Goal: Task Accomplishment & Management: Manage account settings

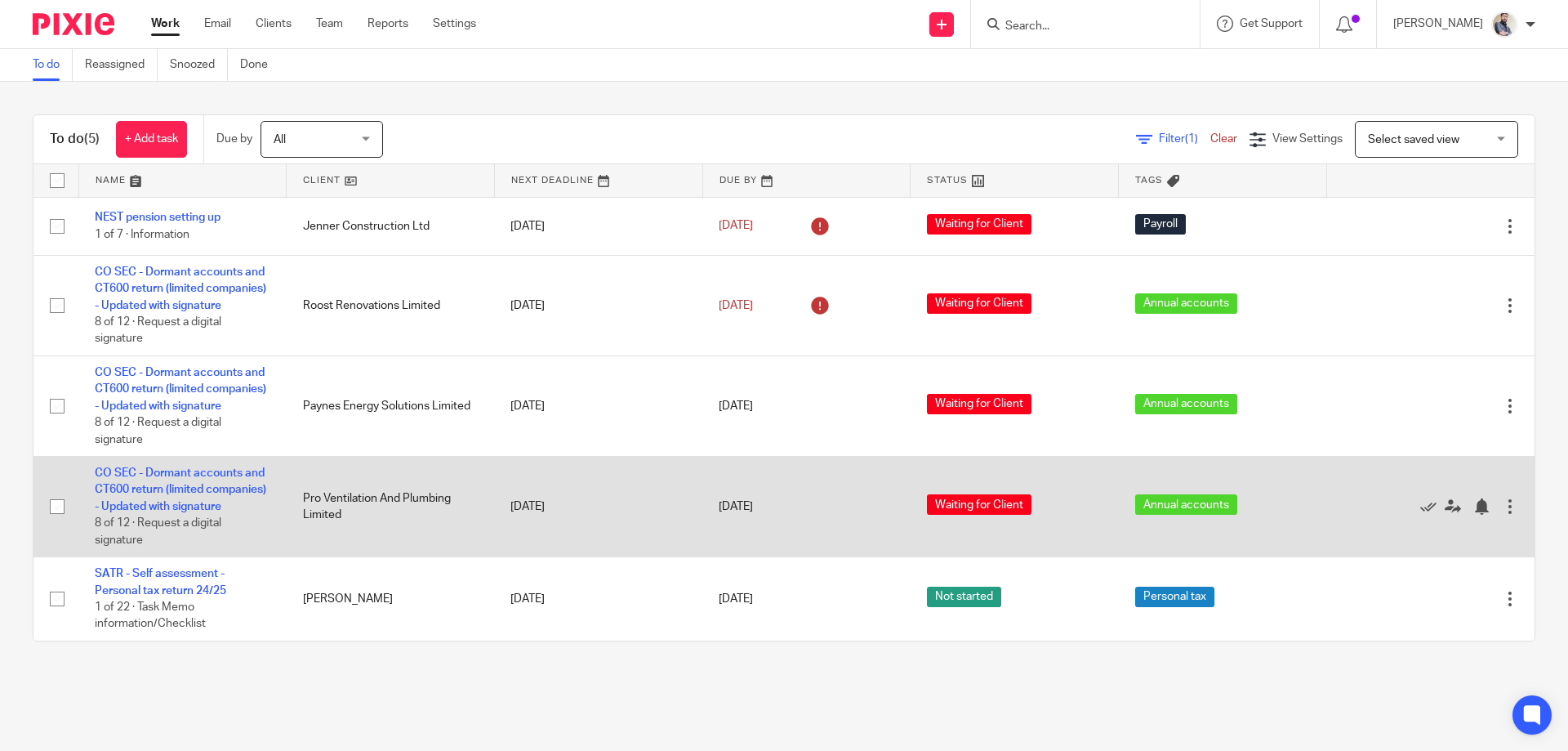
scroll to position [39, 0]
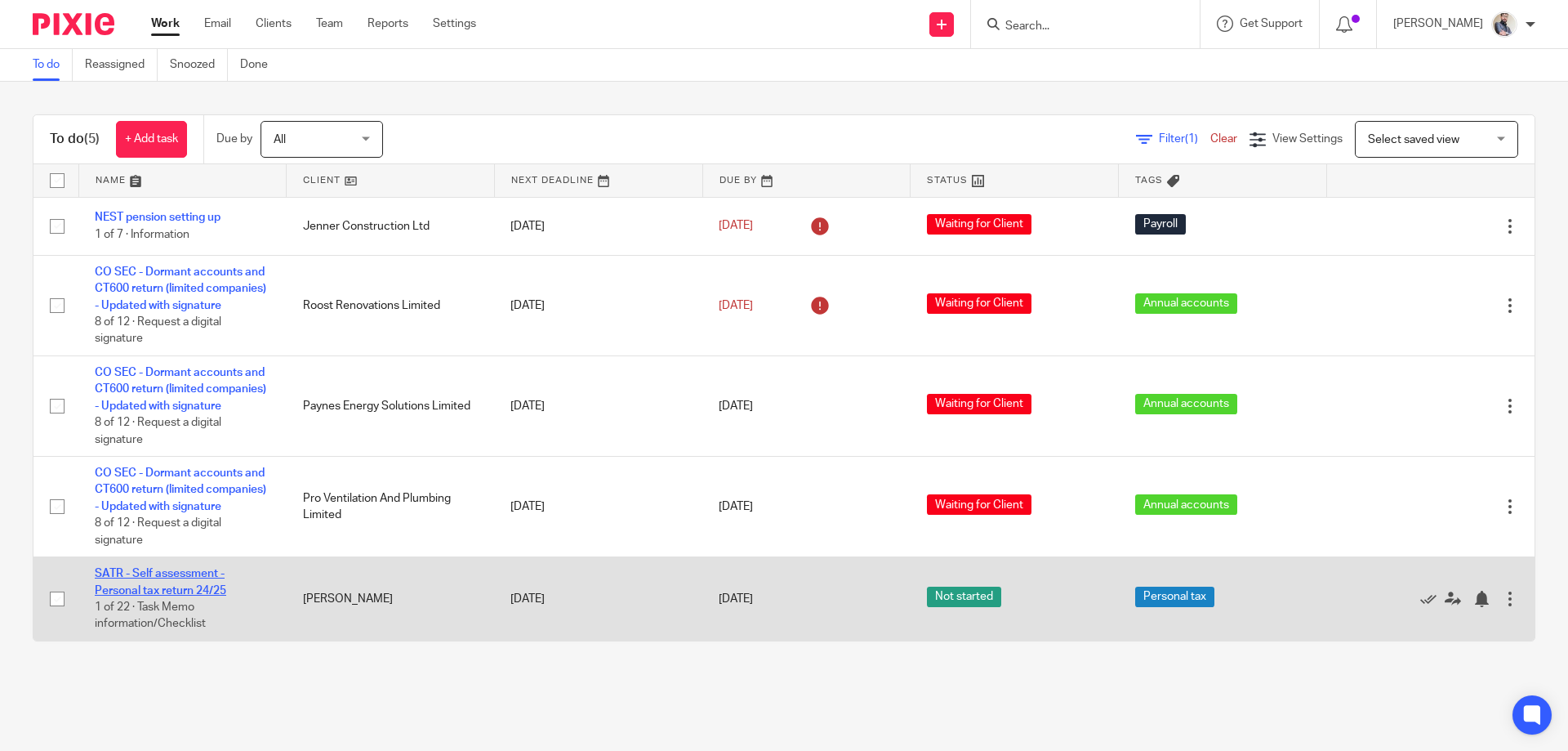
click at [166, 581] on link "SATR - Self assessment - Personal tax return 24/25" at bounding box center [161, 583] width 132 height 28
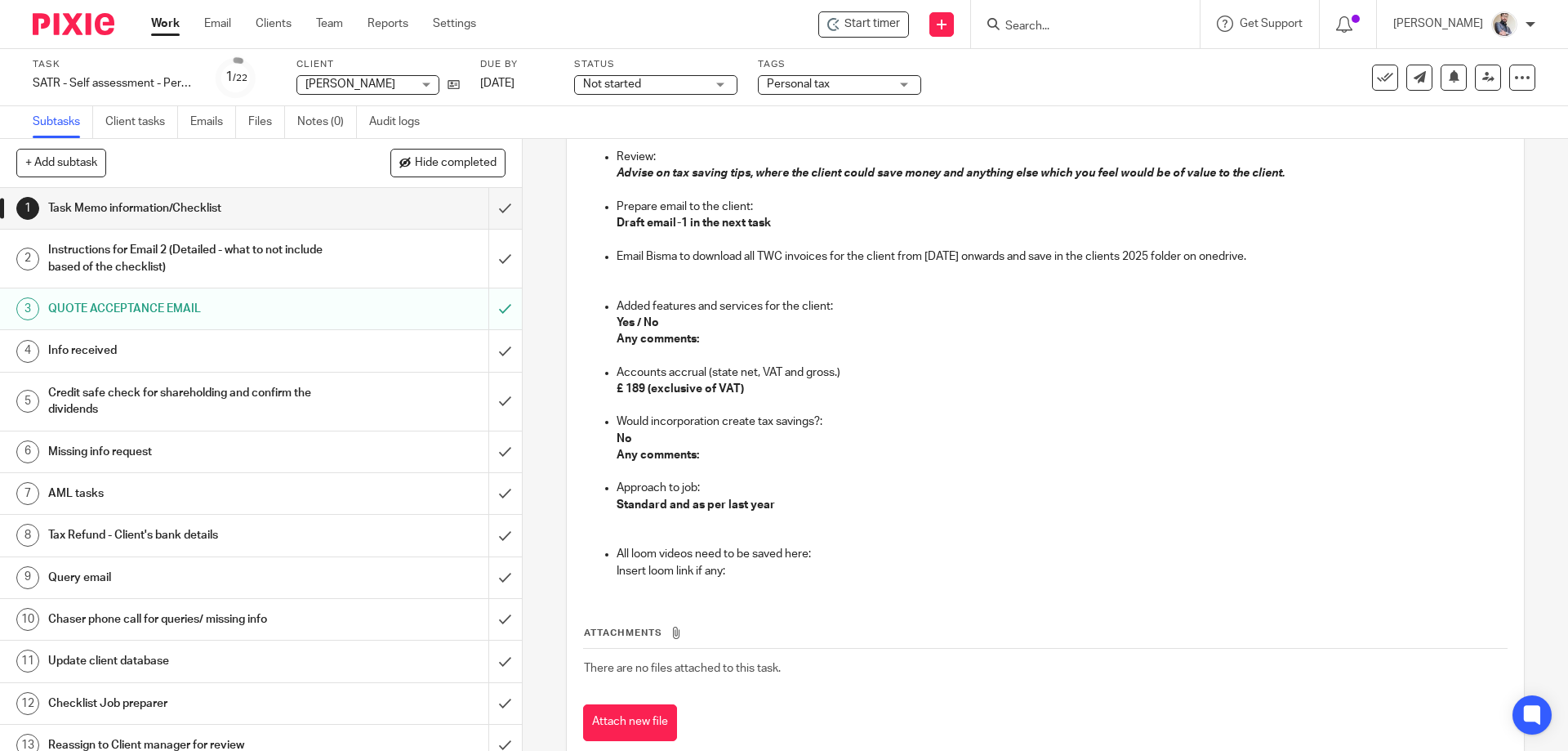
scroll to position [1625, 0]
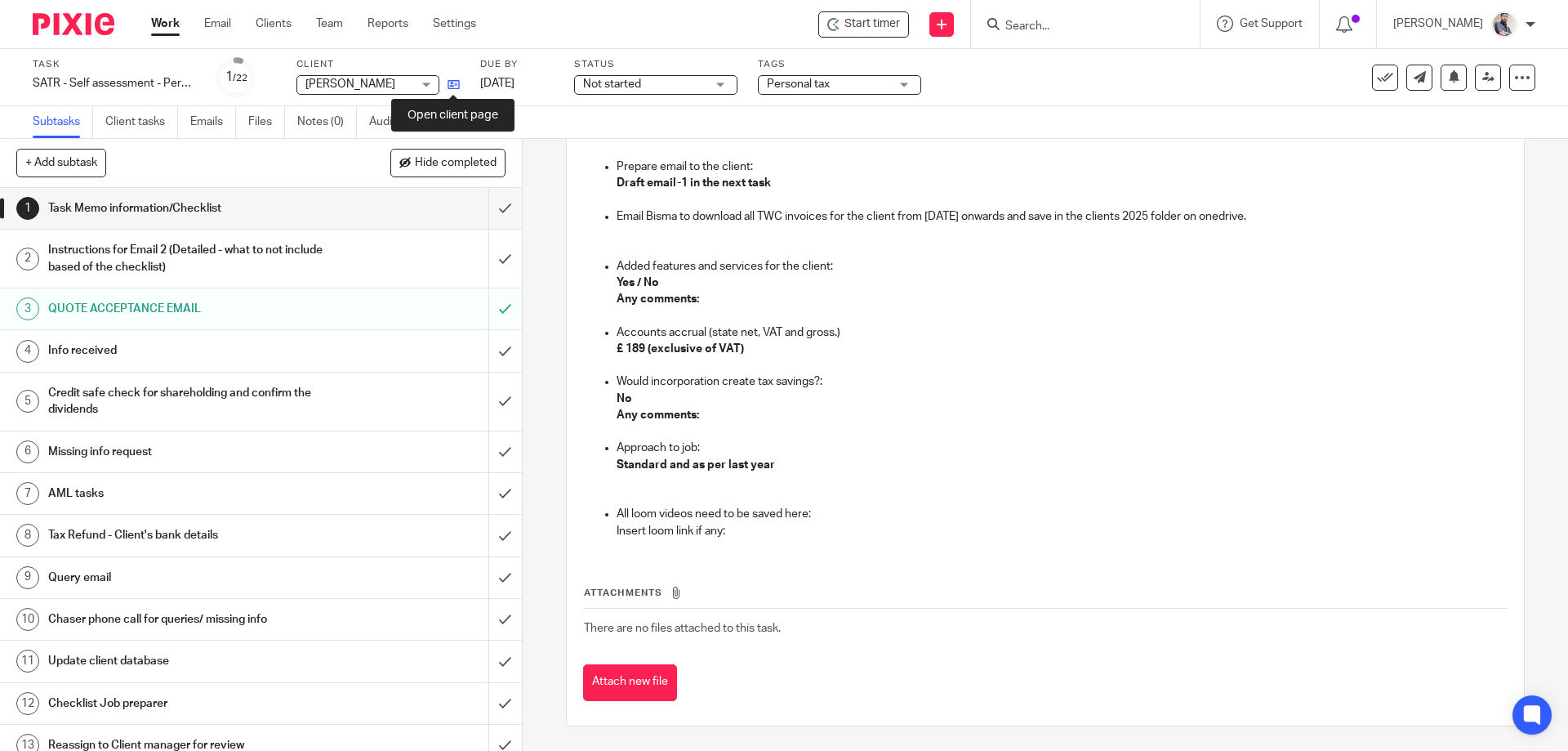
click at [456, 90] on icon at bounding box center [453, 84] width 12 height 12
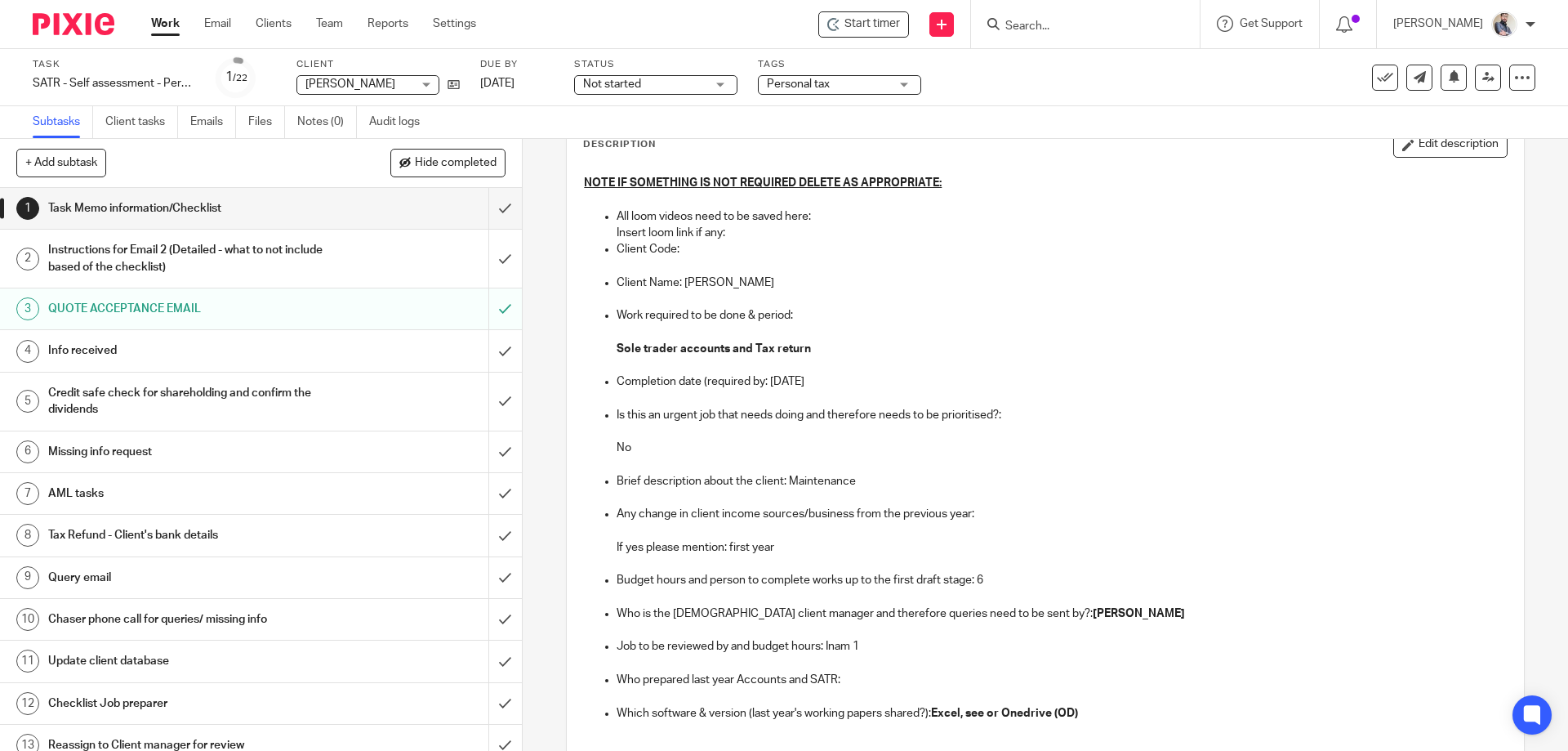
scroll to position [100, 0]
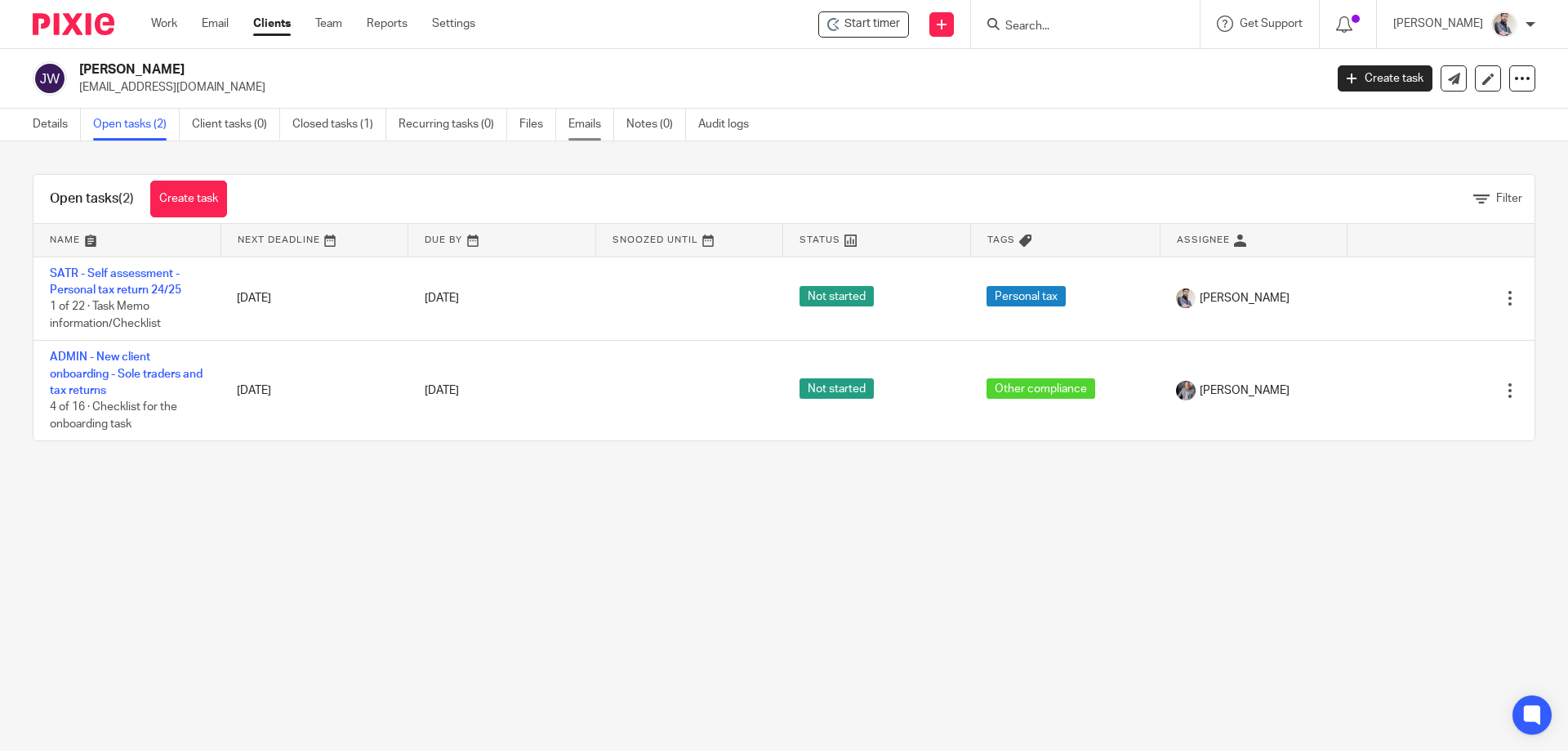
click at [589, 127] on link "Emails" at bounding box center [591, 124] width 46 height 32
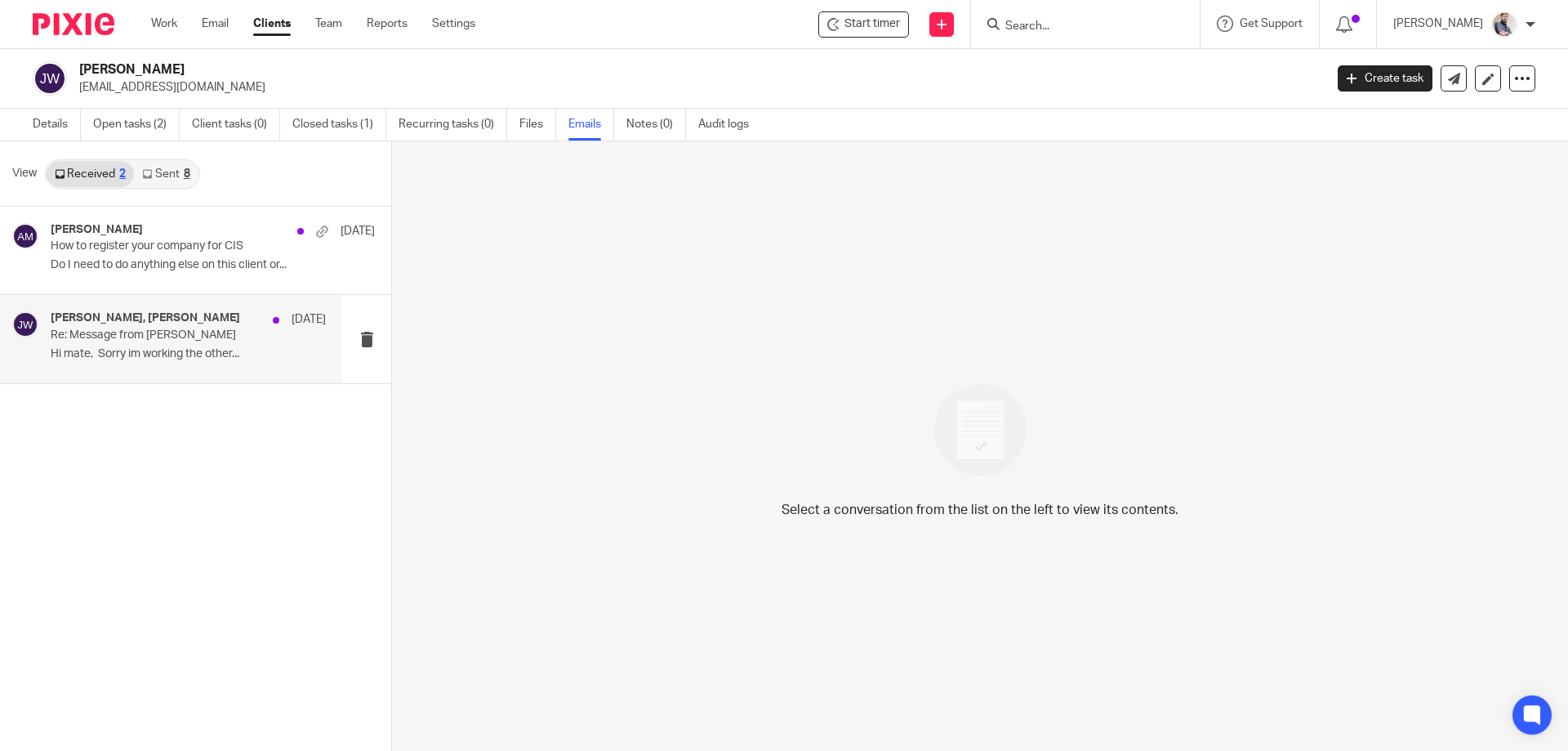
click at [170, 351] on p "Hi mate, Sorry im working the other..." at bounding box center [188, 354] width 276 height 14
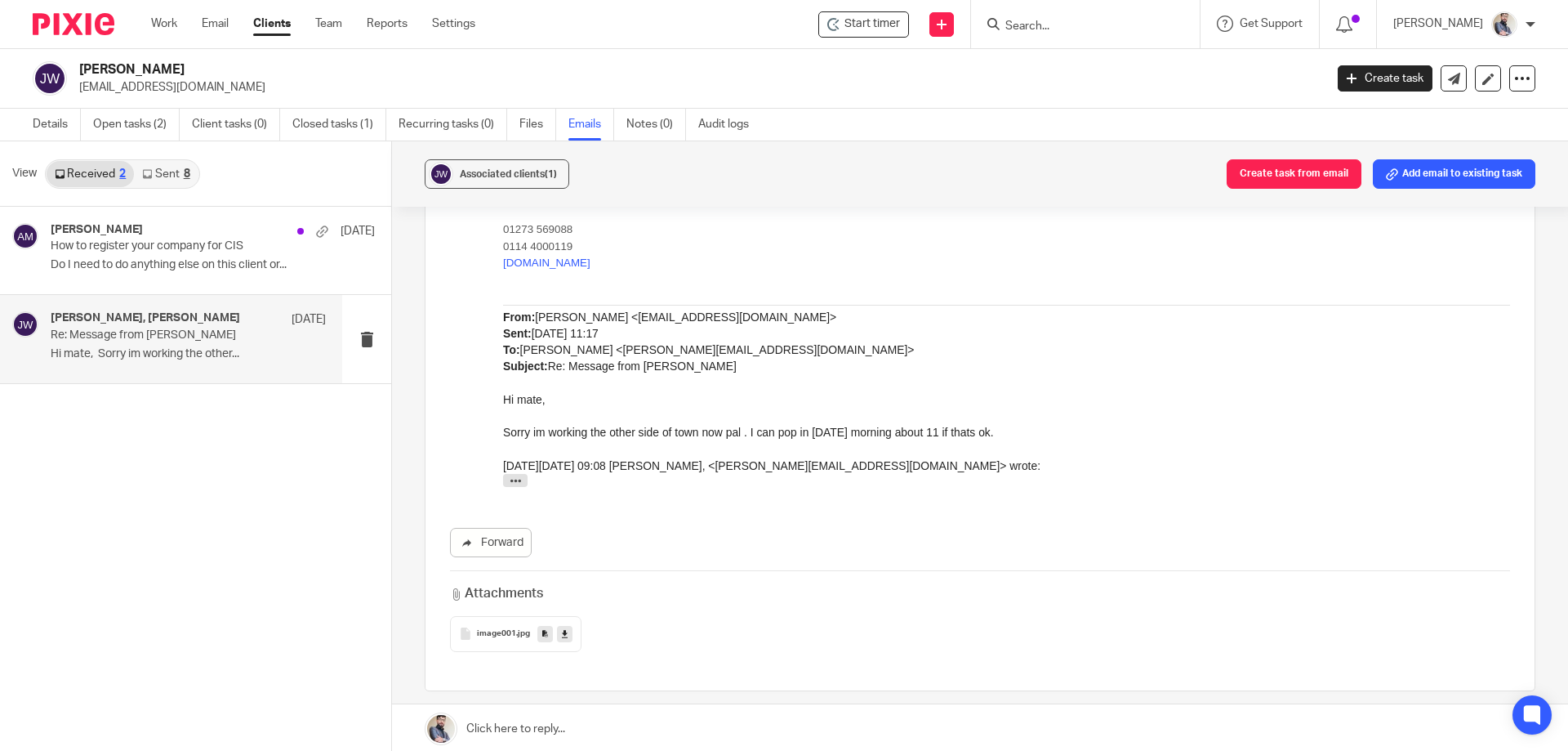
scroll to position [762, 0]
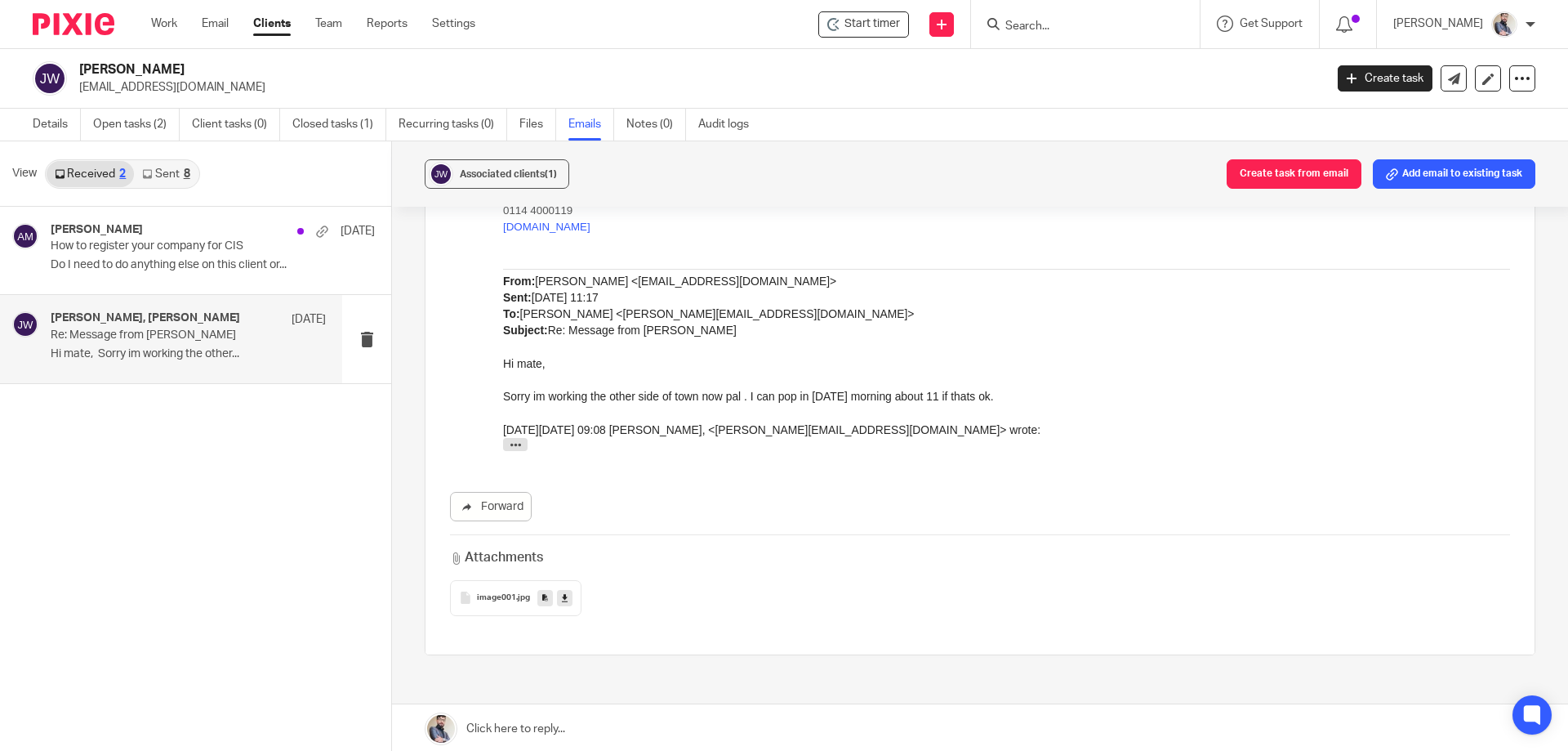
click at [495, 593] on span "image001" at bounding box center [497, 598] width 40 height 9
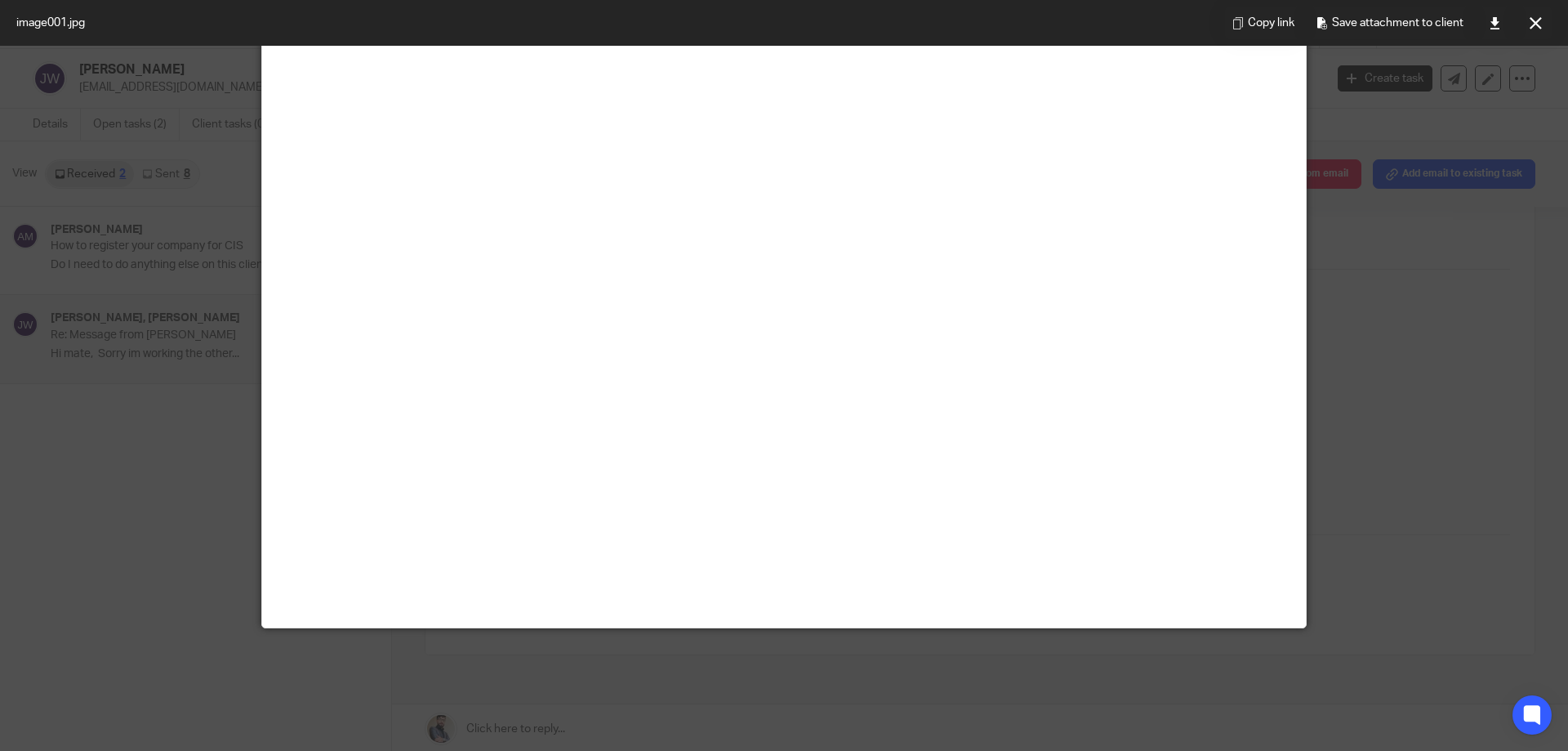
scroll to position [0, 0]
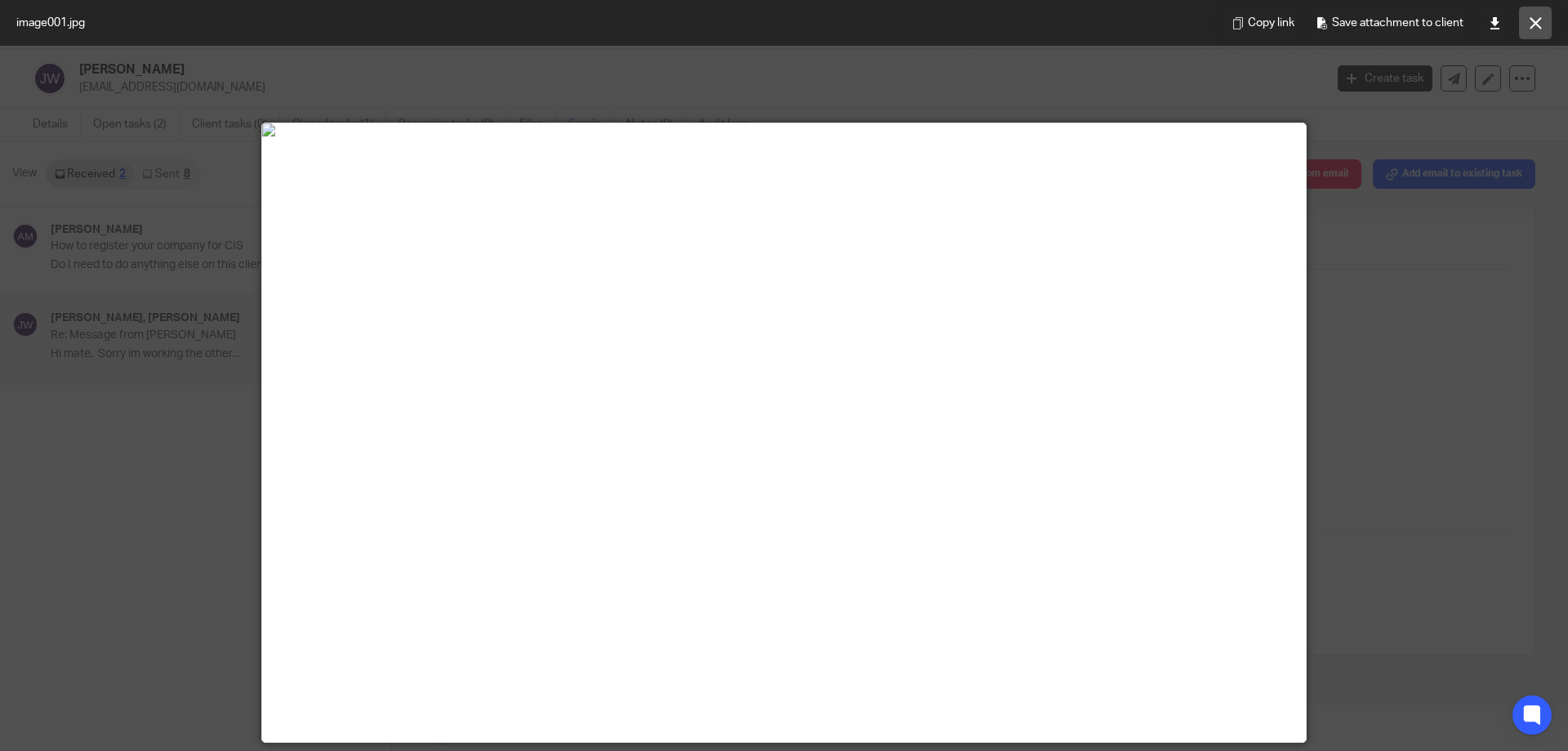
click at [1524, 22] on button at bounding box center [1535, 23] width 33 height 33
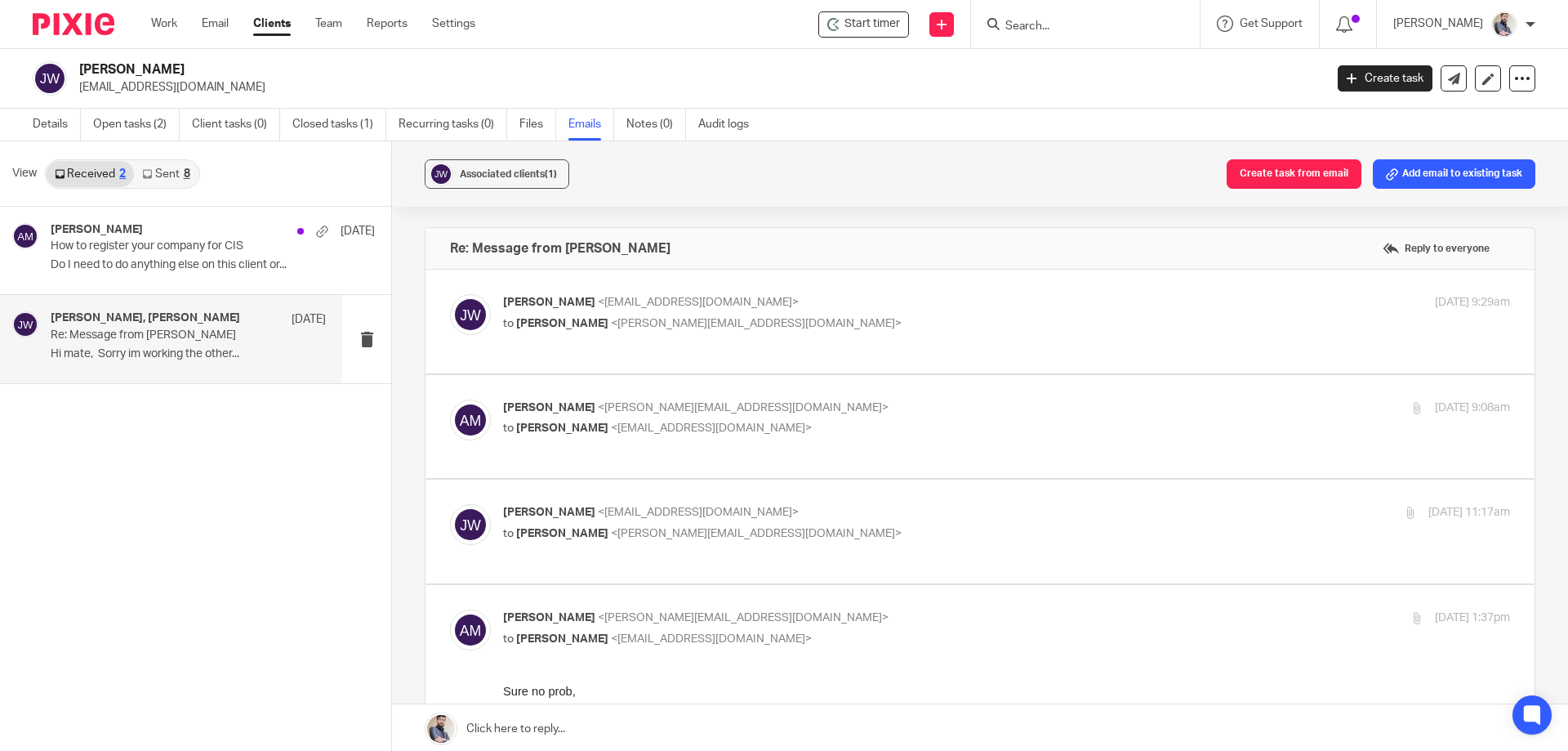
click at [607, 352] on label at bounding box center [979, 322] width 1109 height 104
click at [450, 295] on input "checkbox" at bounding box center [450, 294] width 1 height 1
checkbox input "true"
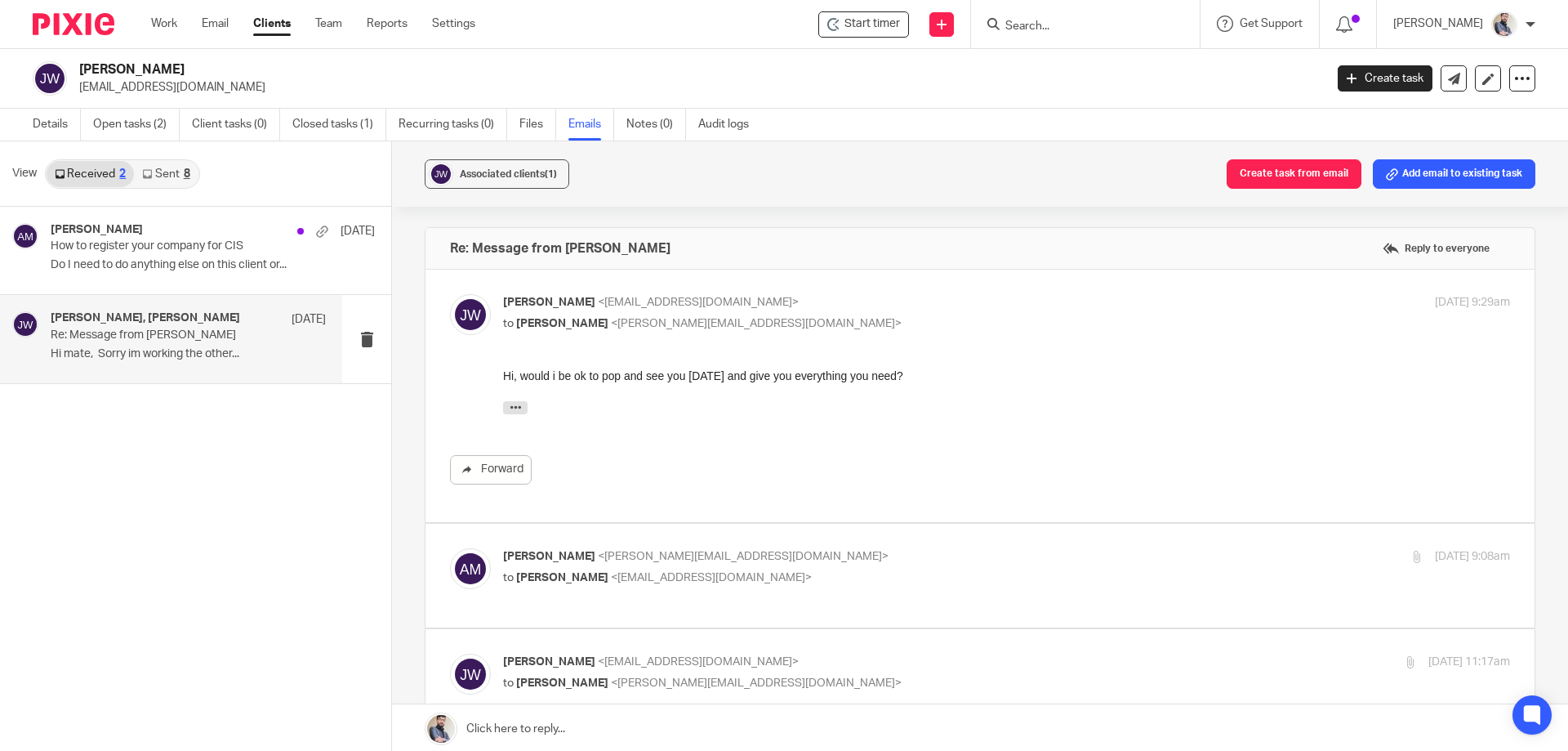
scroll to position [108, 0]
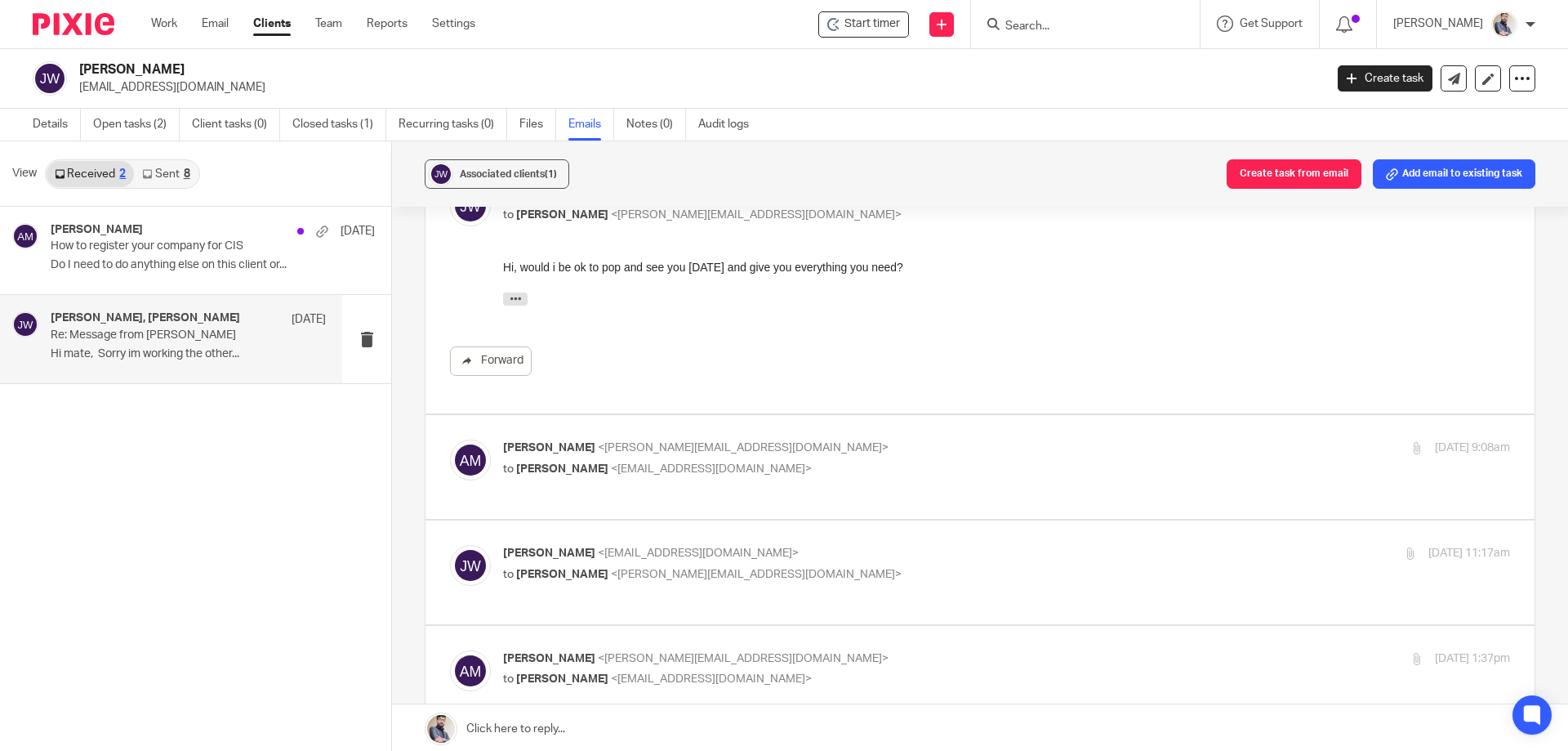
click at [704, 487] on label at bounding box center [979, 467] width 1109 height 104
click at [450, 439] on input "checkbox" at bounding box center [450, 439] width 1 height 1
checkbox input "true"
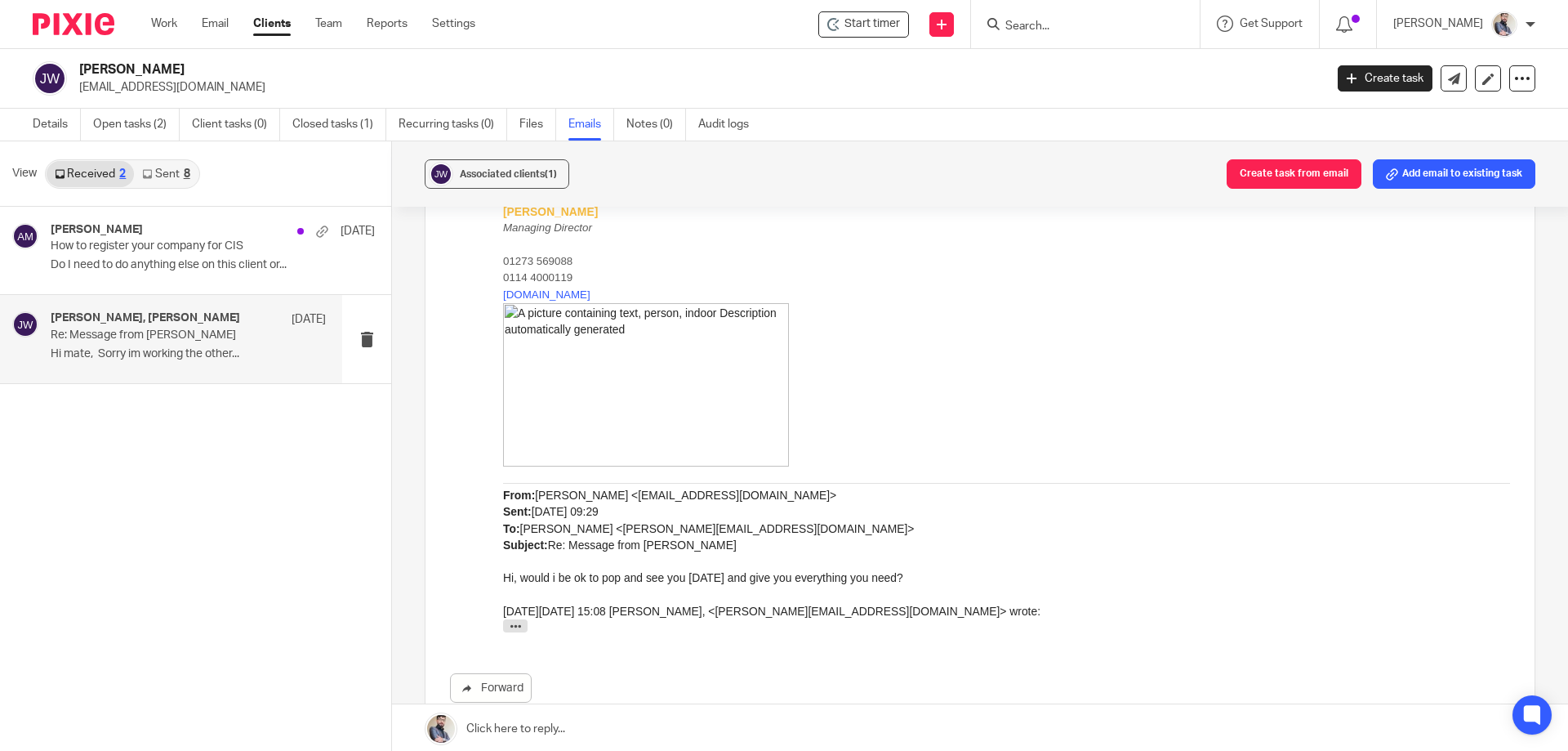
scroll to position [654, 0]
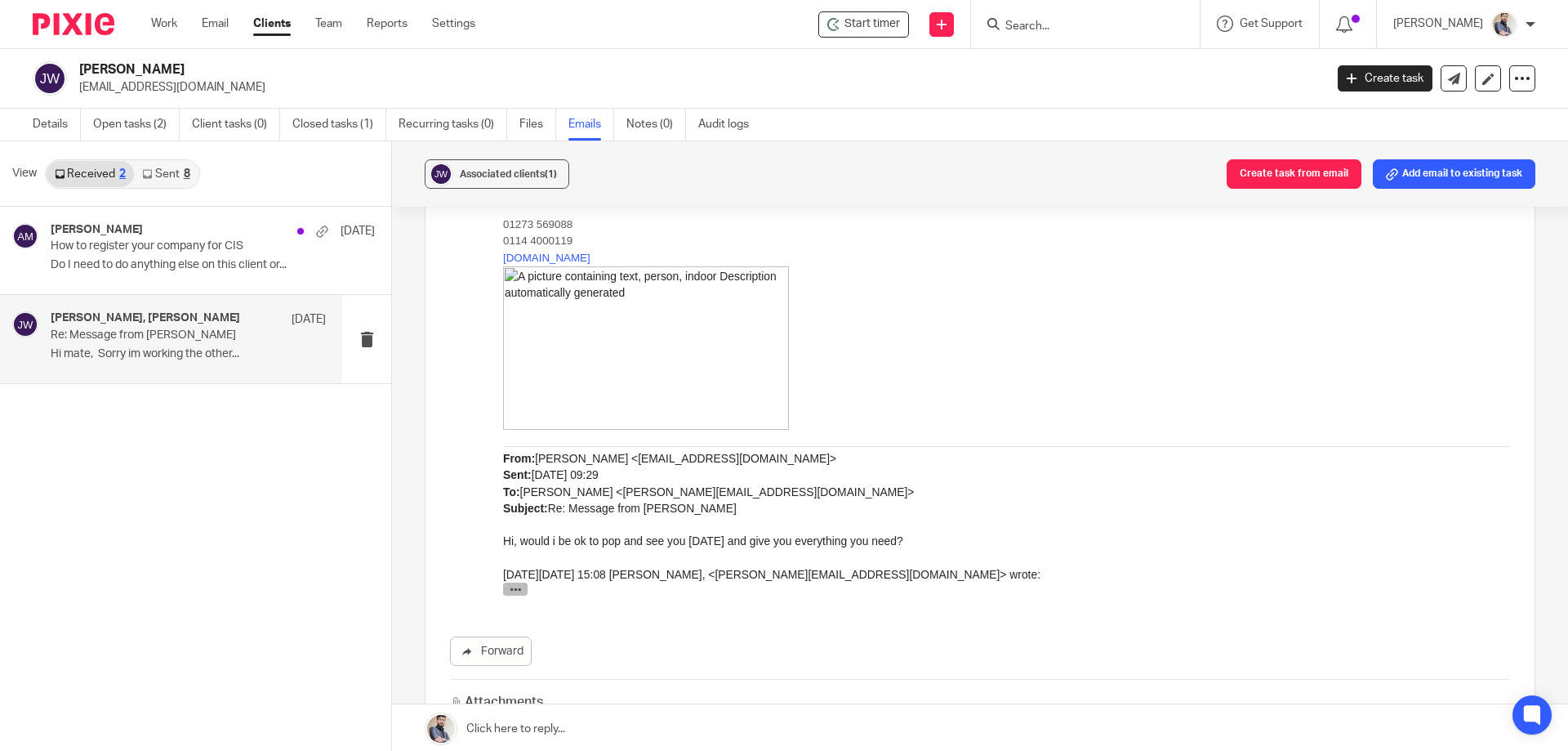
click at [513, 591] on icon "button" at bounding box center [515, 590] width 12 height 12
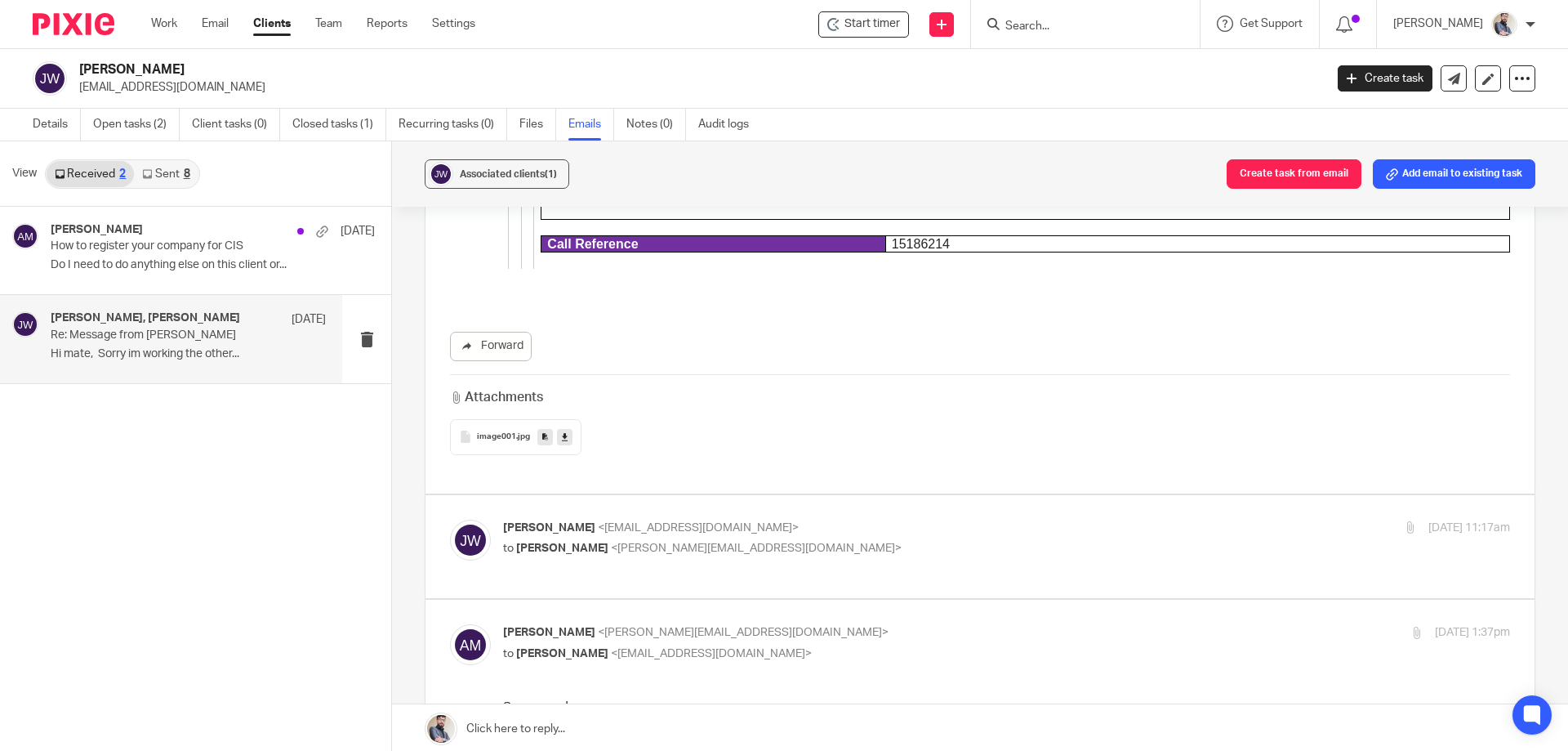
scroll to position [4141, 0]
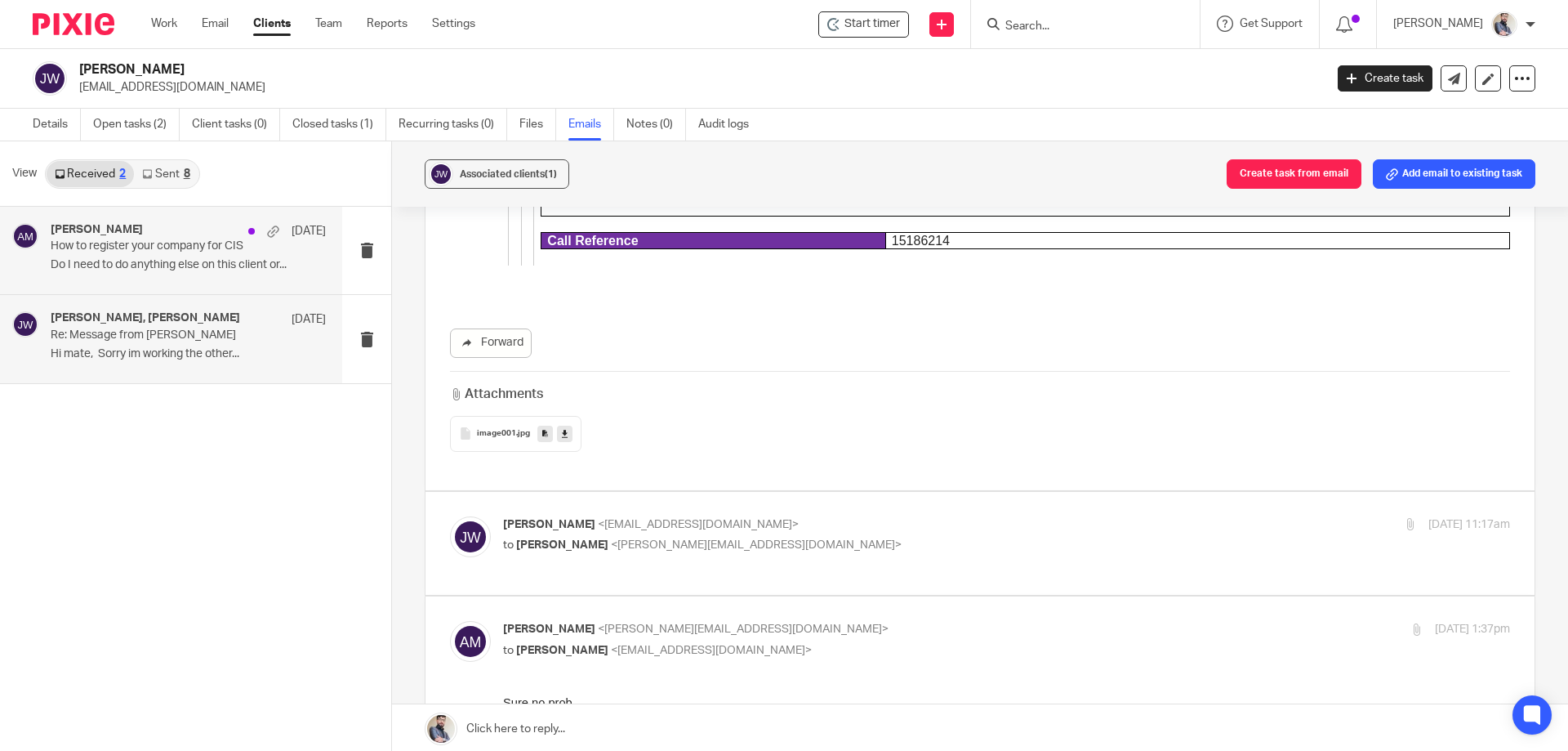
click at [175, 240] on p "How to register your company for CIS" at bounding box center [161, 246] width 220 height 14
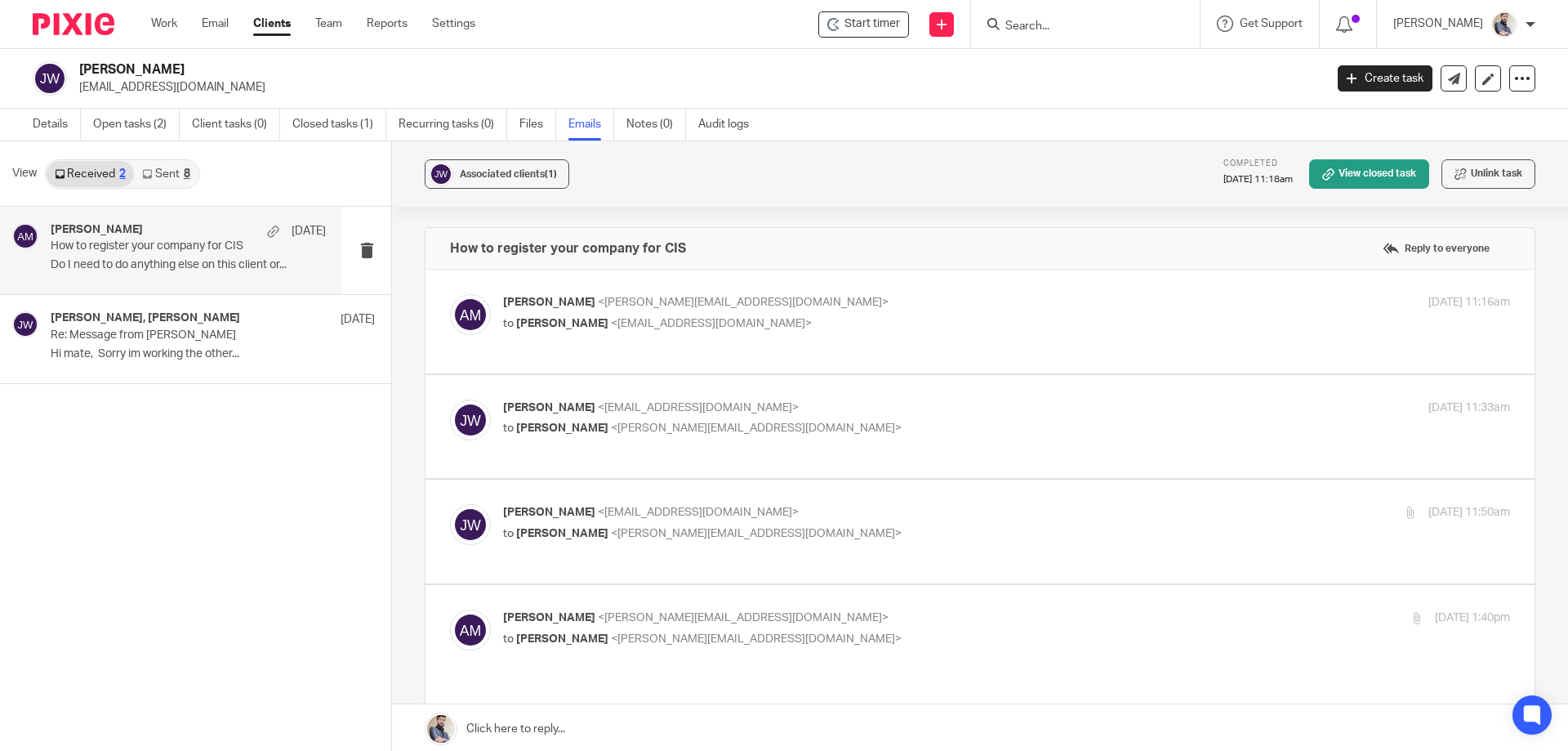
scroll to position [0, 0]
click at [631, 318] on span "<jackward989@gmail.com>" at bounding box center [712, 324] width 201 height 11
checkbox input "true"
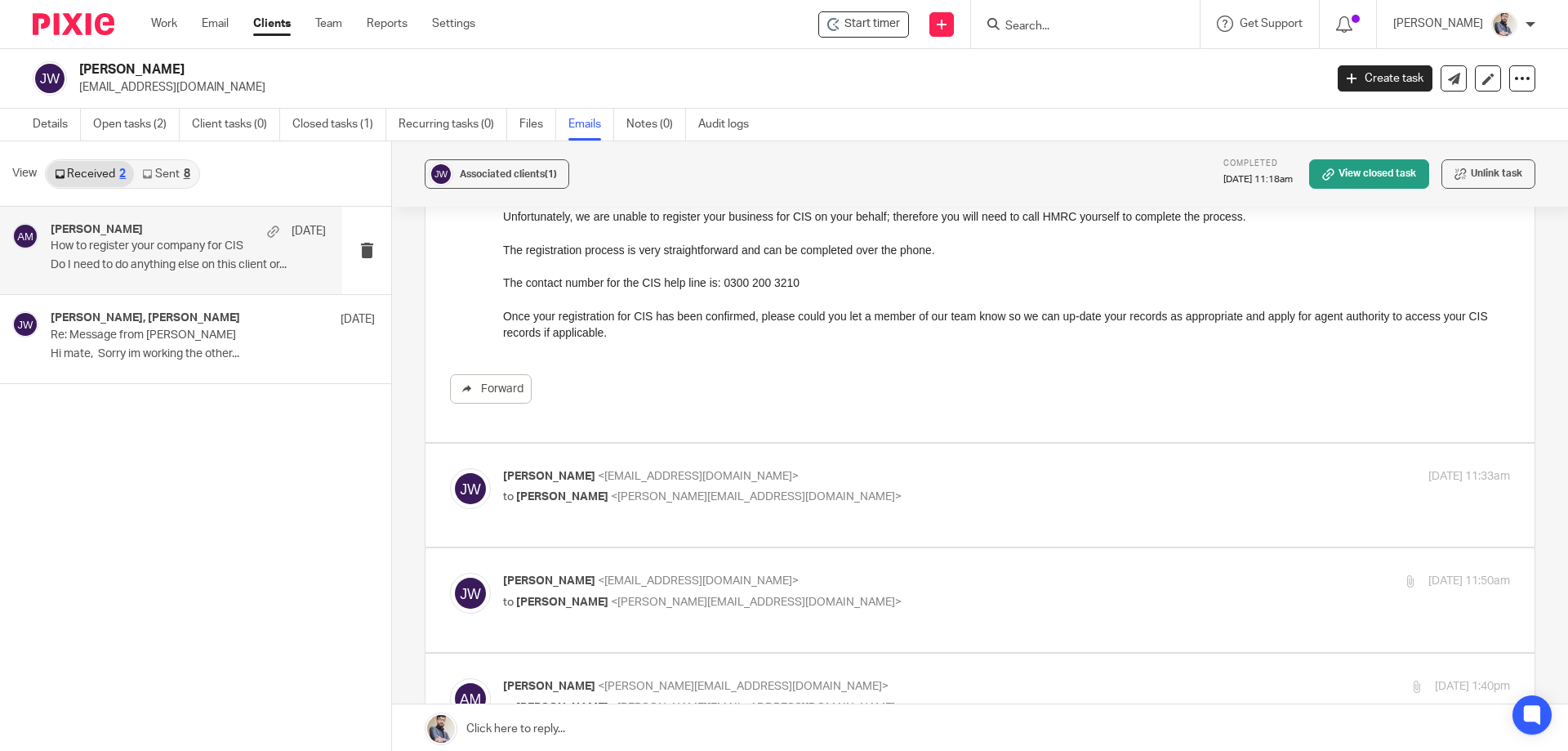
scroll to position [327, 0]
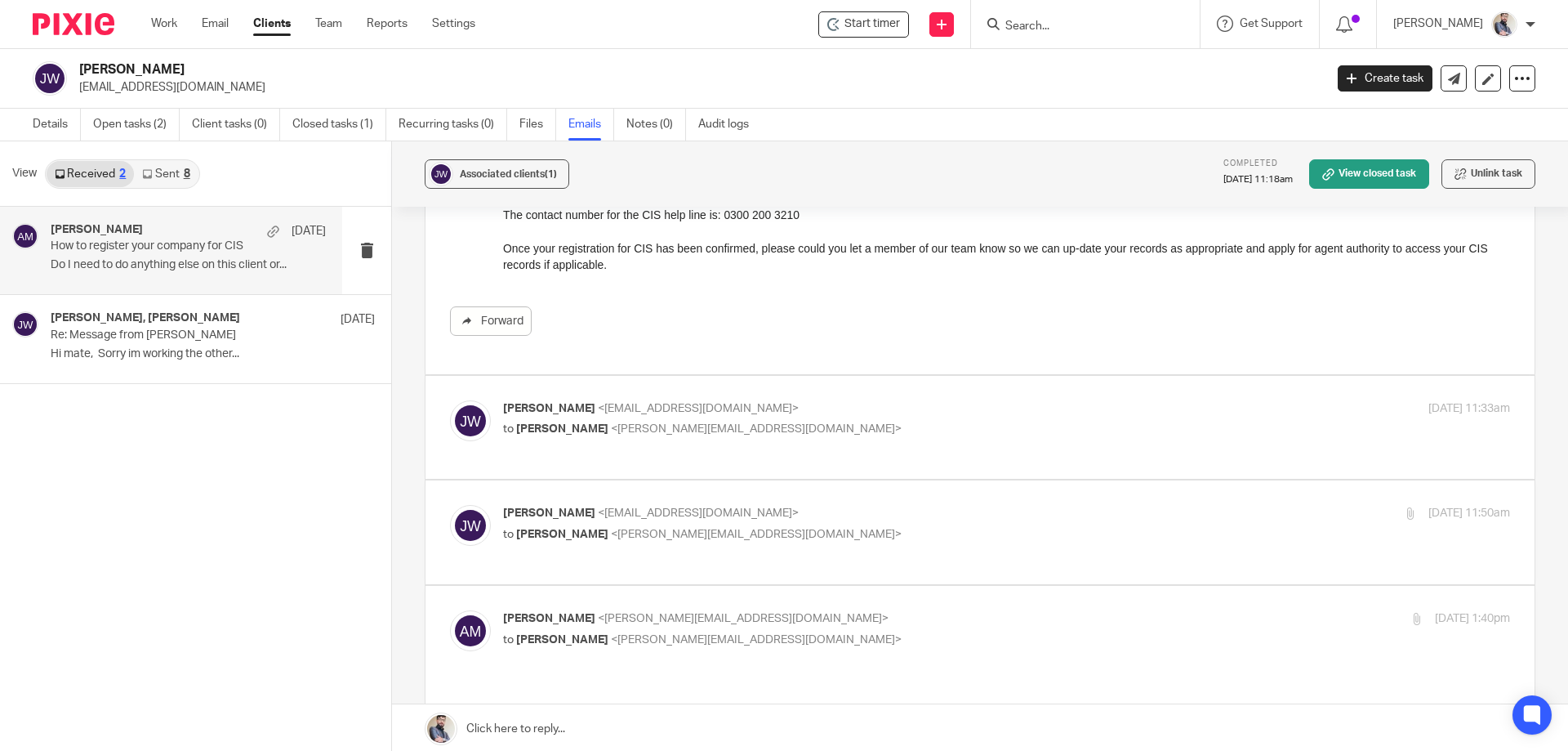
click at [676, 432] on span "<aaron@togetherwecount.co.uk>" at bounding box center [756, 429] width 291 height 11
checkbox input "true"
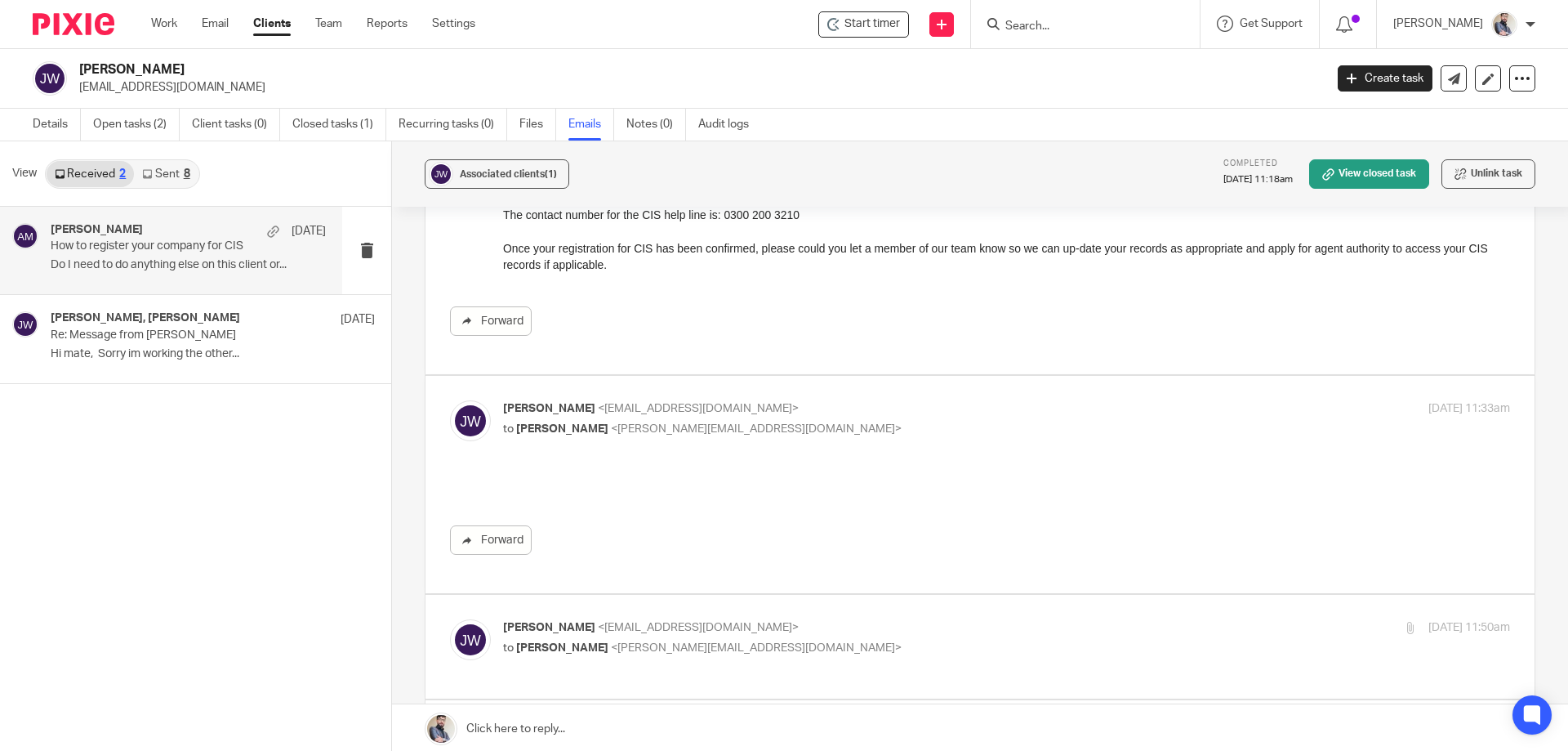
scroll to position [0, 0]
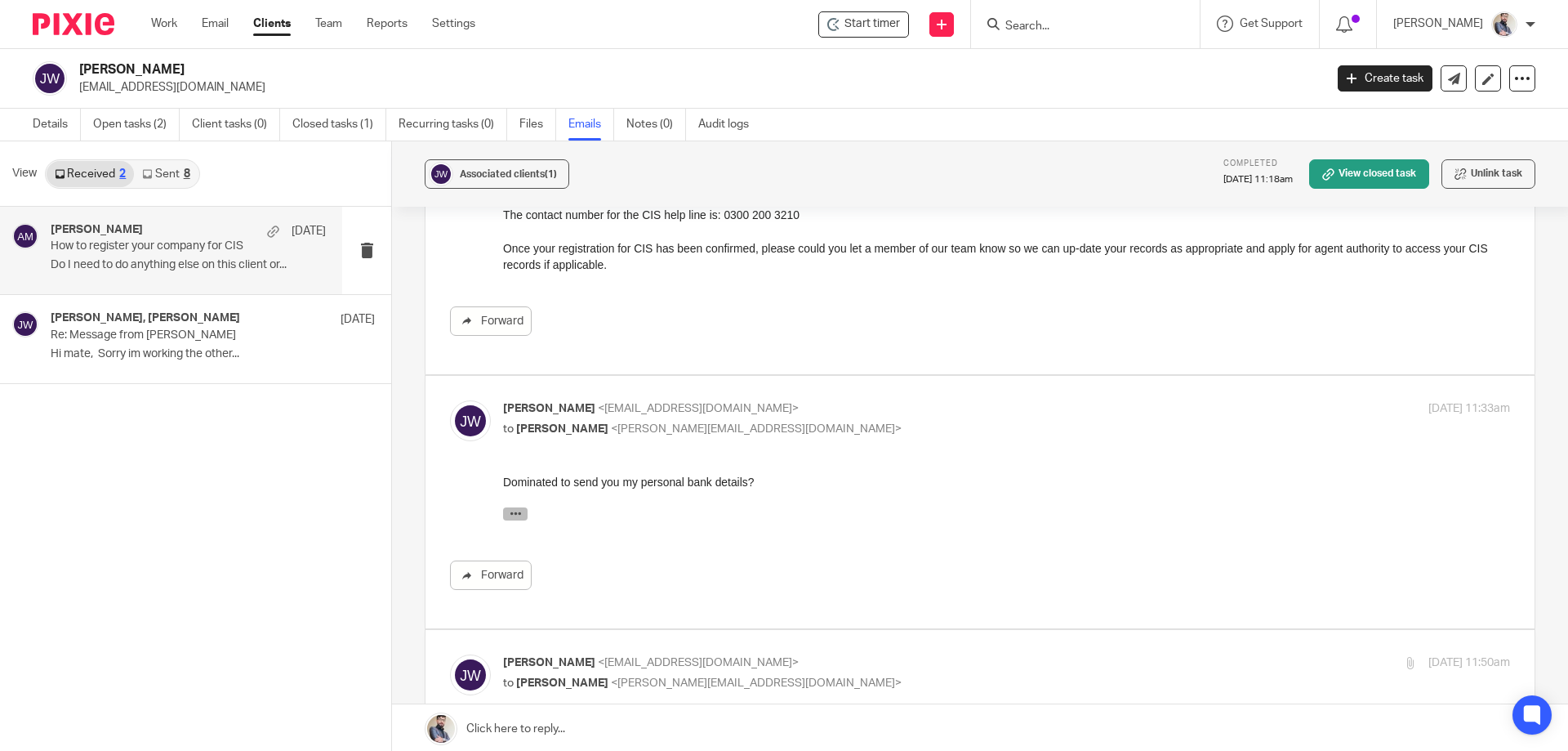
click at [524, 506] on button "button" at bounding box center [515, 513] width 24 height 13
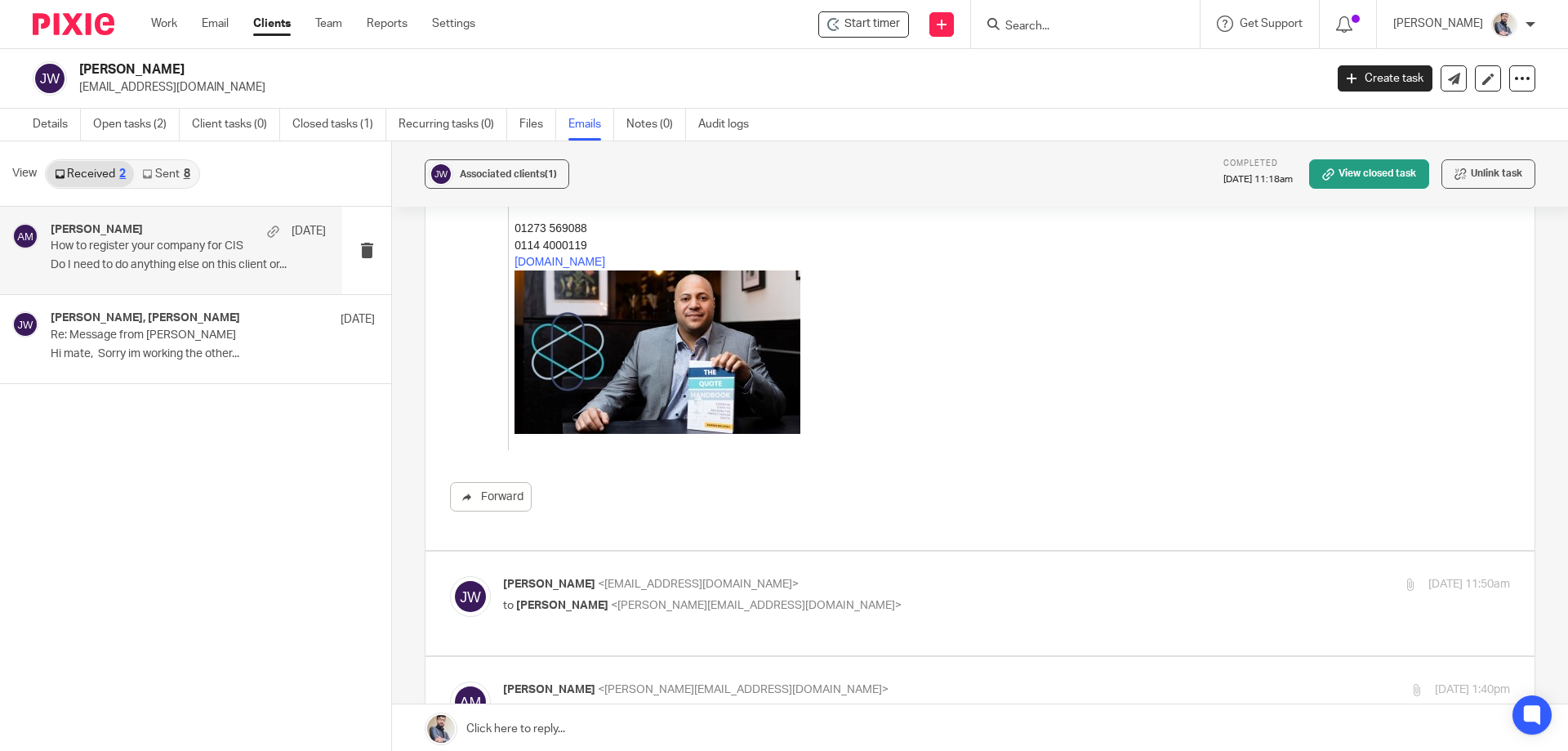
scroll to position [1090, 0]
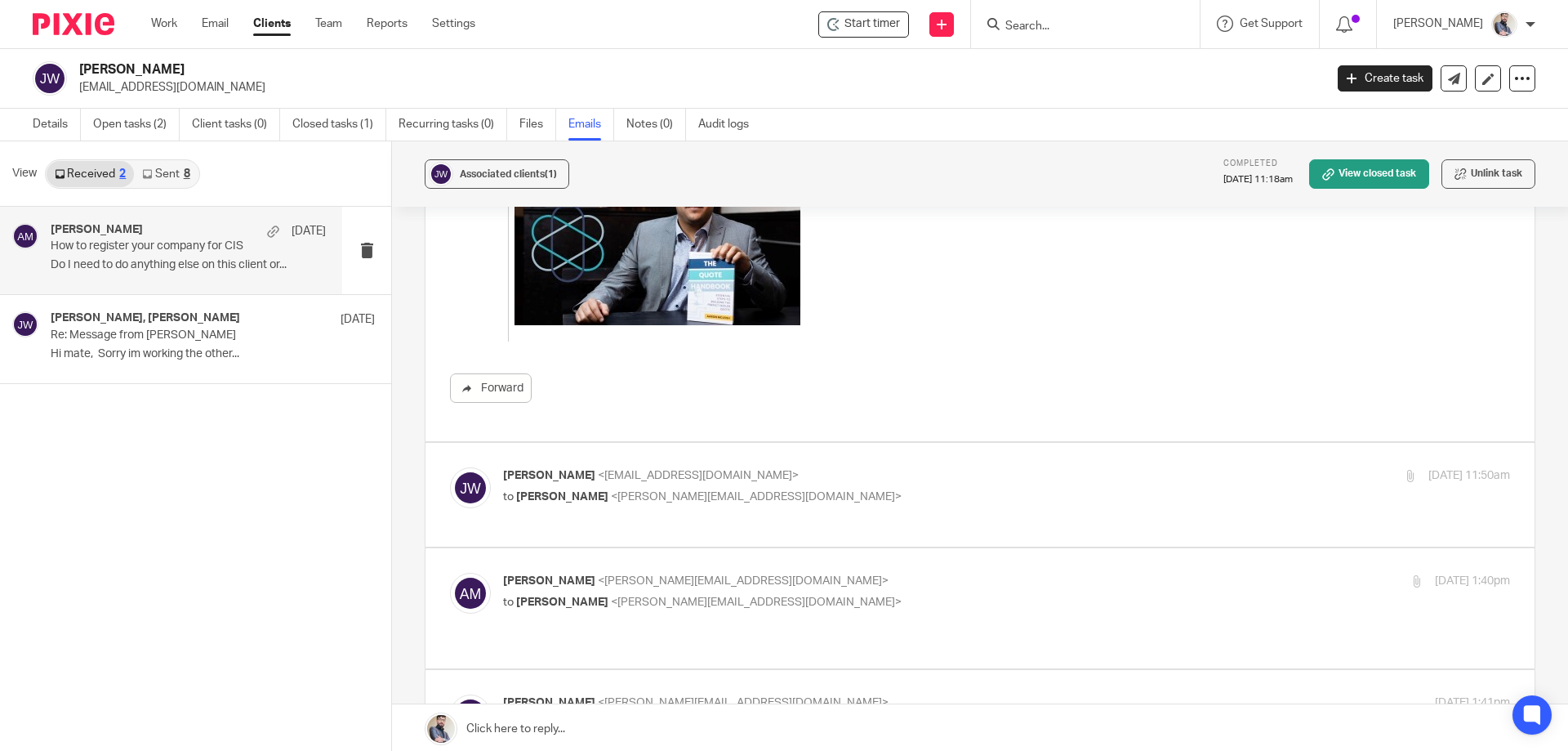
click at [649, 487] on div "Jack Ward <jackward989@gmail.com> to Aaron Mcleish <aaron@togetherwecount.co.uk>" at bounding box center [839, 487] width 672 height 38
checkbox input "true"
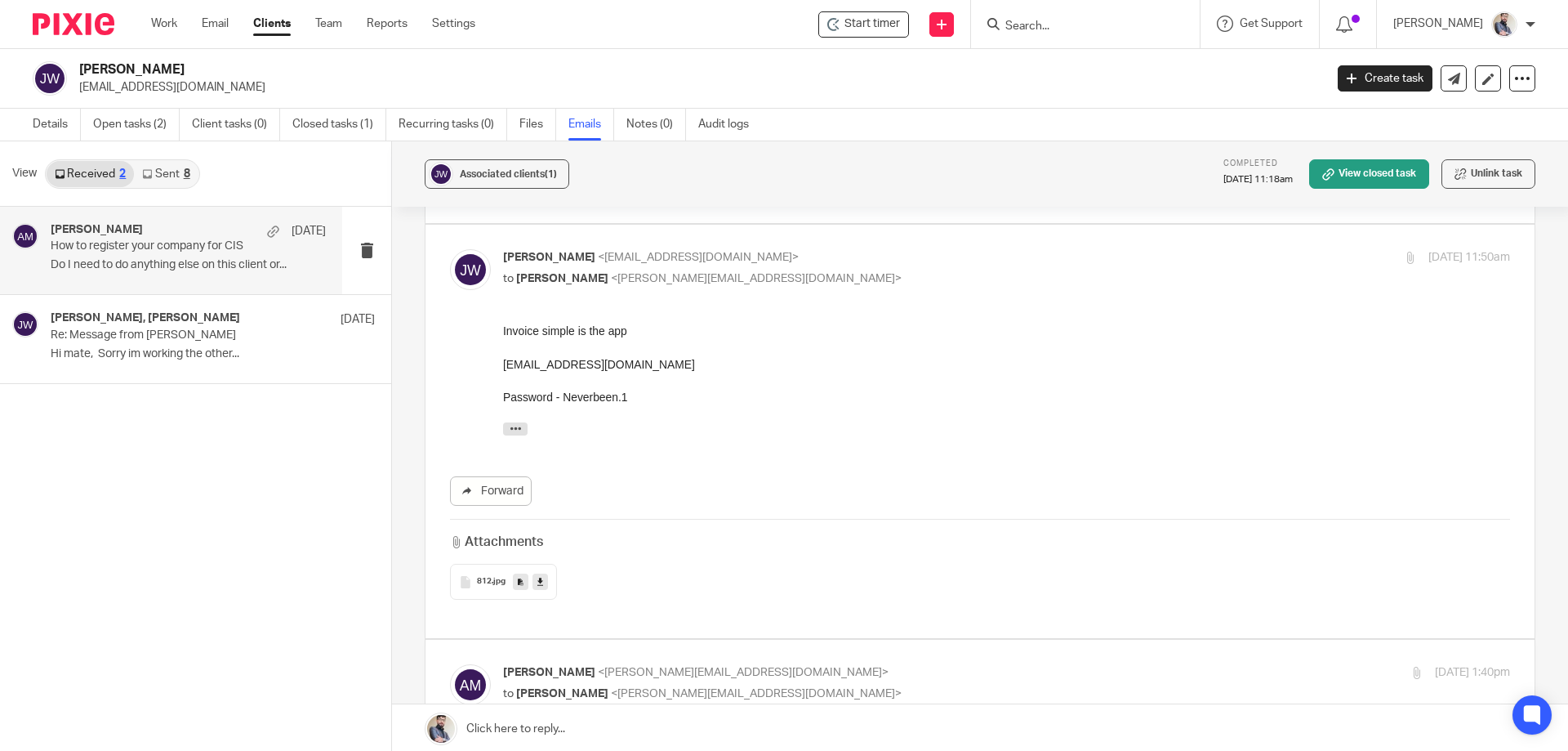
scroll to position [1416, 0]
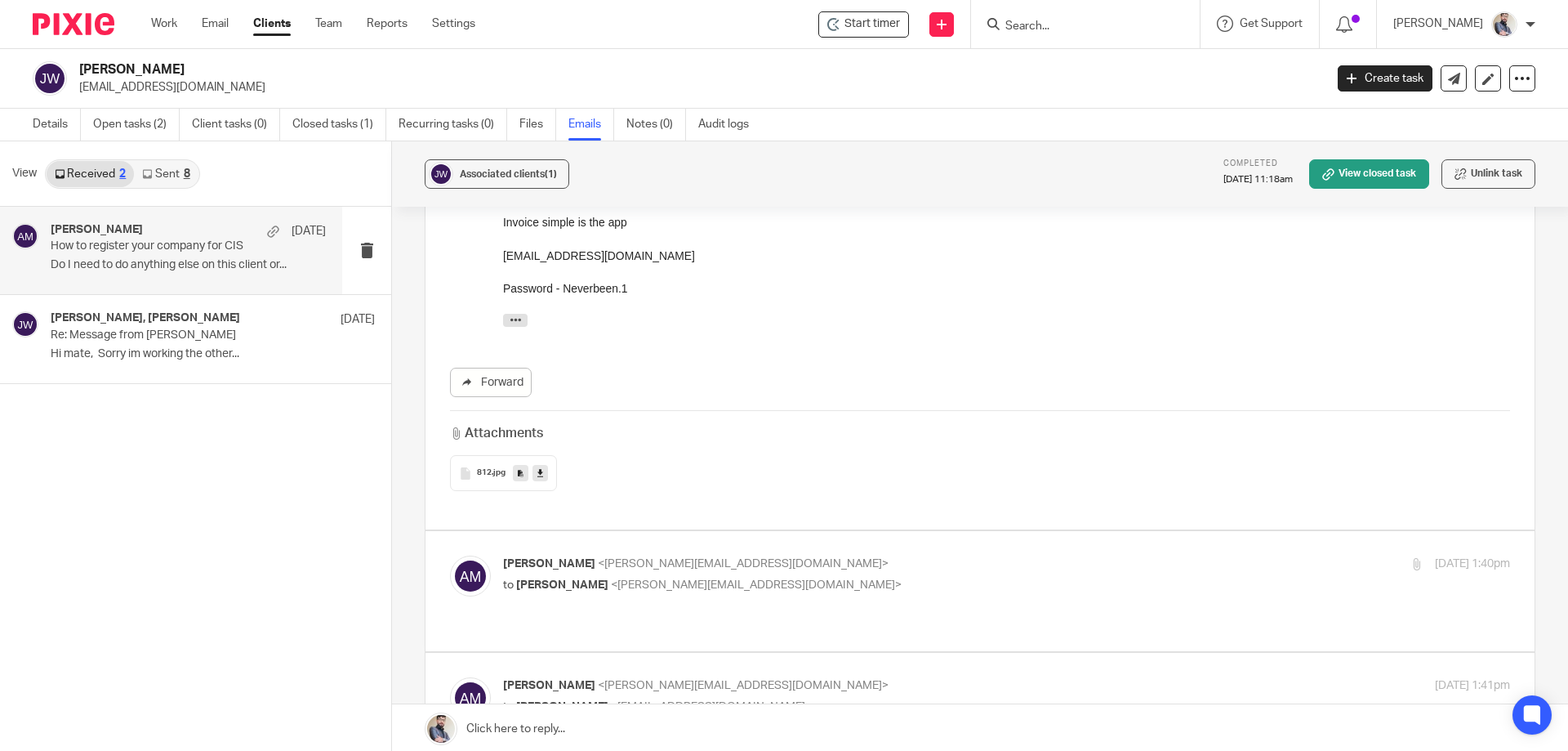
click at [473, 479] on div "812 .jpg" at bounding box center [503, 473] width 107 height 36
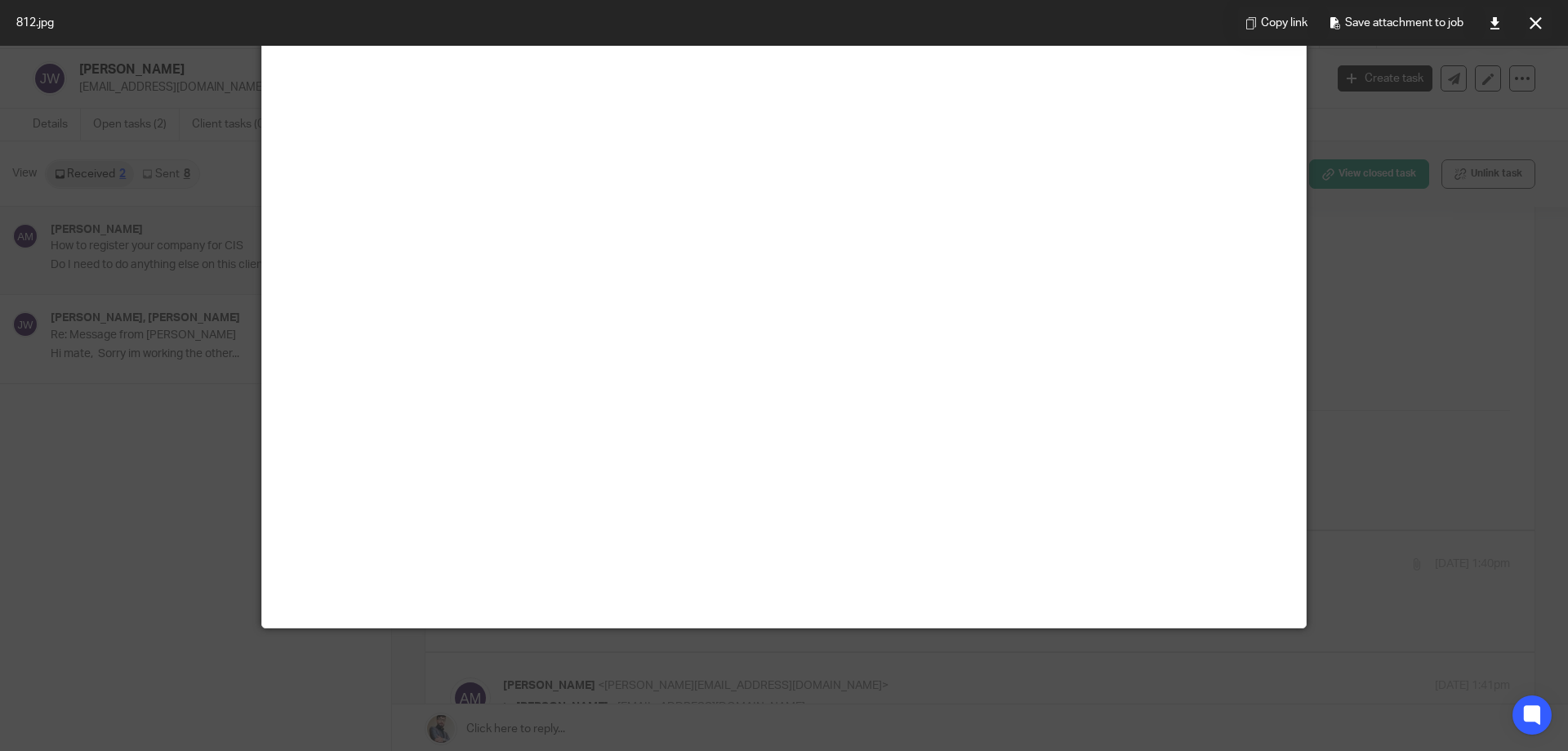
scroll to position [0, 0]
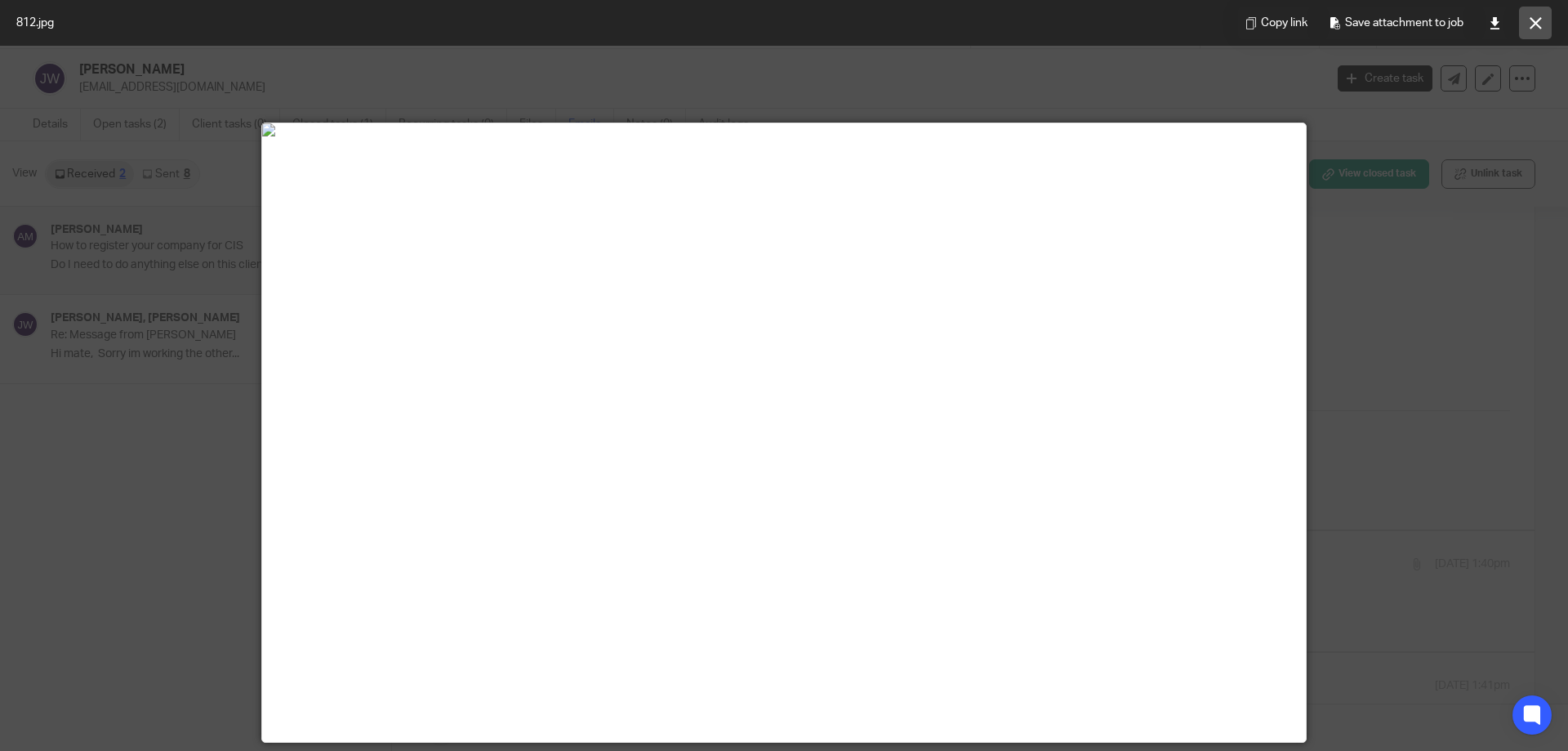
click at [1536, 24] on icon at bounding box center [1535, 23] width 12 height 12
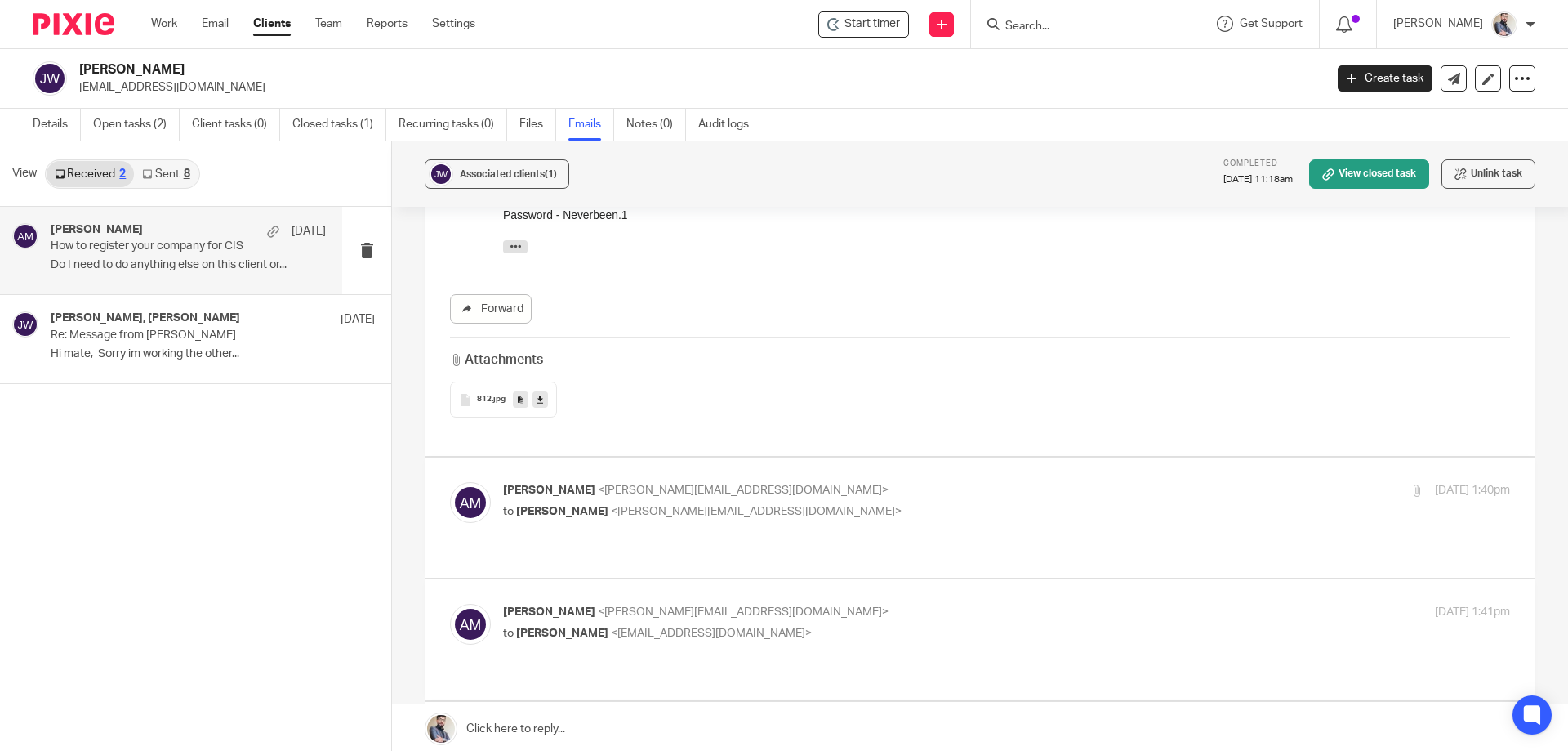
scroll to position [1525, 0]
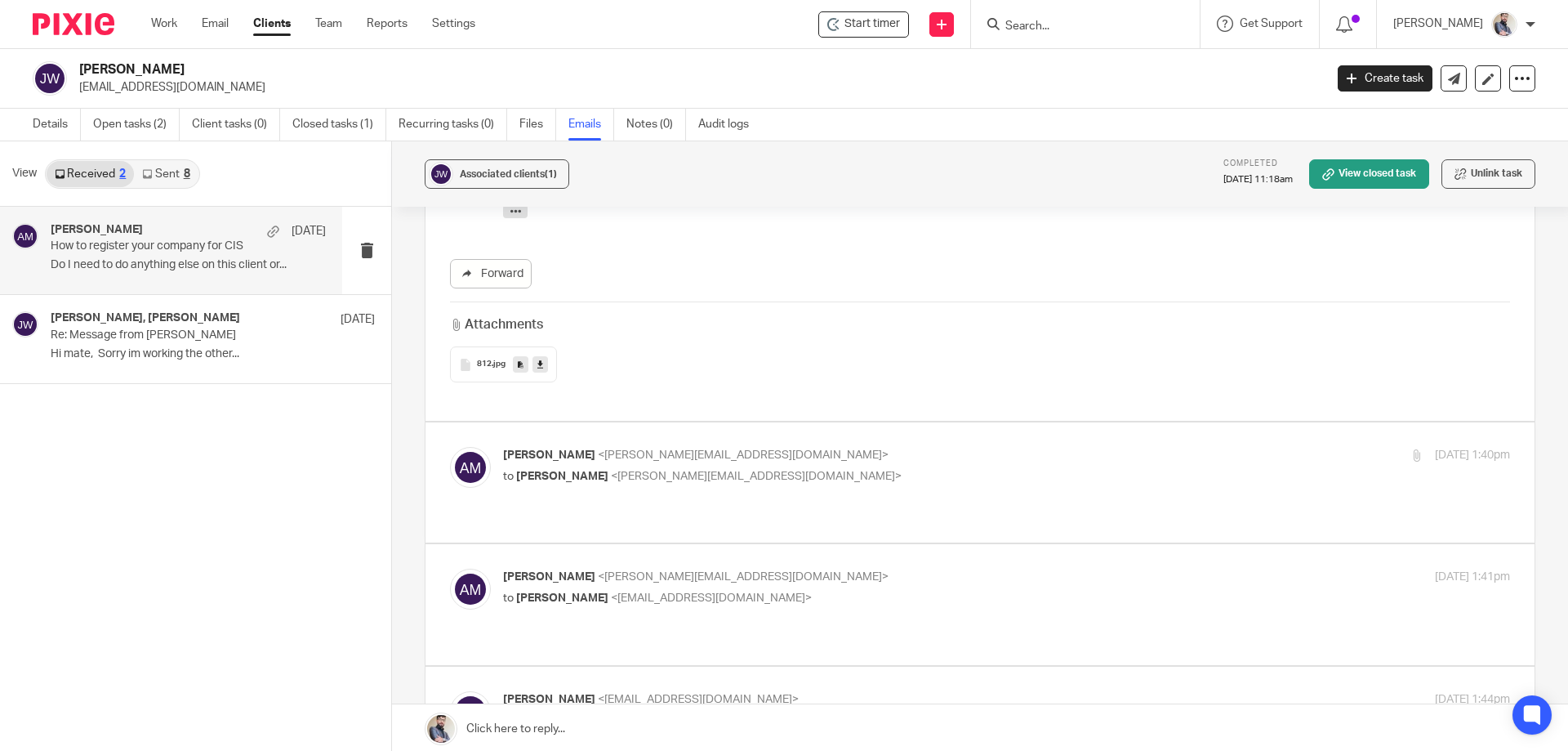
click at [672, 471] on p "to Penny Brown <penny@togetherwecount.co.uk>" at bounding box center [839, 477] width 672 height 17
checkbox input "true"
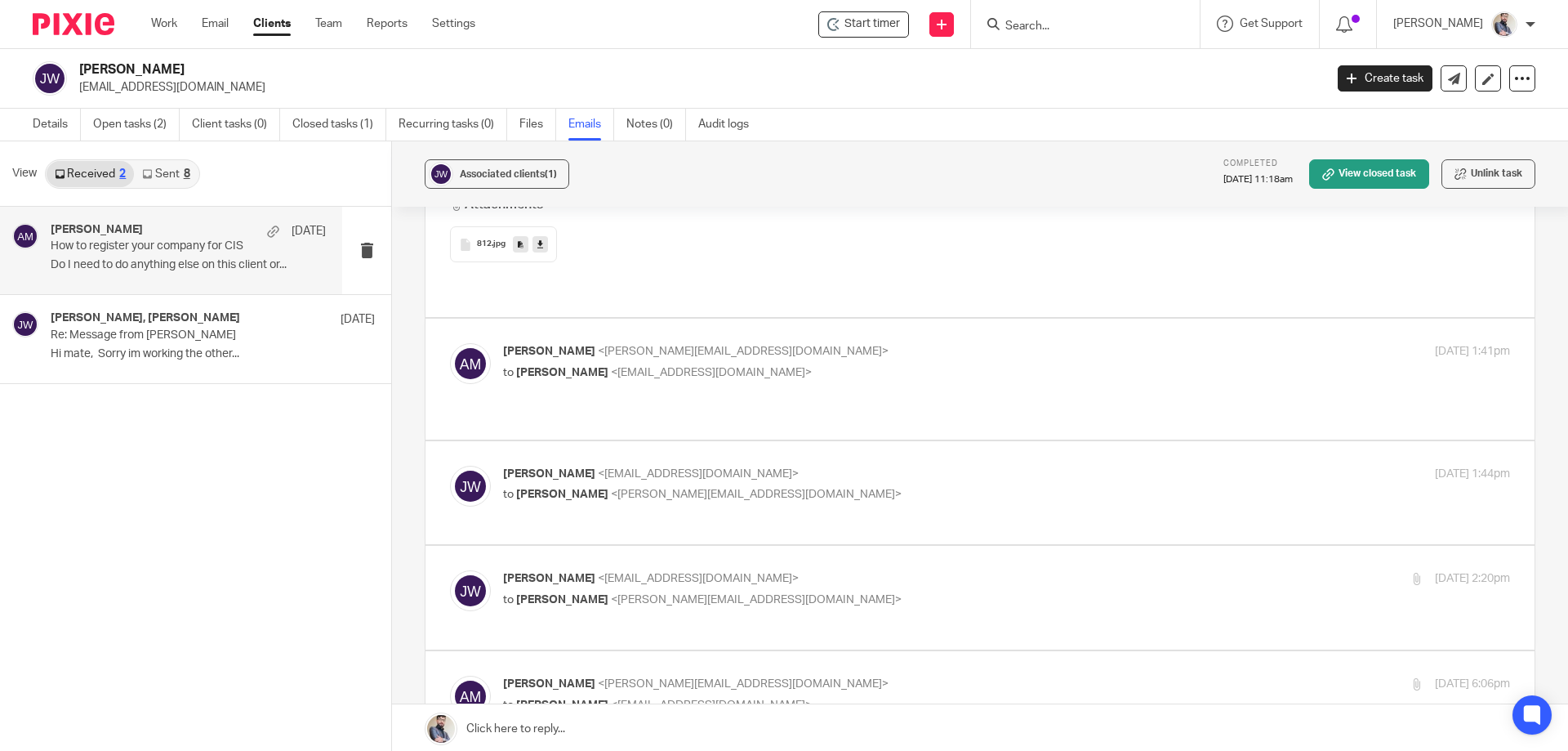
scroll to position [4358, 0]
click at [644, 363] on p "to Jack Ward <jackward989@gmail.com>" at bounding box center [839, 372] width 672 height 17
checkbox input "true"
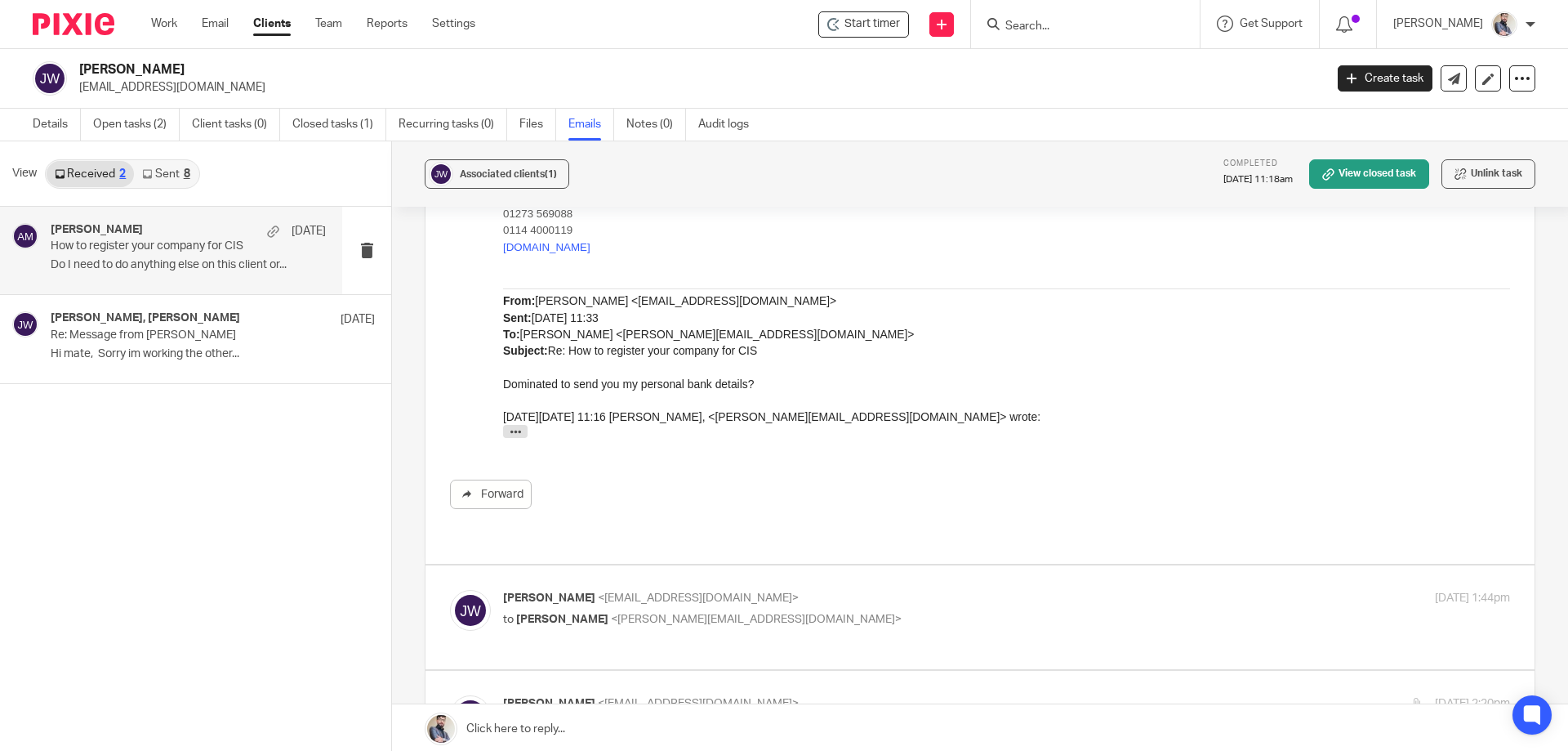
scroll to position [4903, 0]
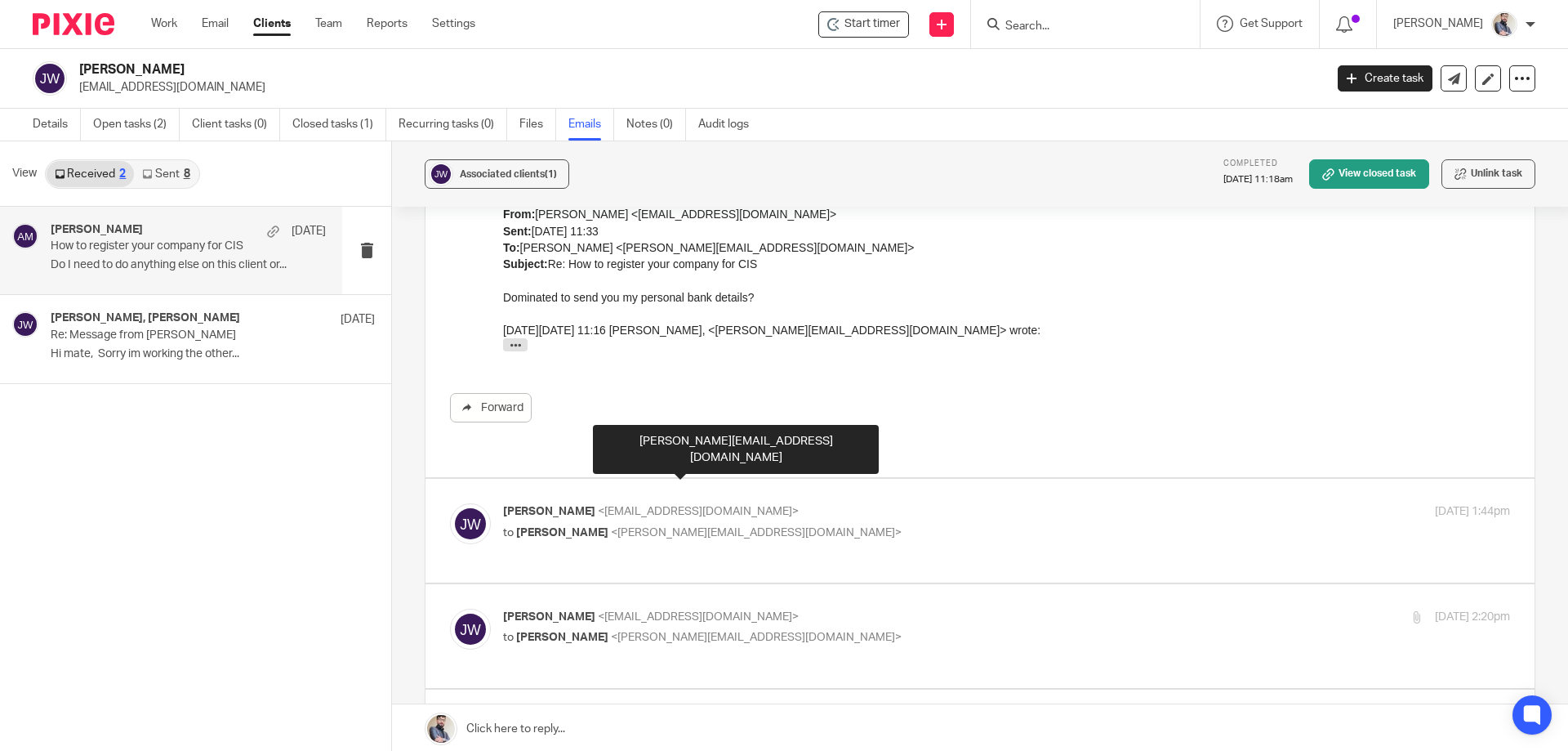
click at [720, 527] on span "<aaron@togetherwecount.co.uk>" at bounding box center [756, 533] width 291 height 11
checkbox input "true"
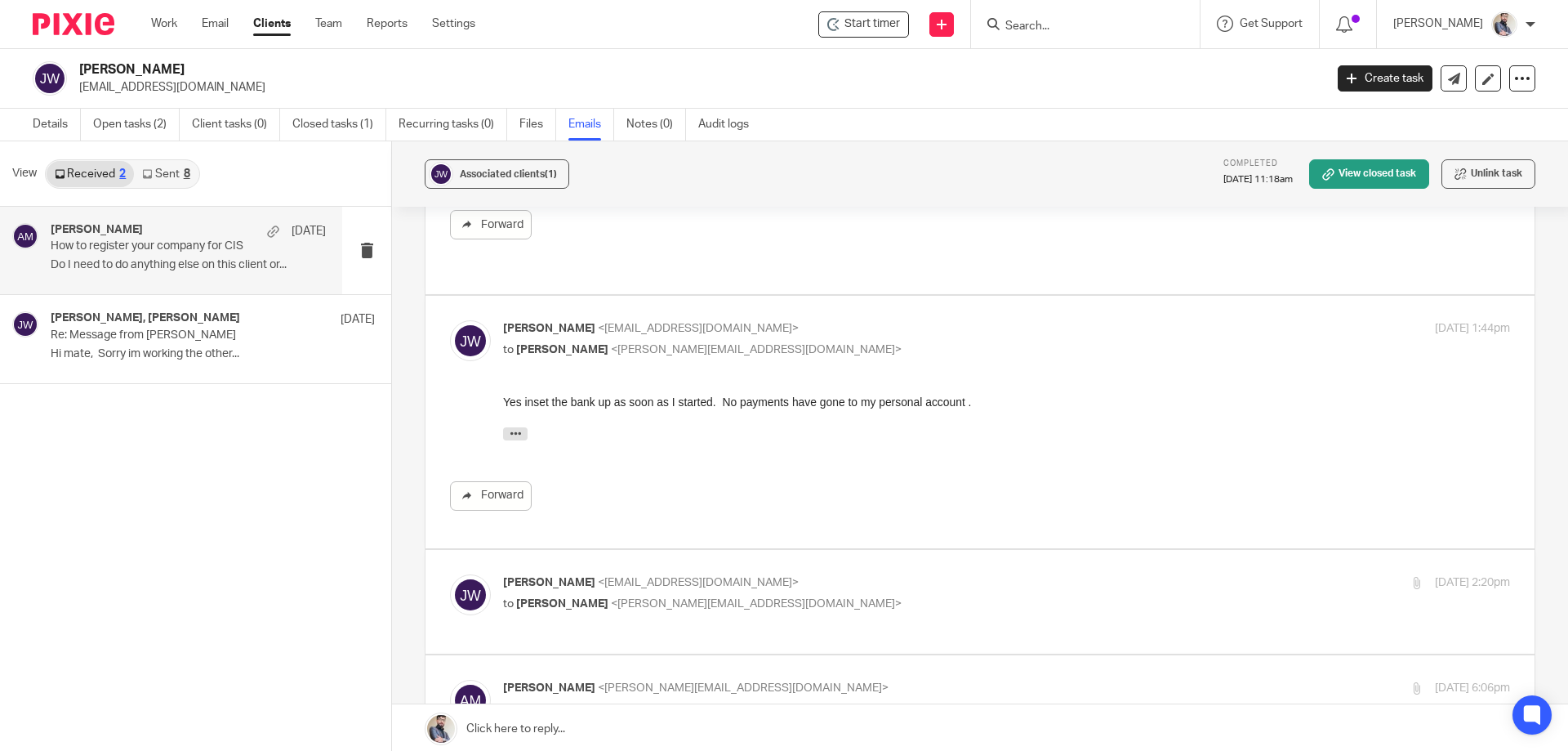
scroll to position [5121, 0]
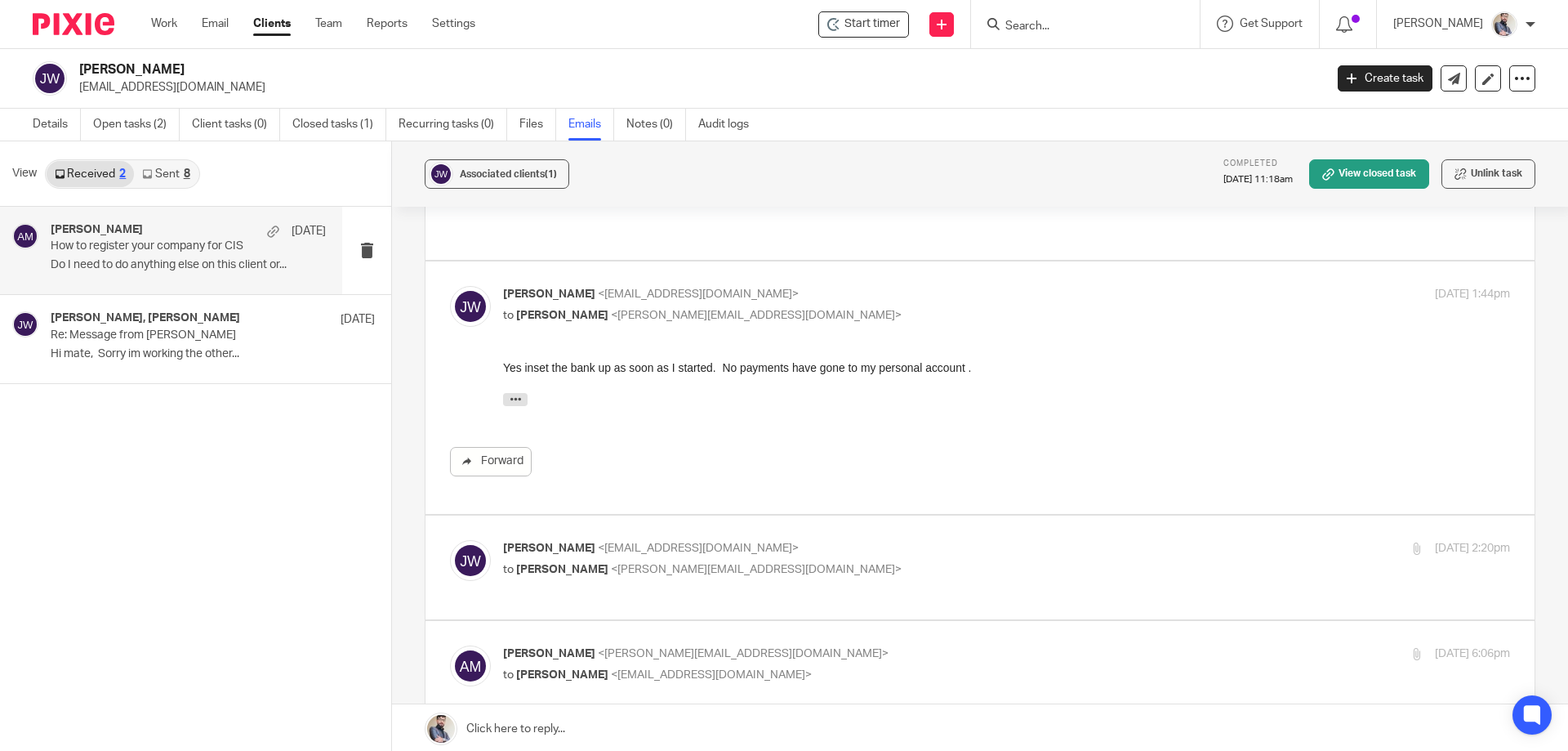
click at [863, 540] on div "Jack Ward <jackward989@gmail.com> to Aaron Mcleish <aaron@togetherwecount.co.uk…" at bounding box center [979, 567] width 1060 height 55
click at [679, 540] on div "Jack Ward <jackward989@gmail.com> to Aaron Mcleish <aaron@togetherwecount.co.uk…" at bounding box center [1006, 560] width 1007 height 40
checkbox input "true"
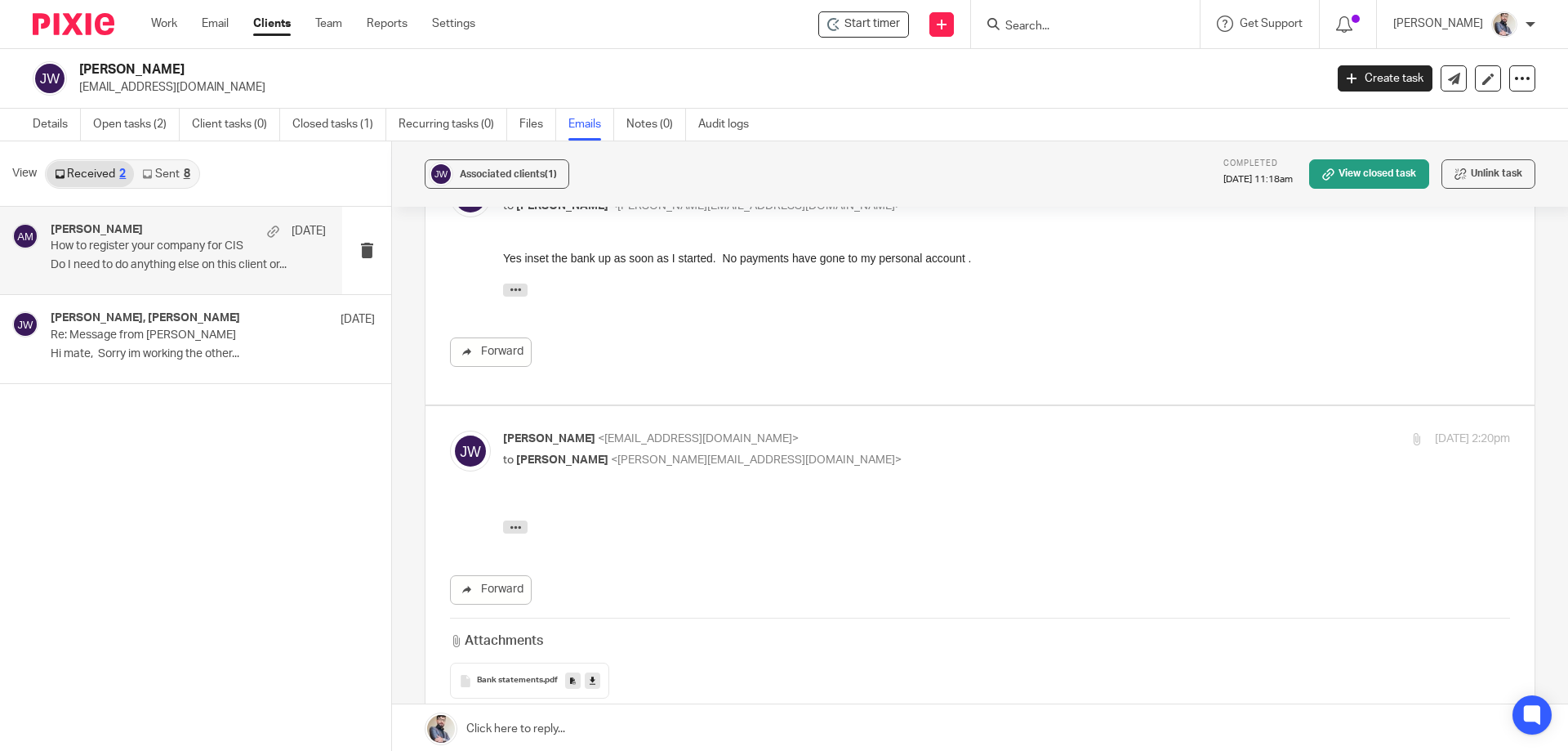
scroll to position [5448, 0]
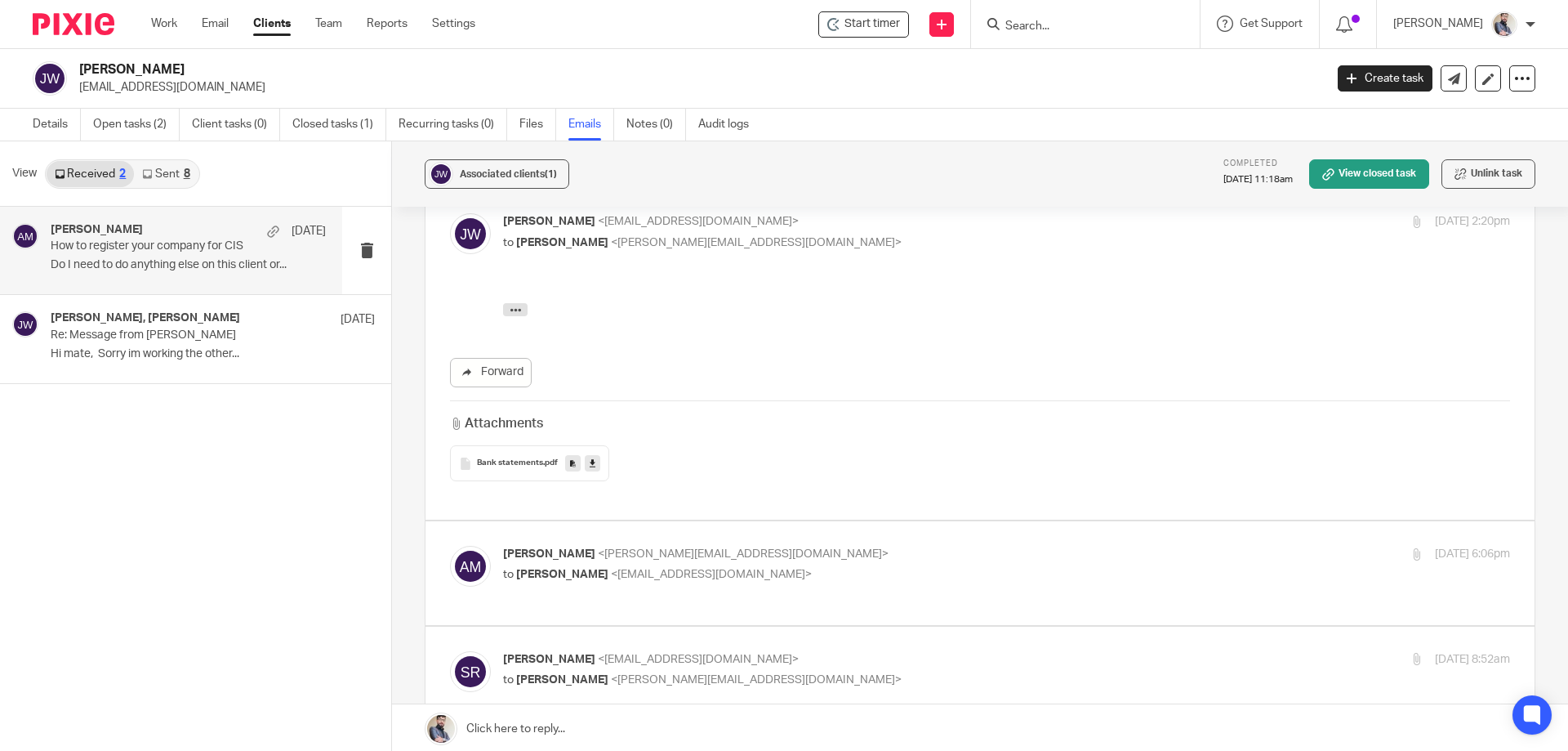
click at [596, 455] on link at bounding box center [593, 463] width 15 height 16
click at [639, 567] on p "to Said Rahim <said@togetherwecount.co.uk>" at bounding box center [839, 575] width 672 height 17
checkbox input "true"
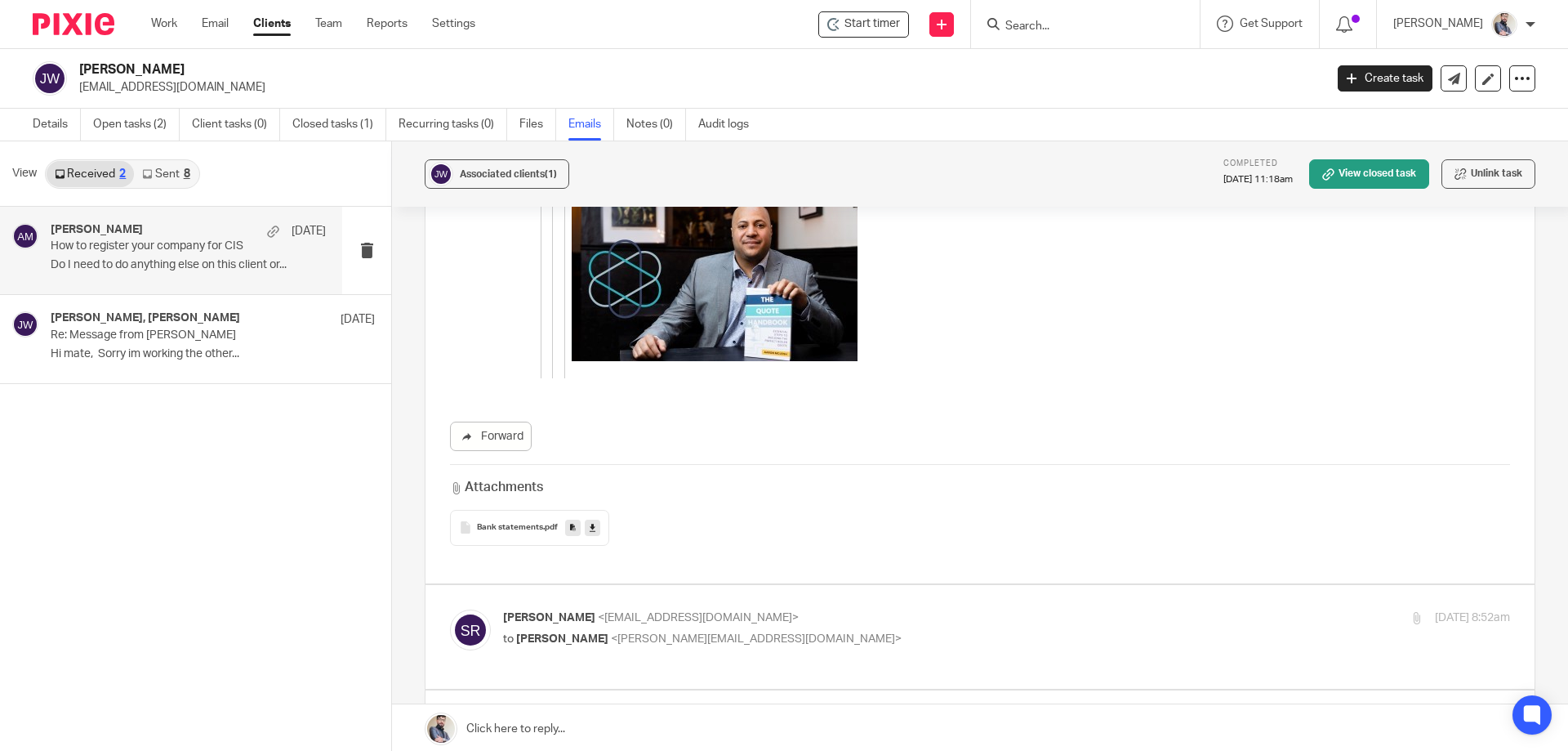
scroll to position [7192, 0]
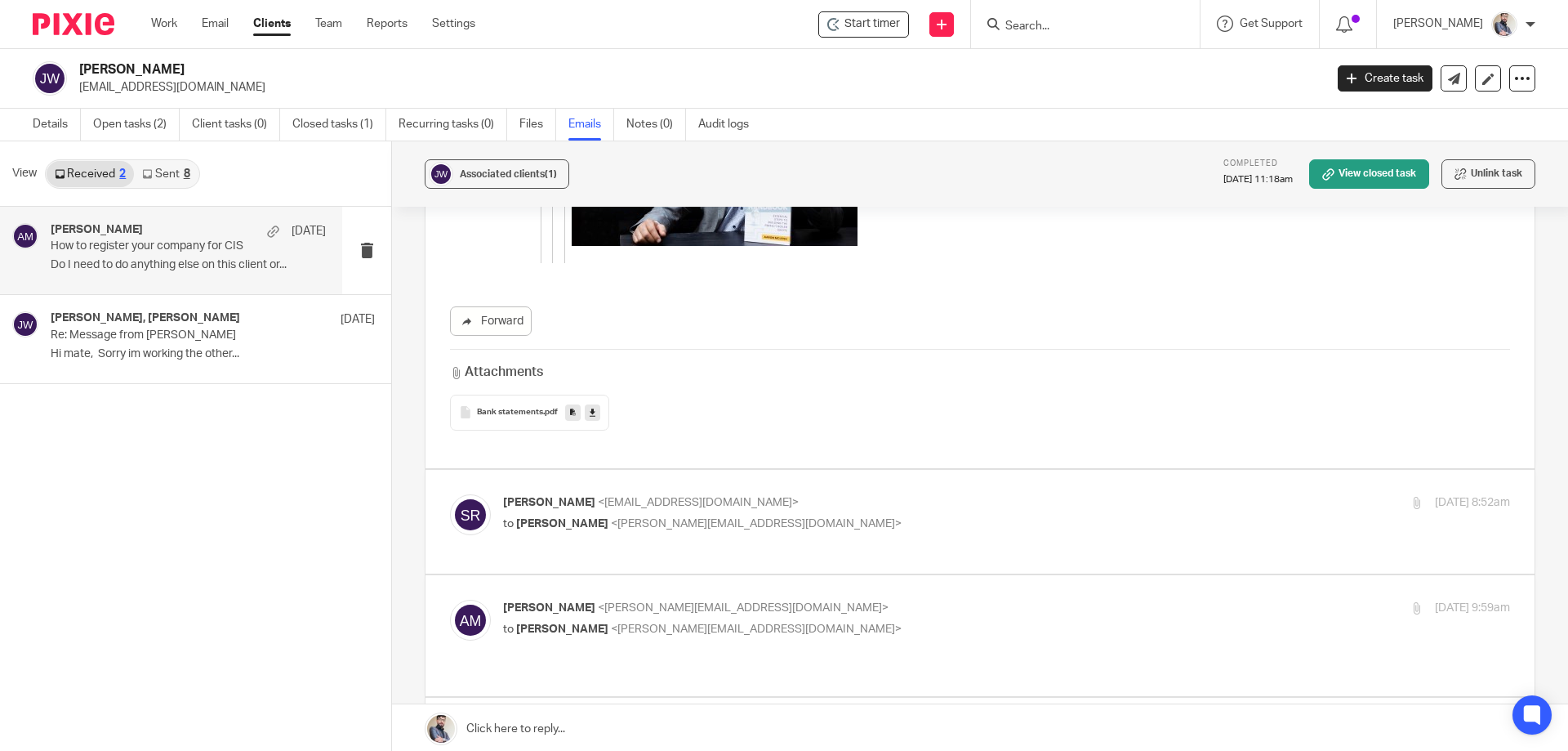
click at [667, 494] on div "Said Rahim <said@togetherwecount.co.uk> to Aaron Mcleish <aaron@togetherwecount…" at bounding box center [1006, 514] width 1007 height 40
checkbox input "true"
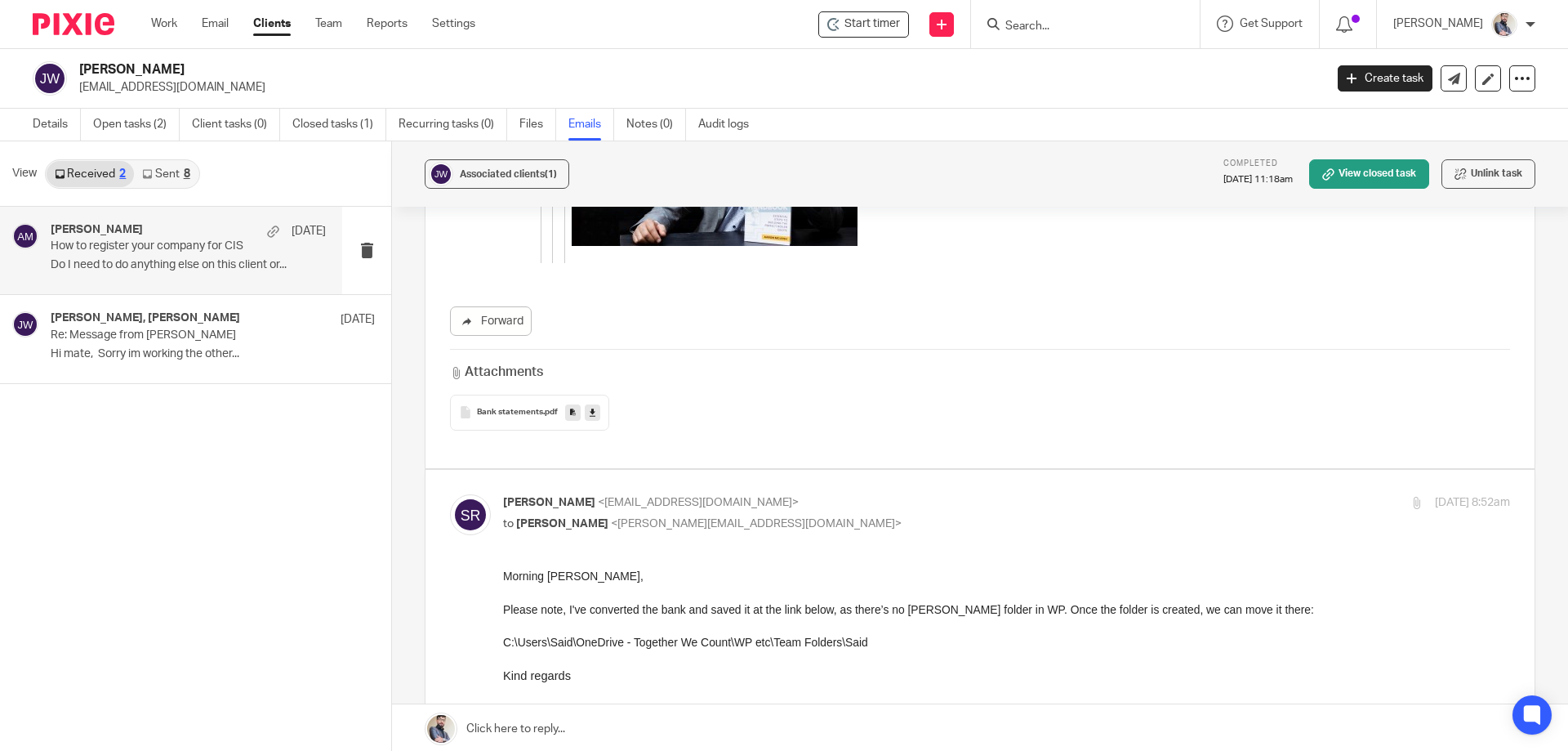
scroll to position [0, 0]
click at [40, 463] on div "Aaron Mcleish 14 Aug How to register your company for CIS Do I need to do anyth…" at bounding box center [196, 480] width 391 height 547
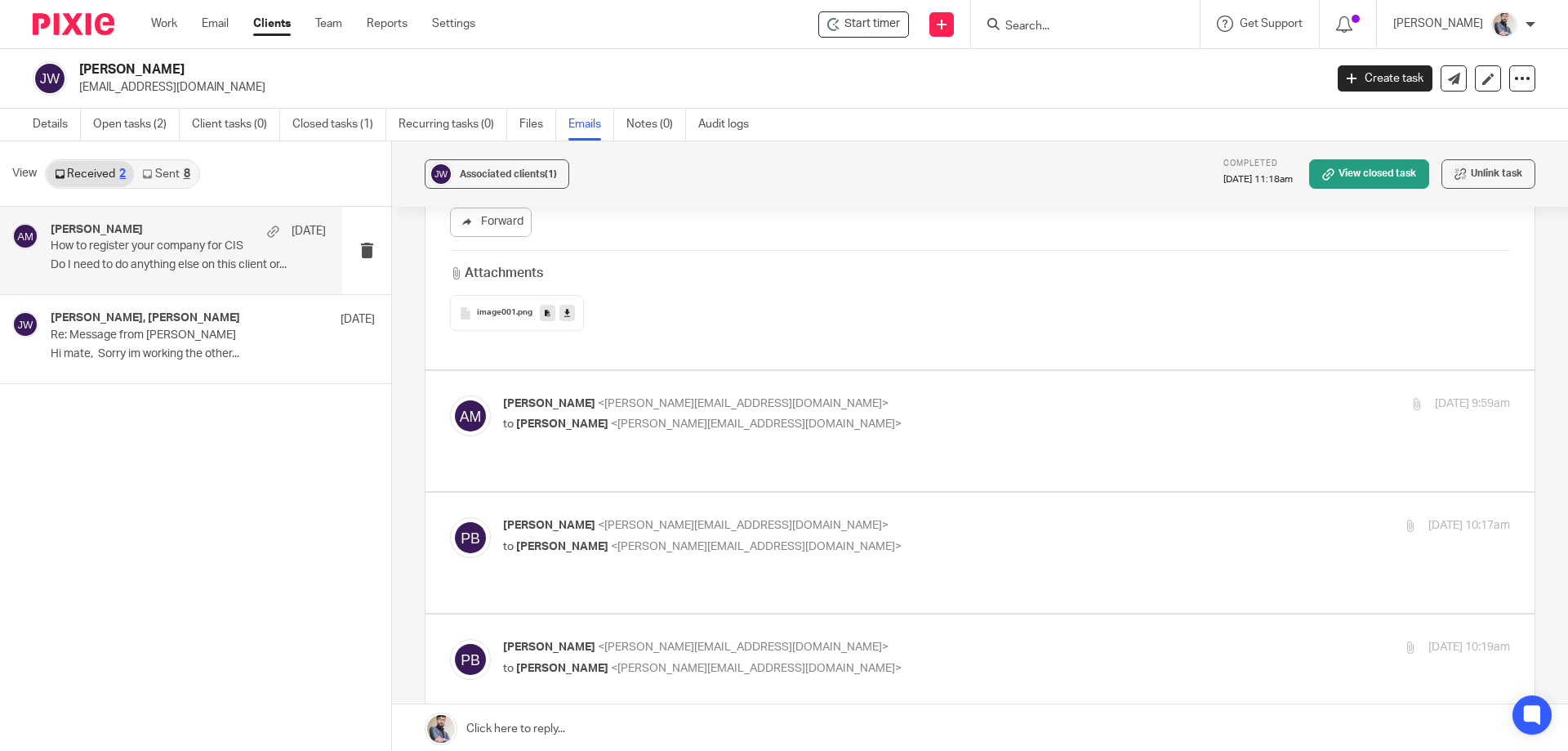
scroll to position [9371, 0]
click at [665, 373] on label at bounding box center [979, 428] width 1109 height 120
click at [450, 391] on input "checkbox" at bounding box center [450, 391] width 1 height 1
checkbox input "true"
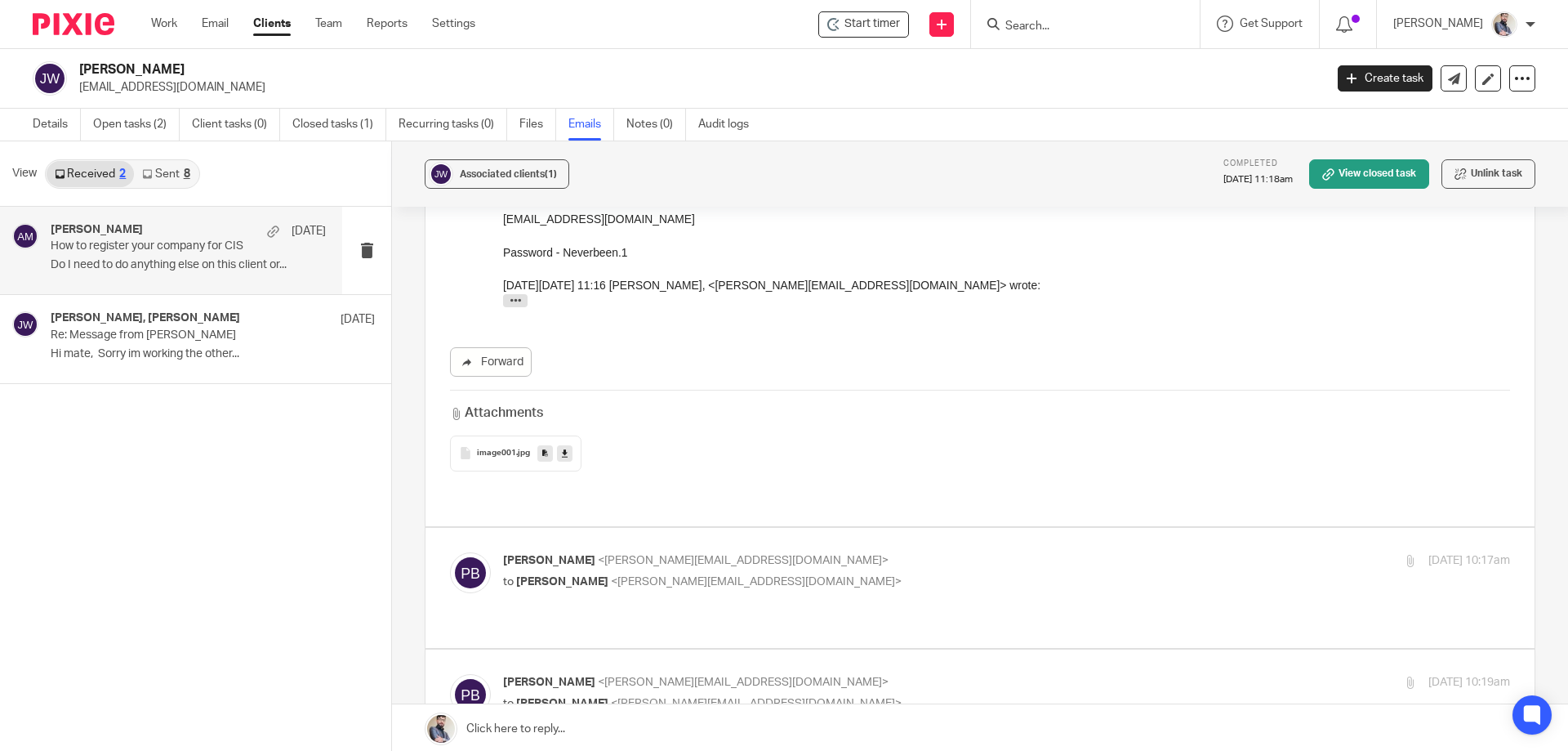
scroll to position [12312, 0]
click at [664, 548] on p "Penny Brown <penny@togetherwecount.co.uk>" at bounding box center [839, 556] width 672 height 17
checkbox input "true"
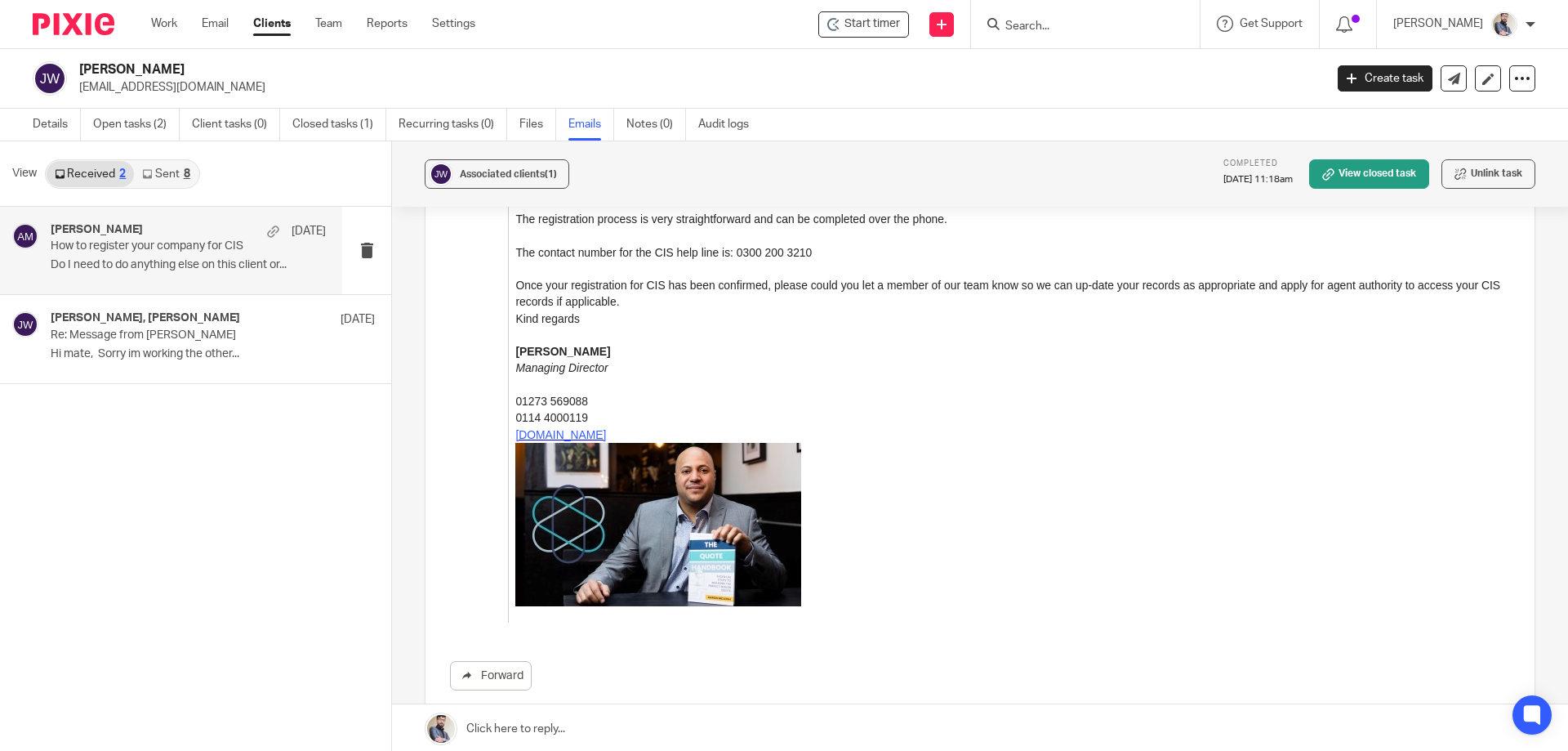
scroll to position [16127, 0]
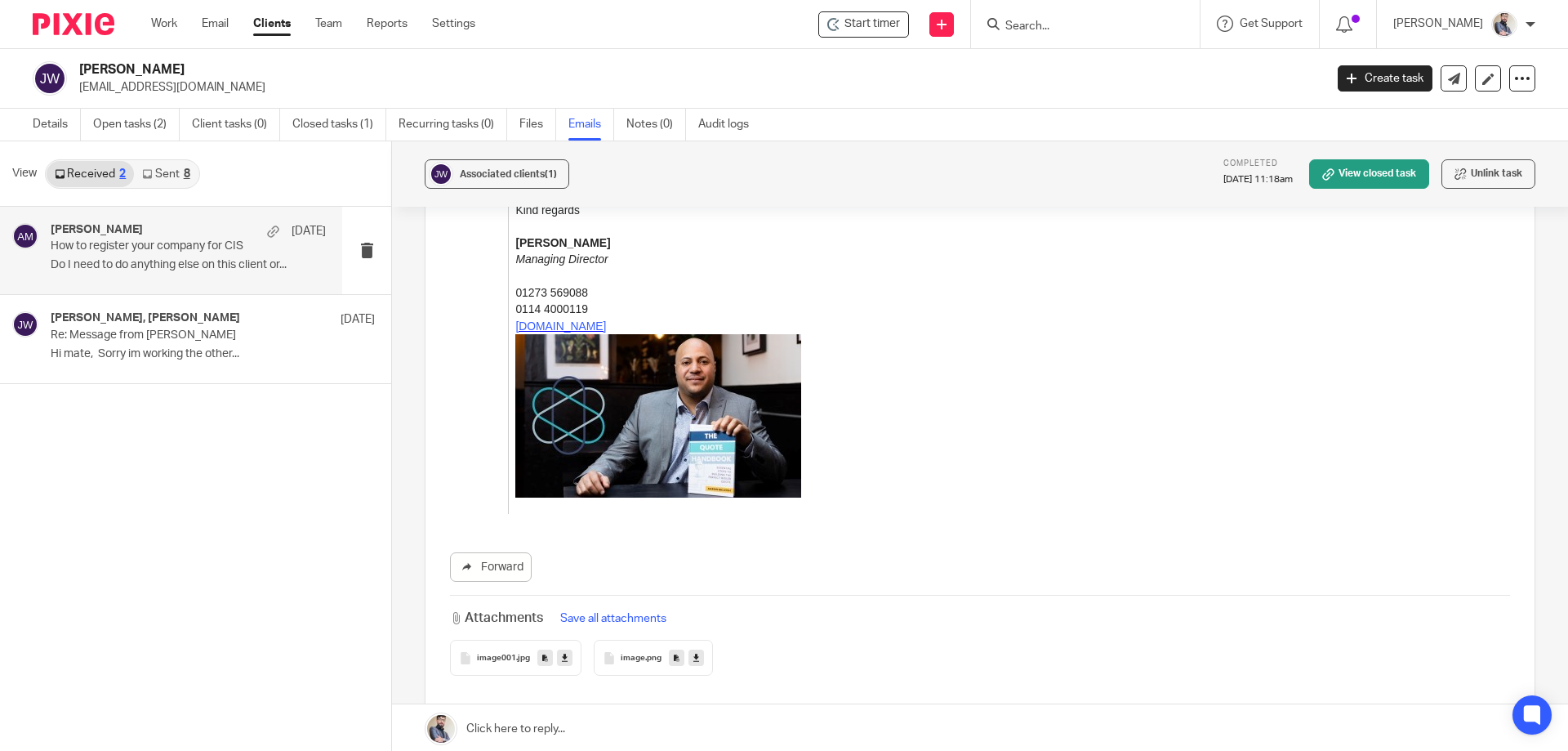
click at [500, 654] on span "image001" at bounding box center [497, 659] width 40 height 9
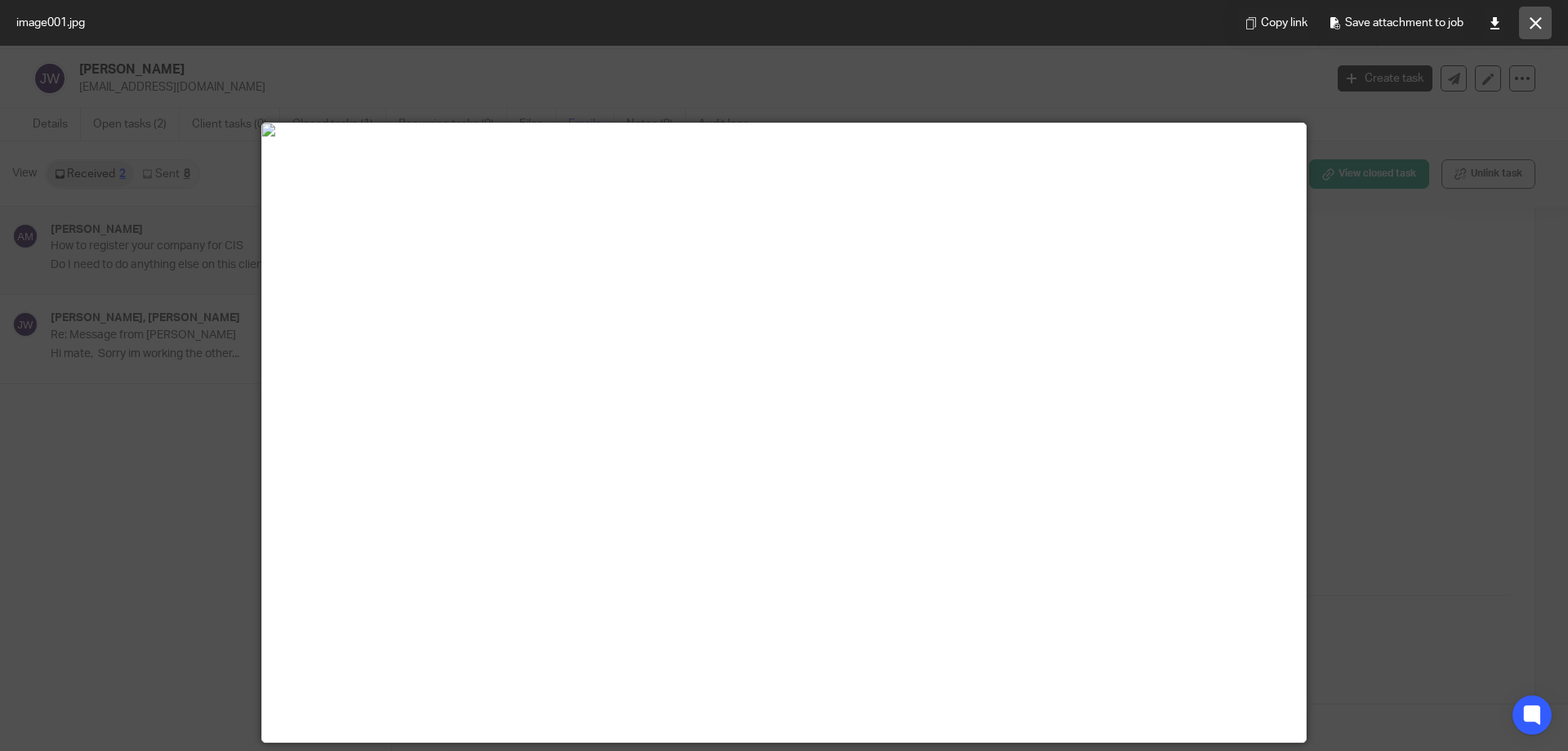
click at [1544, 27] on button at bounding box center [1535, 23] width 33 height 33
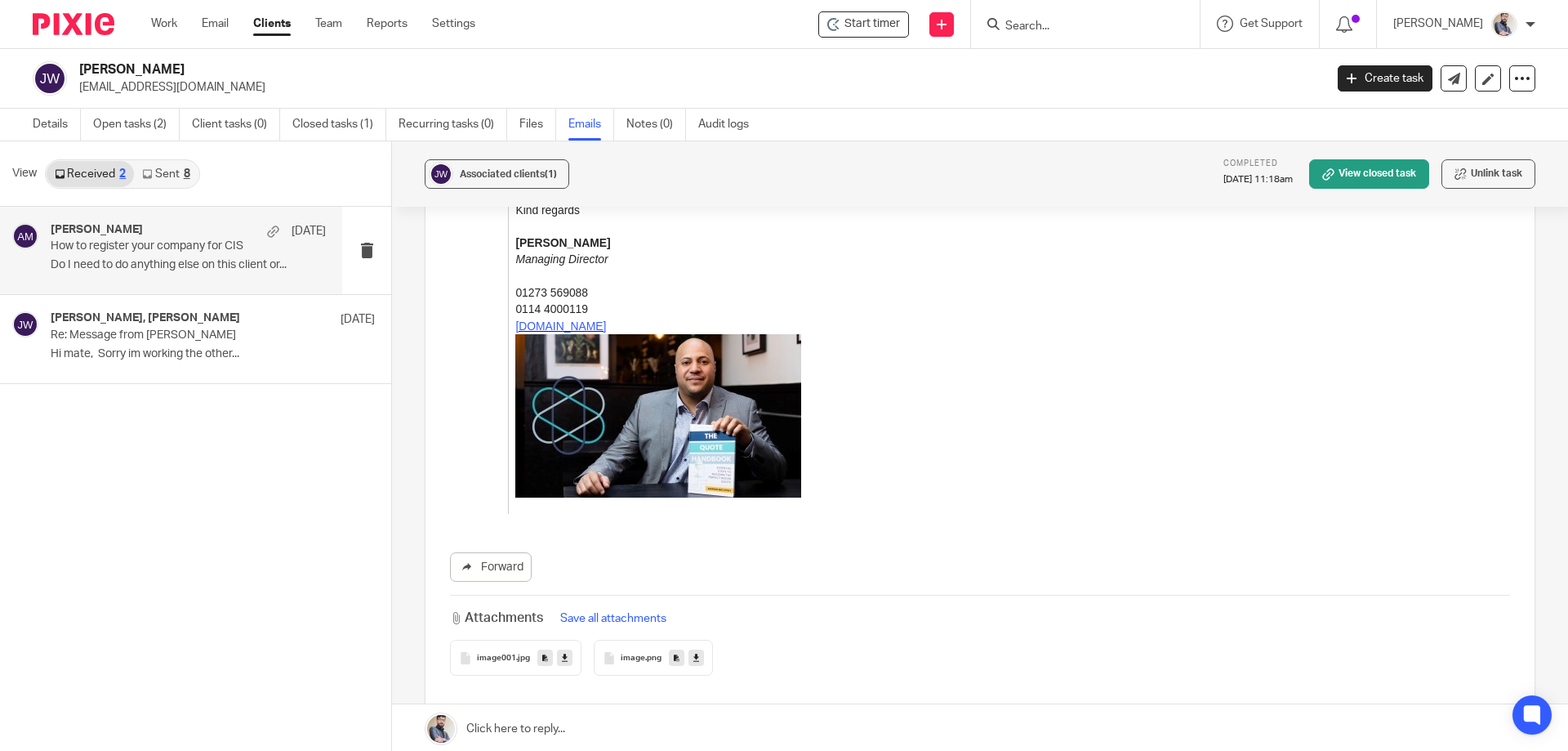
click at [640, 654] on span "image" at bounding box center [633, 659] width 24 height 9
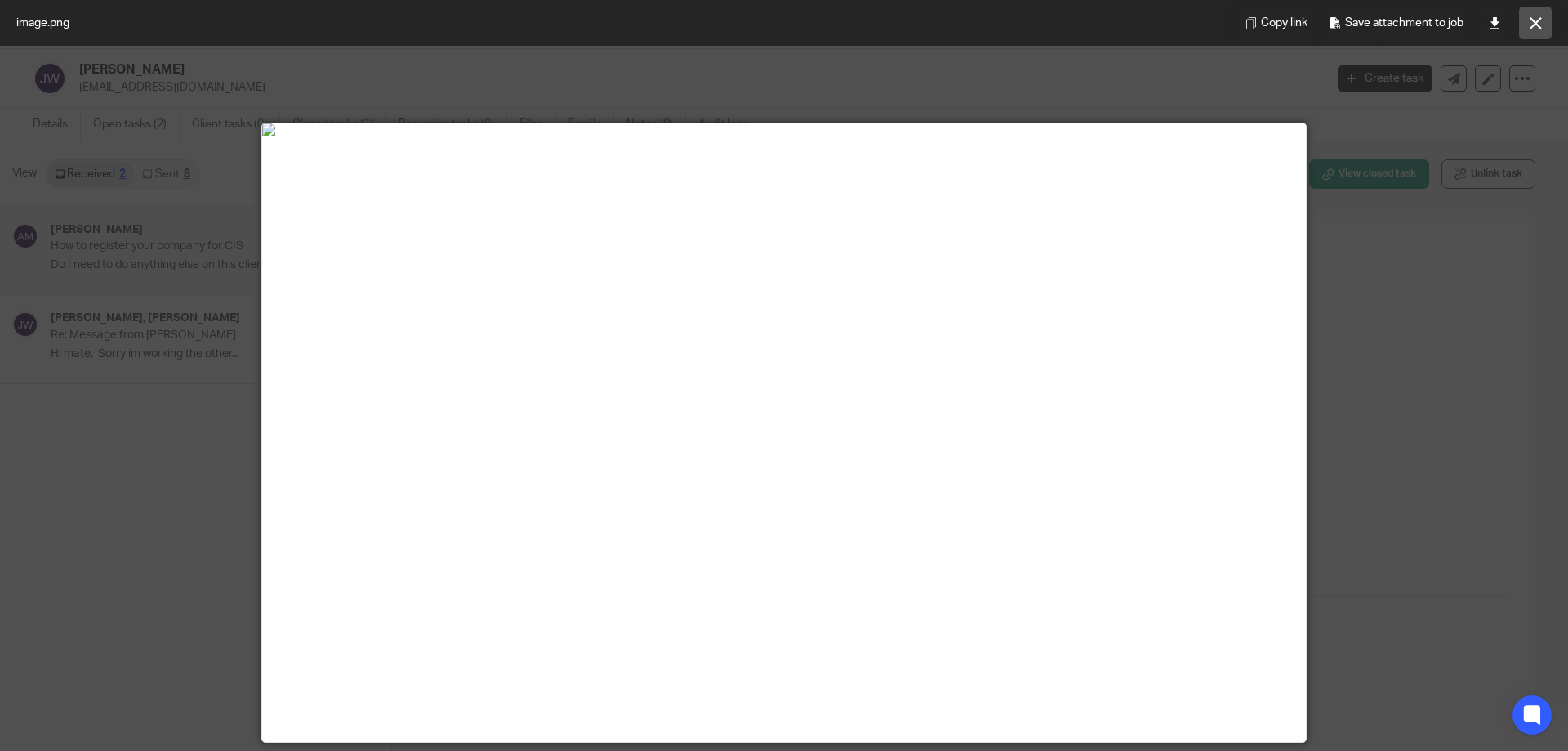
click at [1527, 20] on button at bounding box center [1535, 23] width 33 height 33
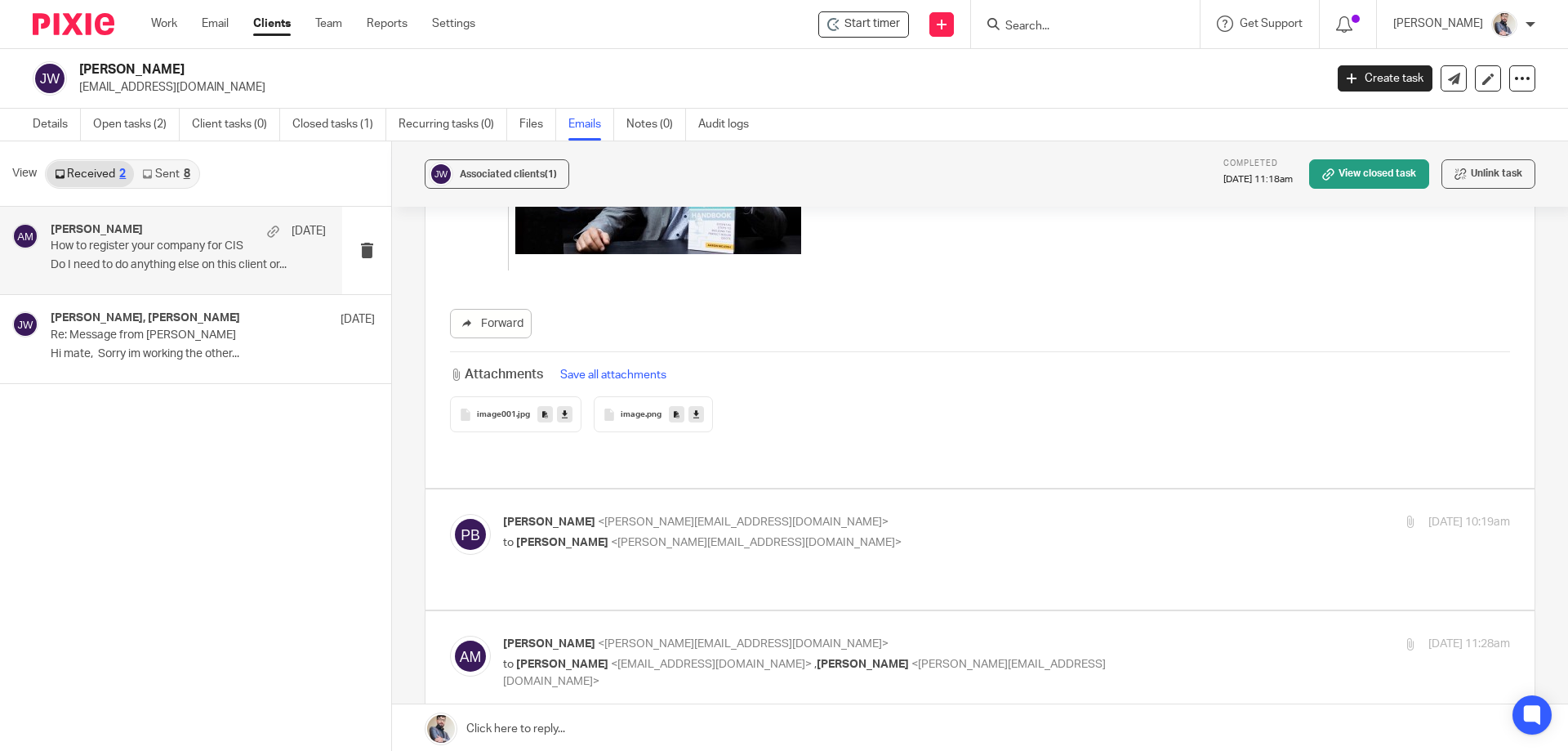
scroll to position [16453, 0]
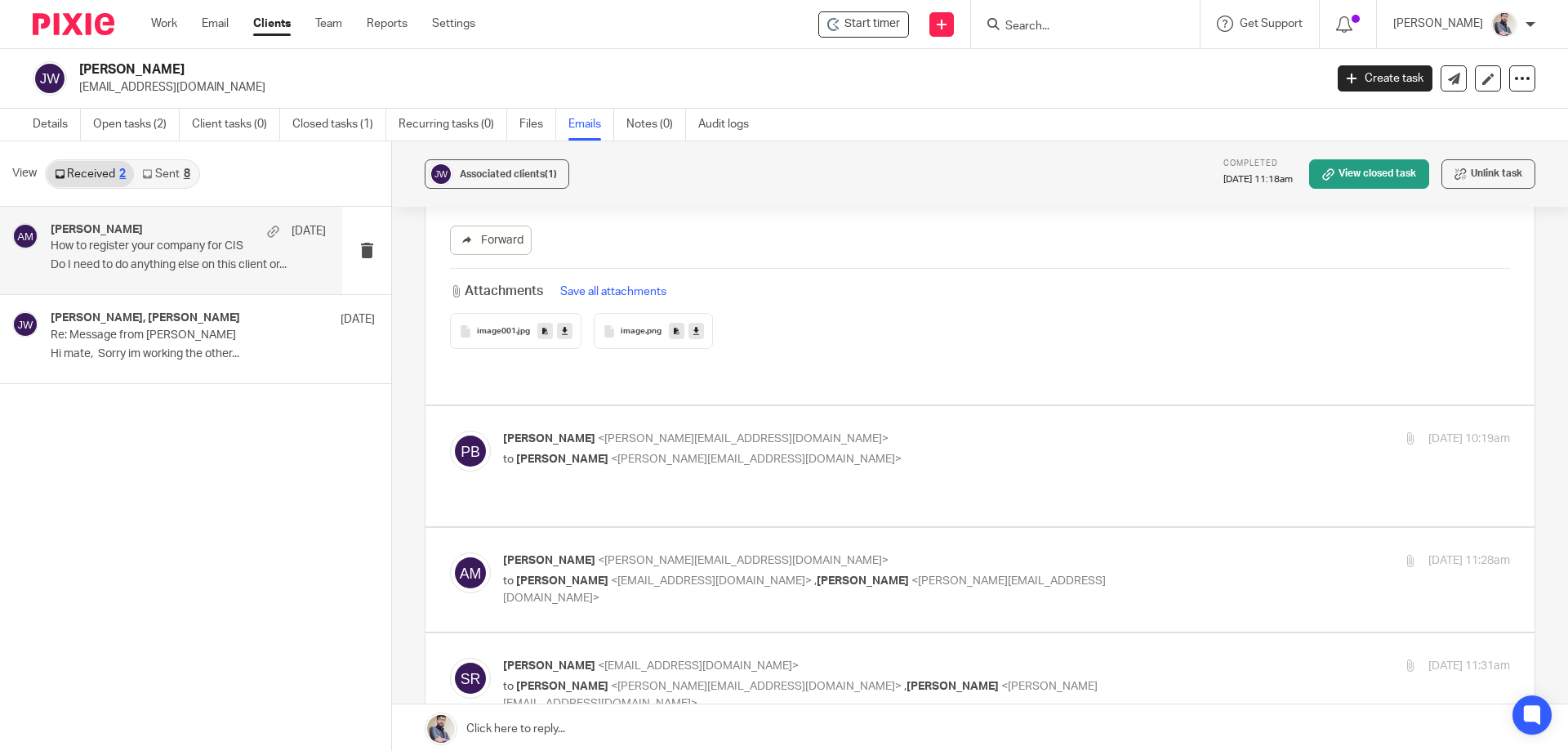
click at [644, 451] on p "to Aaron Mcleish <aaron@togetherwecount.co.uk>" at bounding box center [839, 459] width 672 height 17
checkbox input "true"
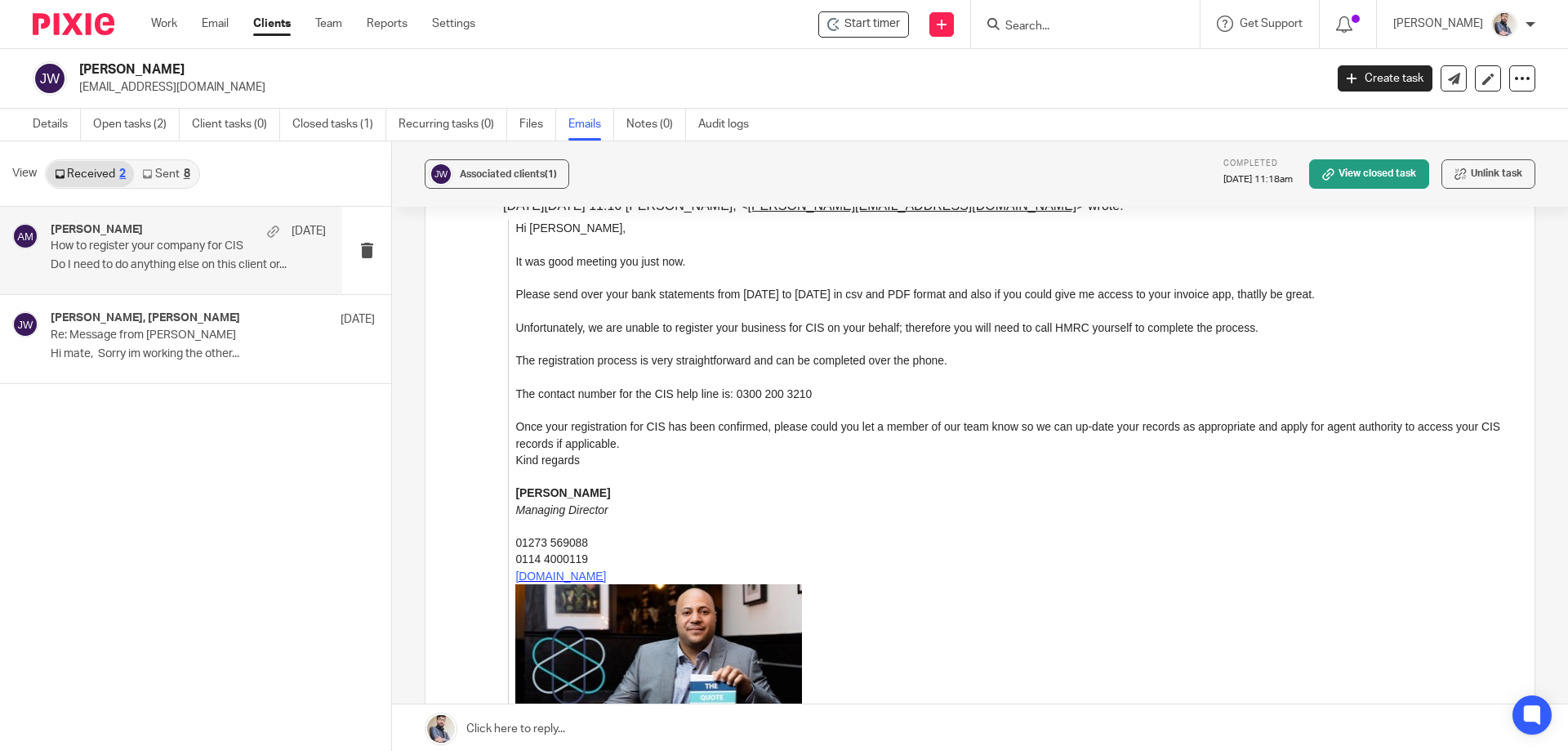
scroll to position [20594, 0]
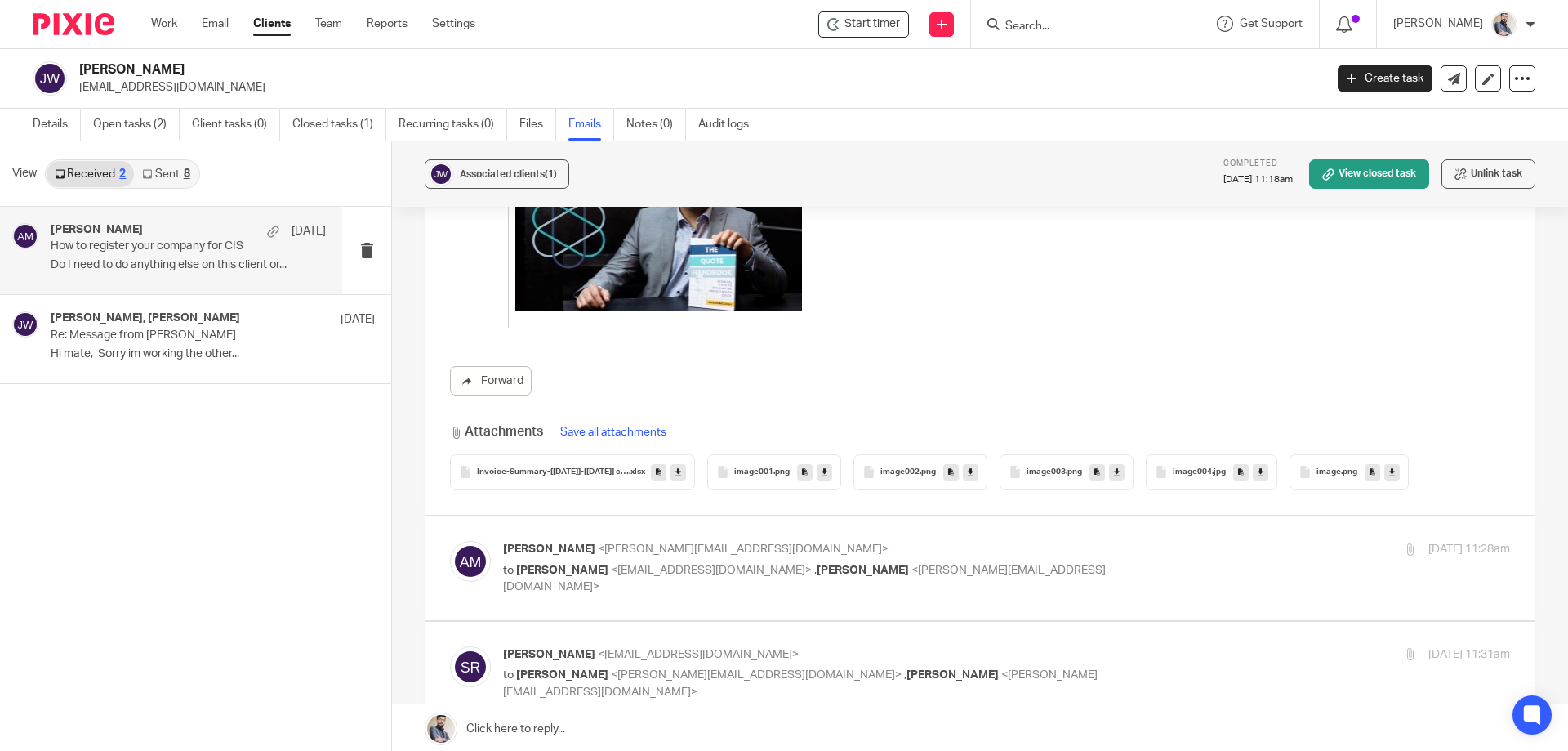
click at [580, 455] on div "Invoice-Summary-[2022-01-01]-[2025-12-31] copy .xlsx" at bounding box center [572, 472] width 245 height 36
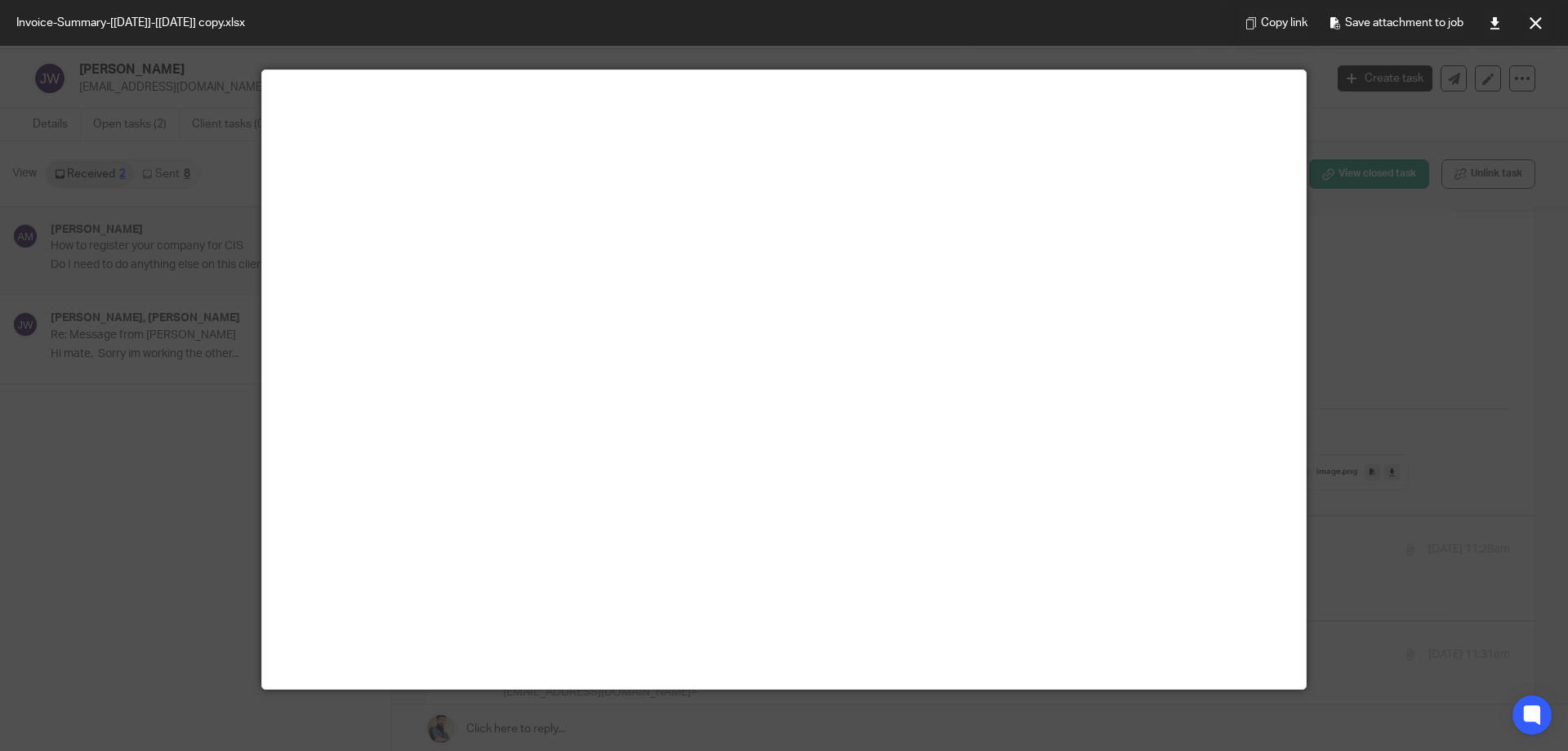
scroll to position [0, 0]
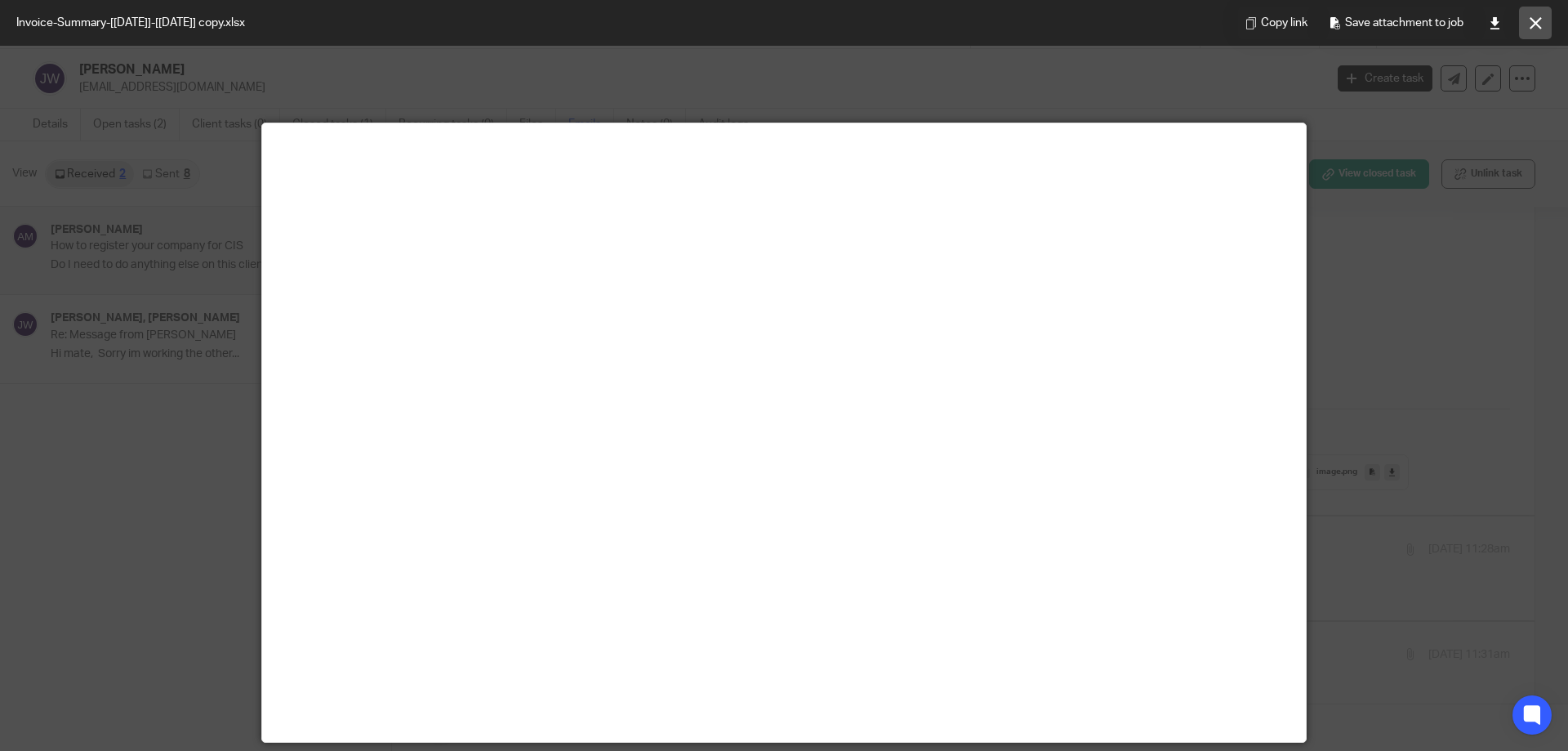
click at [1529, 32] on button at bounding box center [1535, 23] width 33 height 33
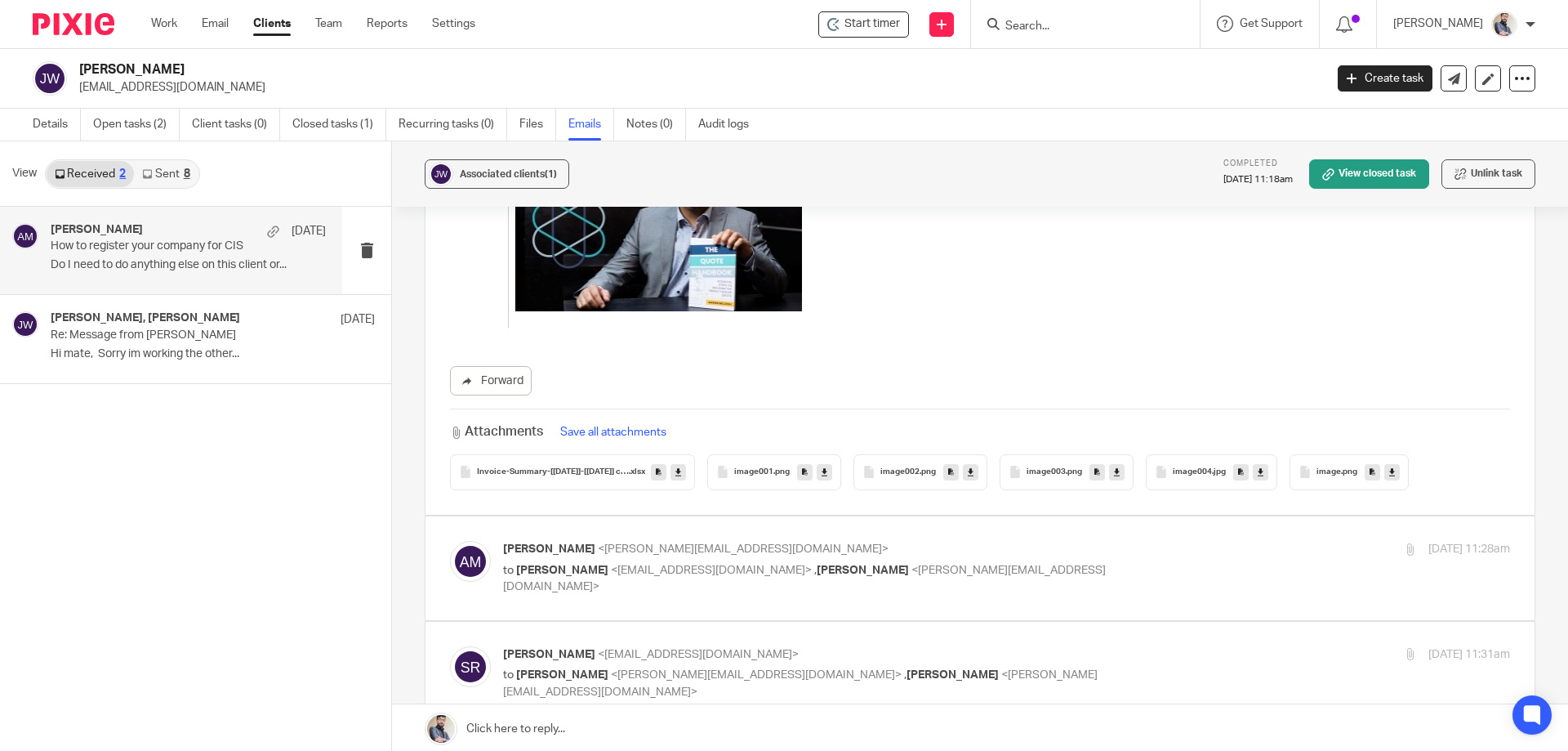
click at [649, 541] on div "Aaron Mcleish <aaron@togetherwecount.co.uk> to Said Rahim <said@togetherwecount…" at bounding box center [839, 568] width 672 height 55
checkbox input "true"
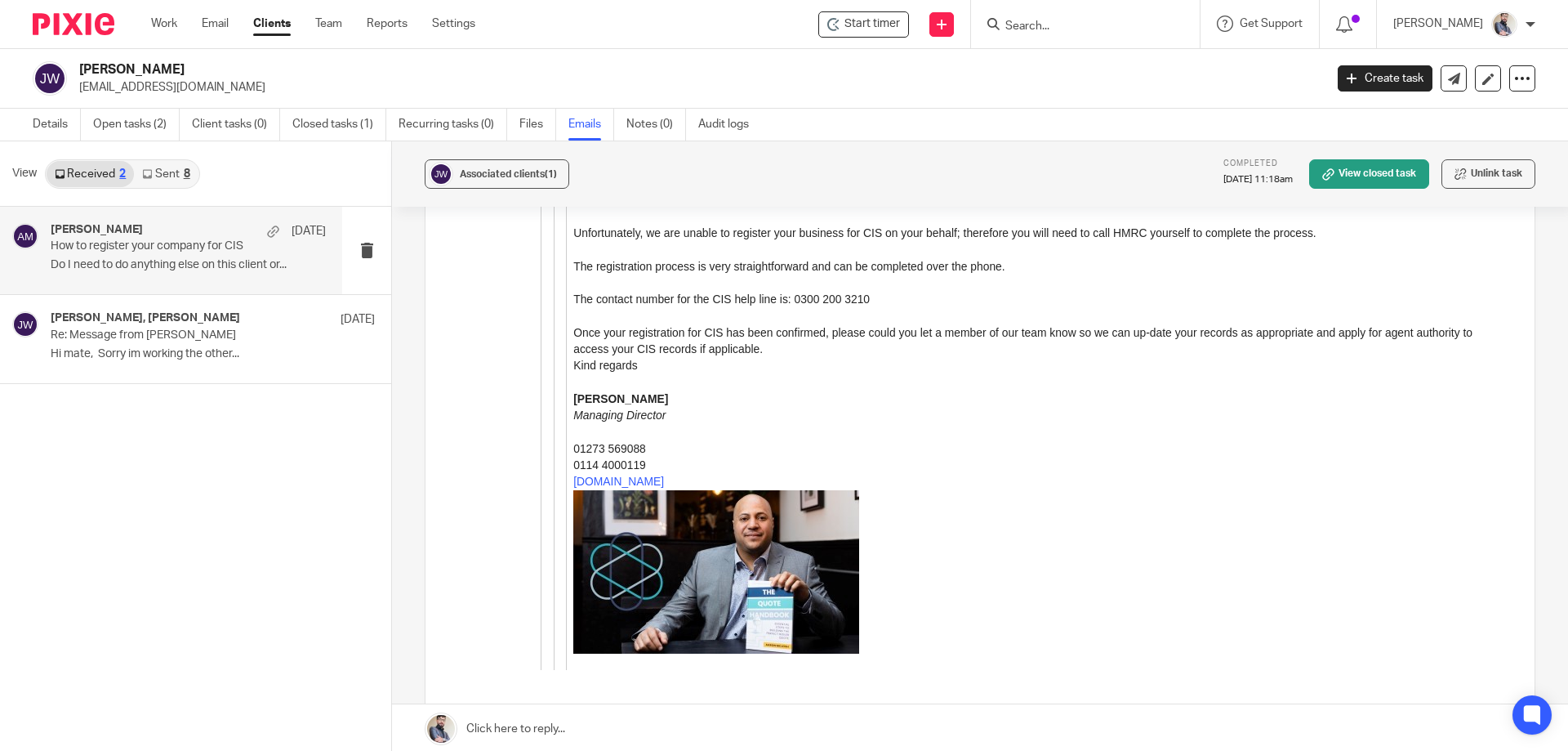
scroll to position [22882, 0]
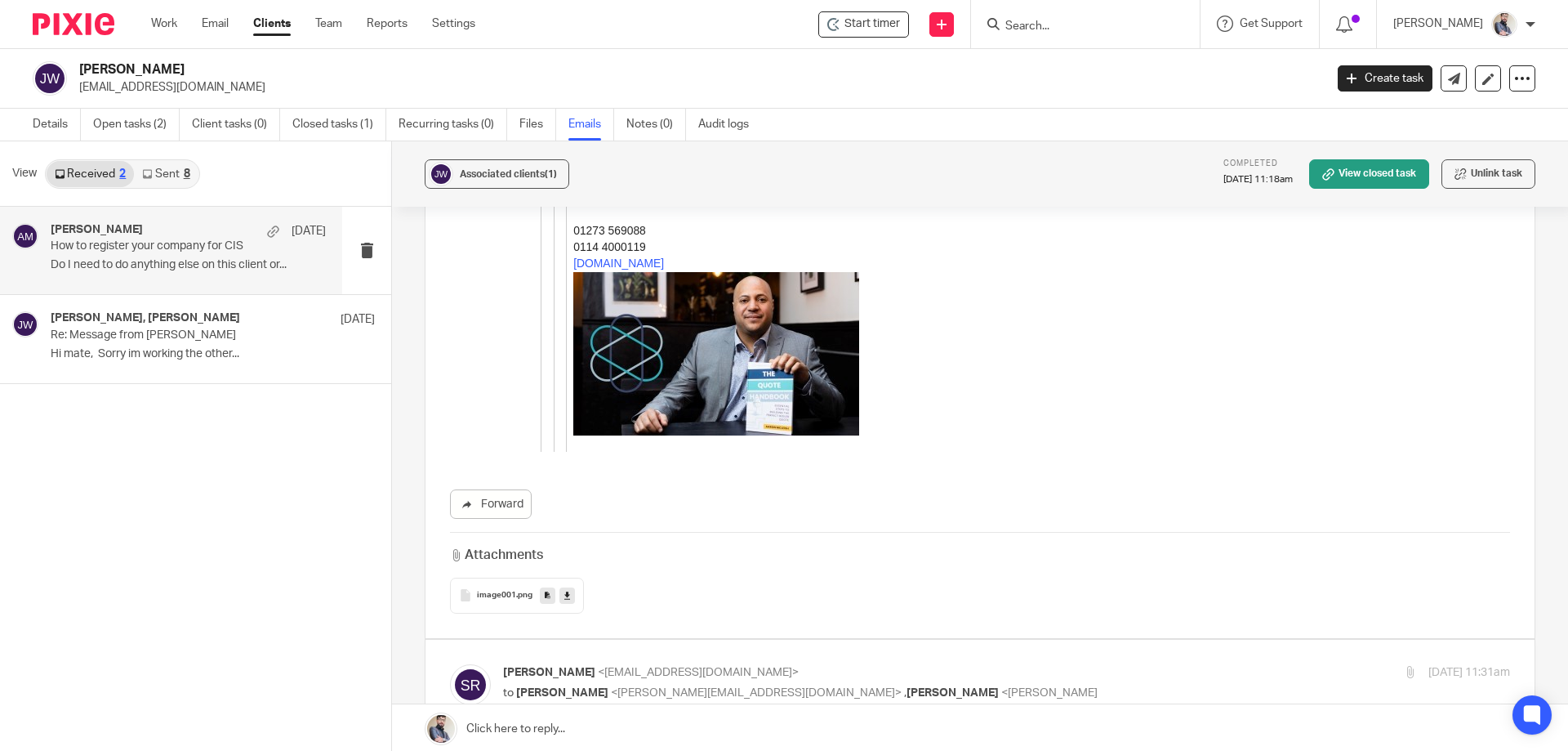
click at [580, 687] on span "[PERSON_NAME]" at bounding box center [562, 693] width 92 height 11
checkbox input "true"
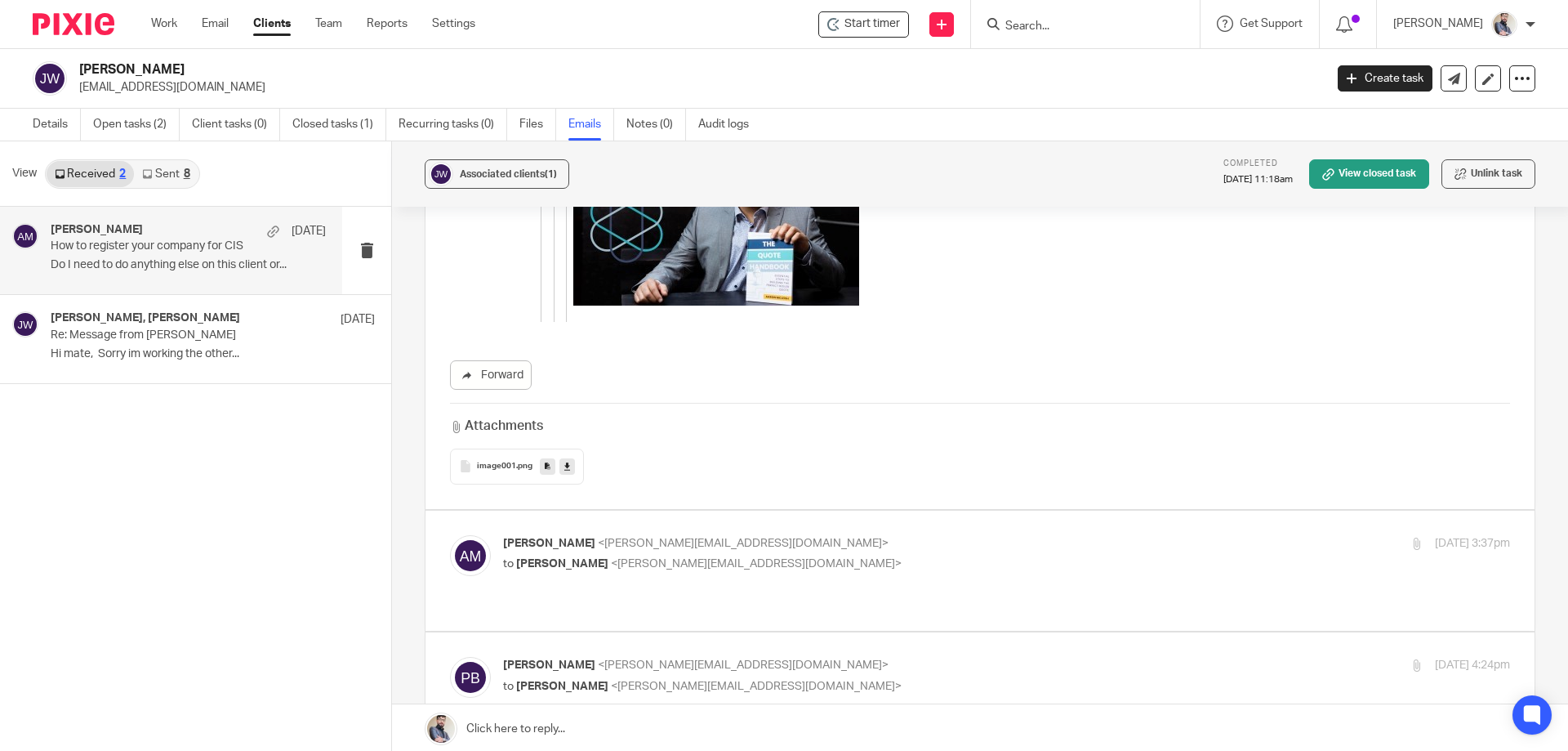
scroll to position [25933, 0]
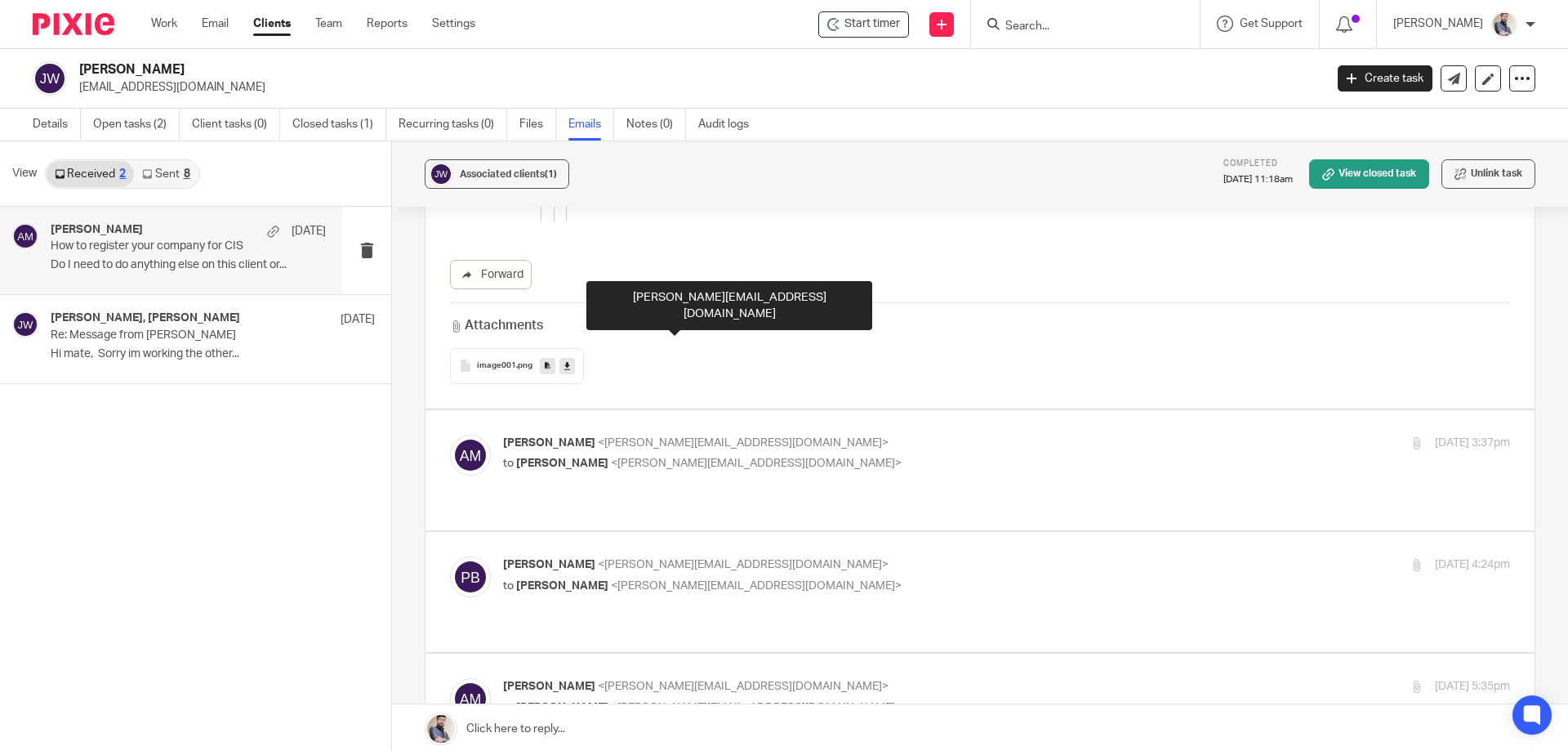
click at [619, 457] on span "<penny@togetherwecount.co.uk>" at bounding box center [756, 463] width 291 height 11
checkbox input "true"
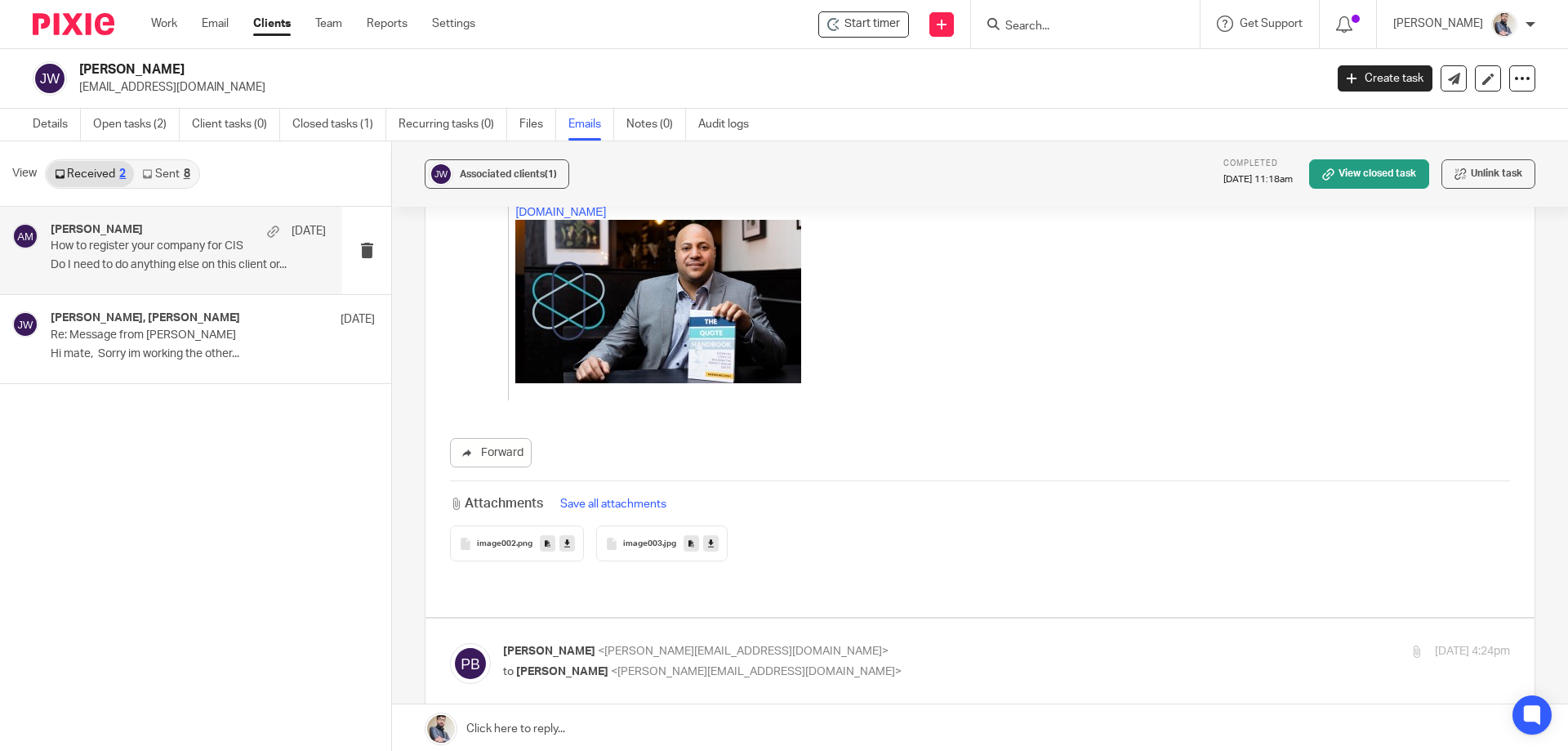
scroll to position [30074, 0]
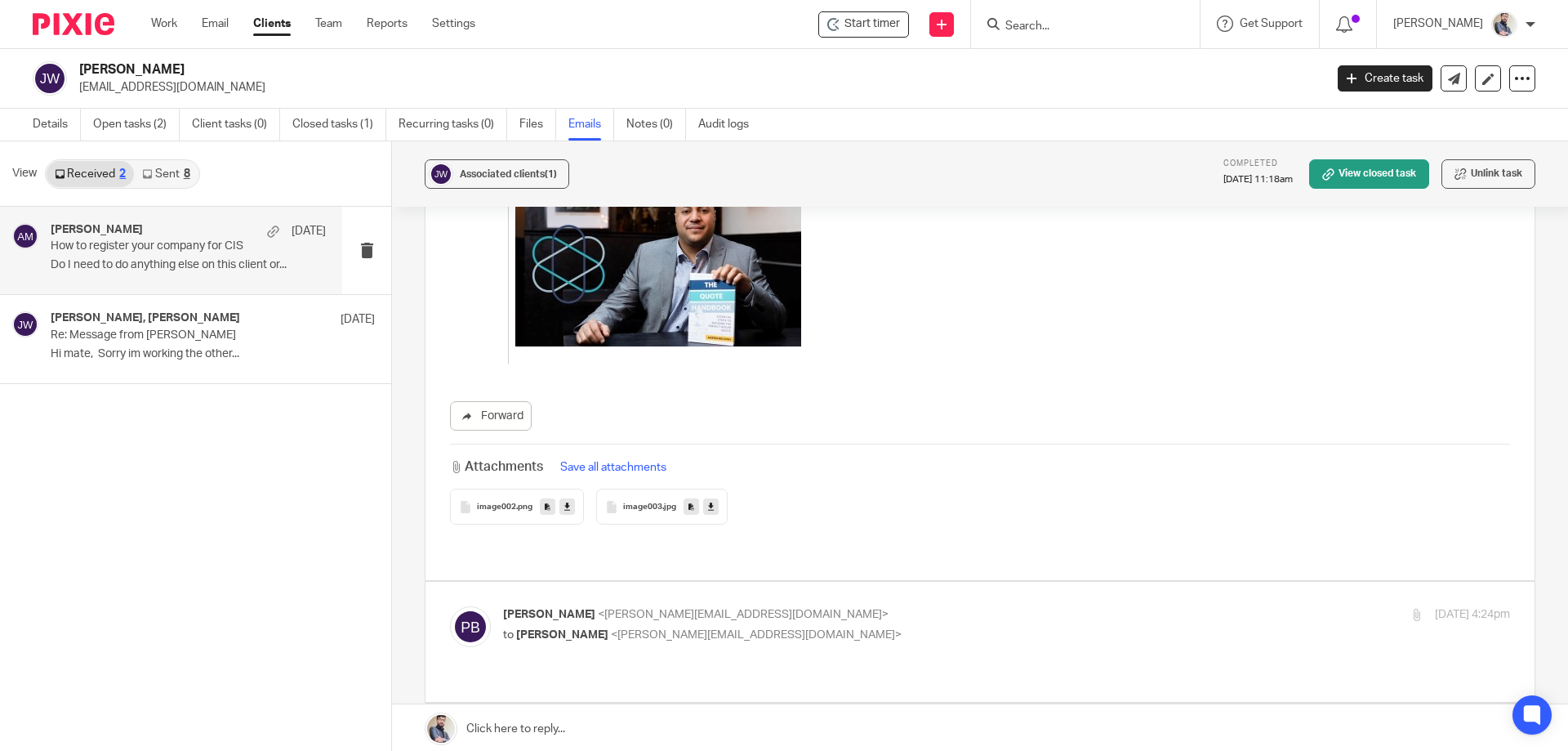
click at [561, 606] on div "Penny Brown <penny@togetherwecount.co.uk> to Aaron Mcleish <aaron@togetherwecou…" at bounding box center [1006, 626] width 1007 height 40
checkbox input "true"
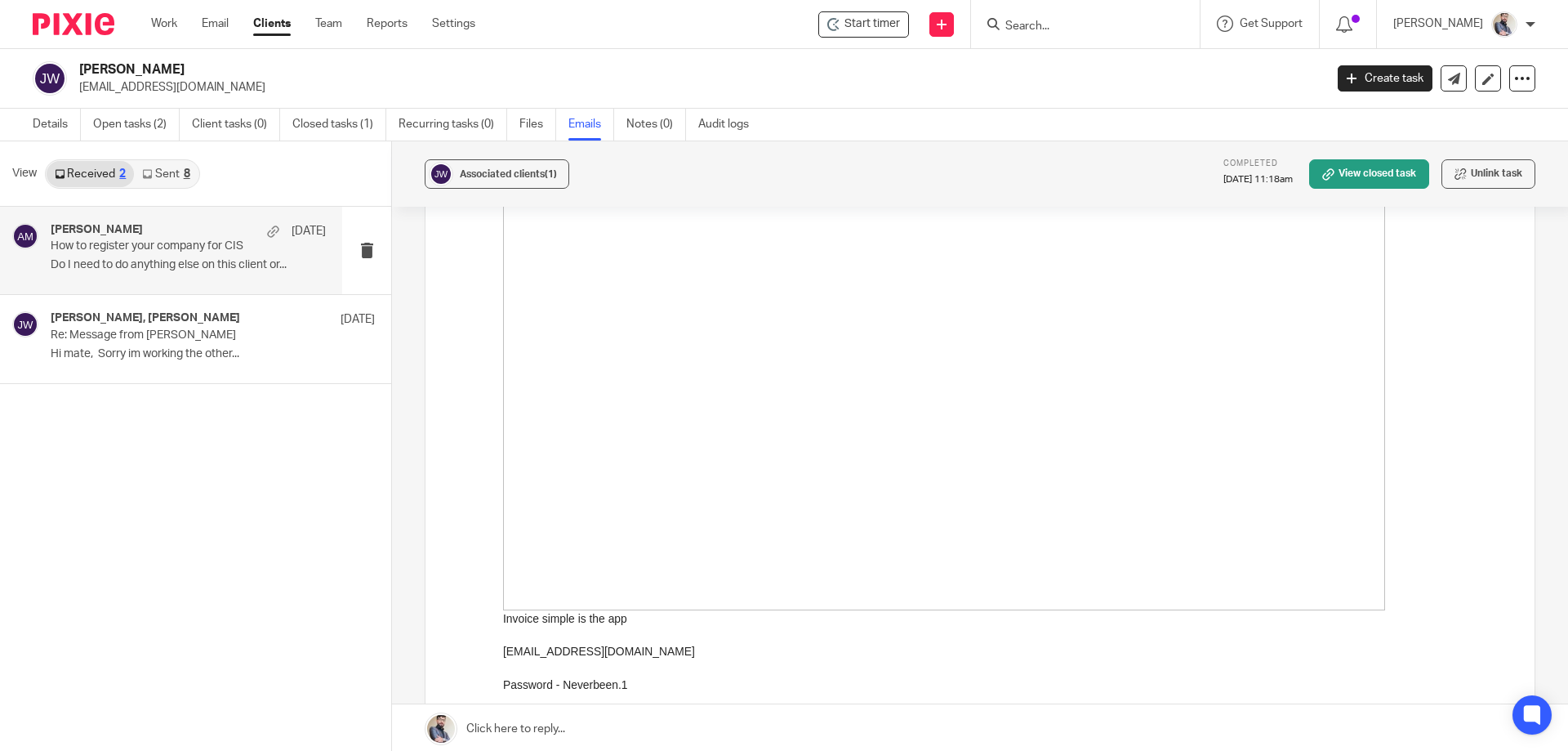
scroll to position [38794, 0]
click at [947, 677] on p "Jackward989@gmail.com" at bounding box center [1006, 675] width 1007 height 16
drag, startPoint x: 635, startPoint y: 713, endPoint x: 484, endPoint y: 645, distance: 165.6
click html "All good, I needed It to be able to quote a client Ty Kind regards Aaron McLeis…"
copy div "Invoice simple is the app Jackward989@gmail.com Password - Neverbeen.1"
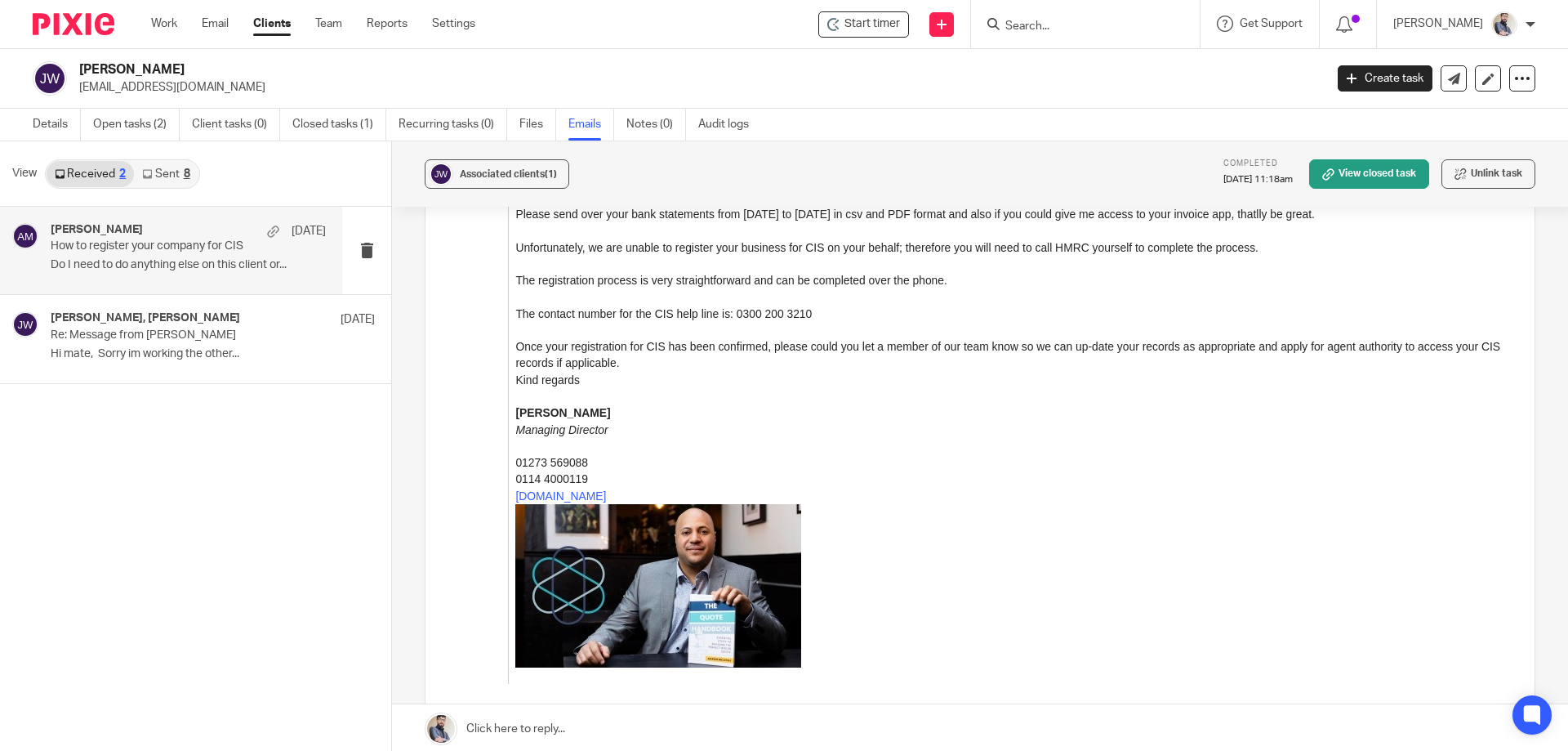
scroll to position [39556, 0]
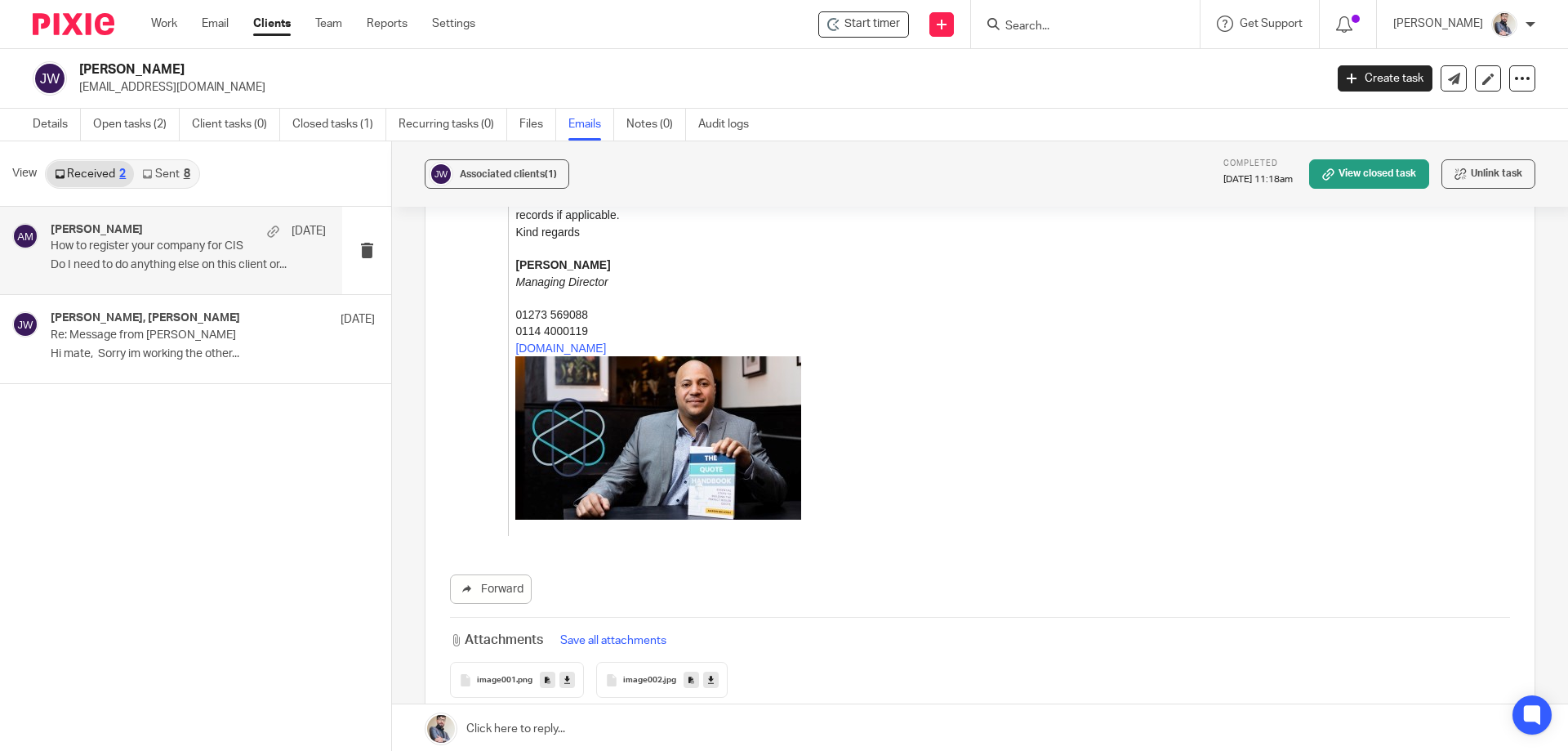
click at [506, 676] on span "image001" at bounding box center [497, 680] width 40 height 9
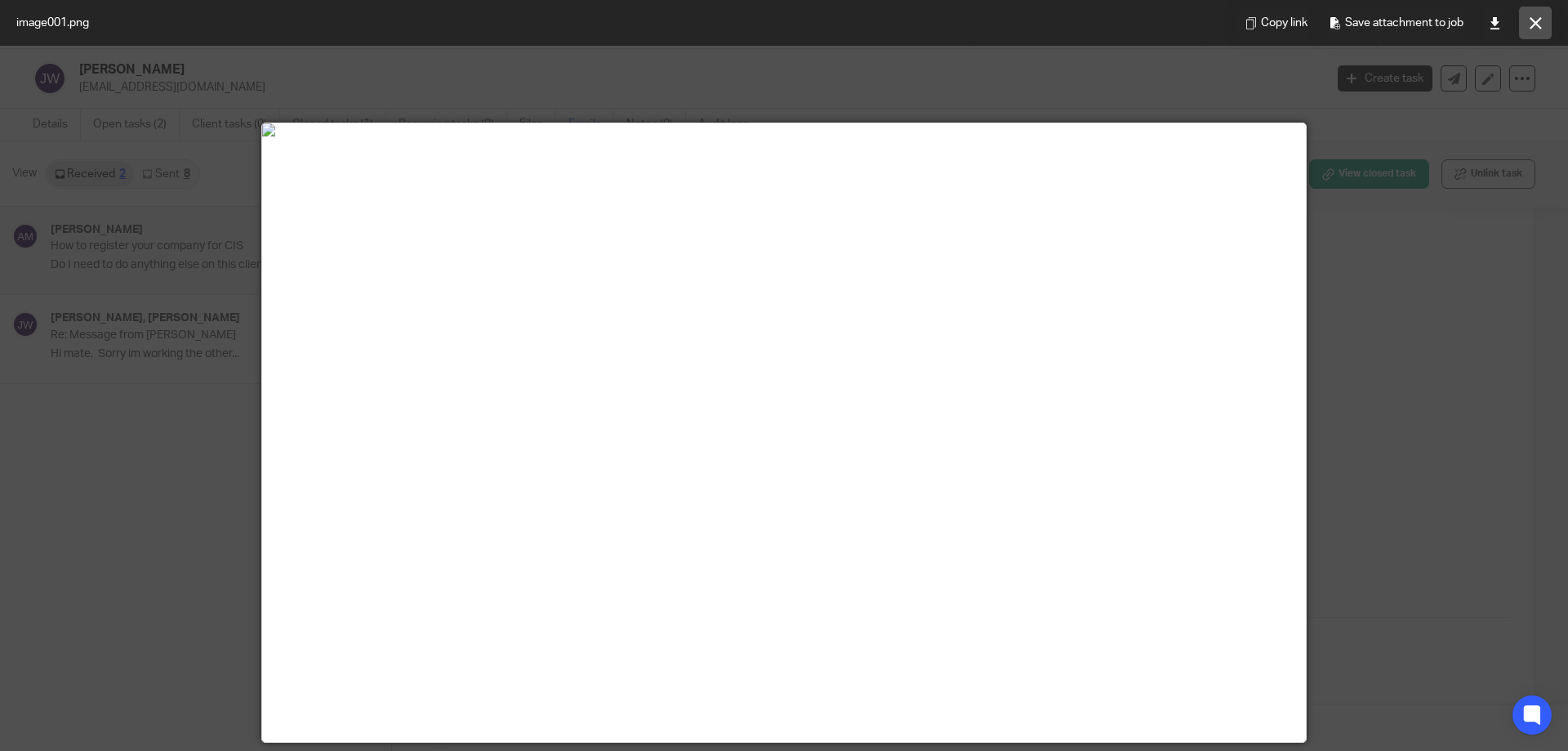
click at [1536, 17] on icon at bounding box center [1535, 23] width 12 height 12
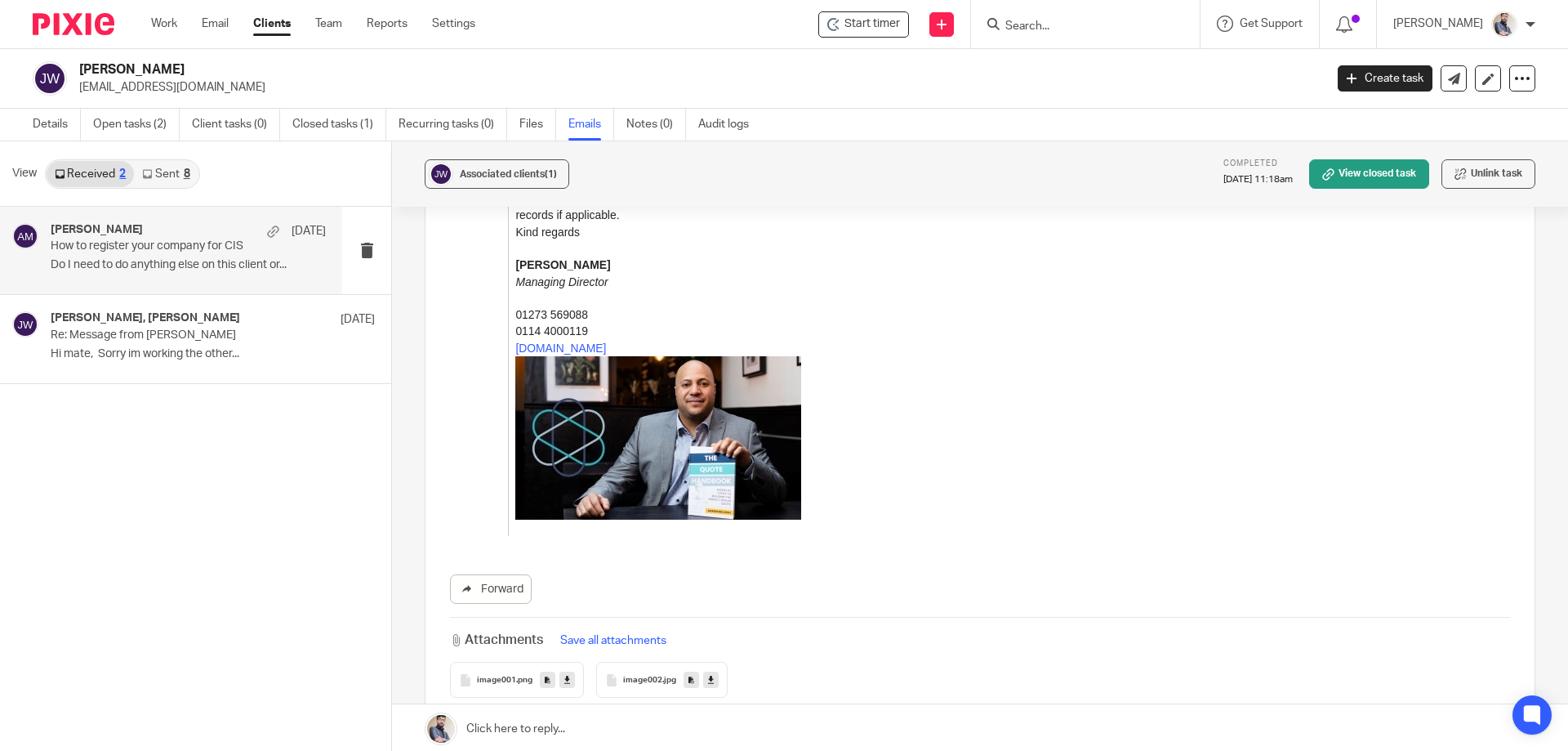
click at [605, 674] on icon at bounding box center [610, 679] width 12 height 12
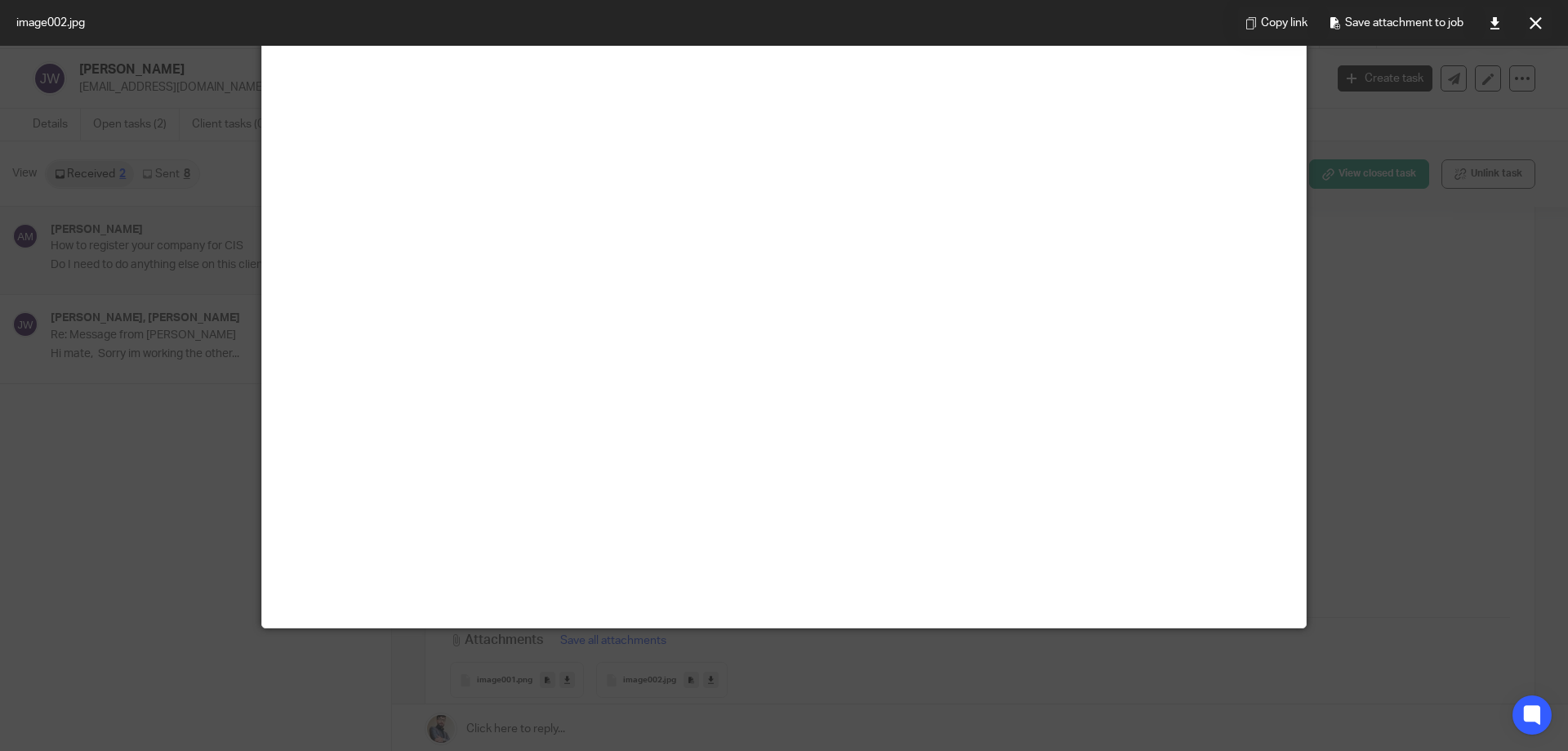
scroll to position [778, 0]
